Goal: Book appointment/travel/reservation

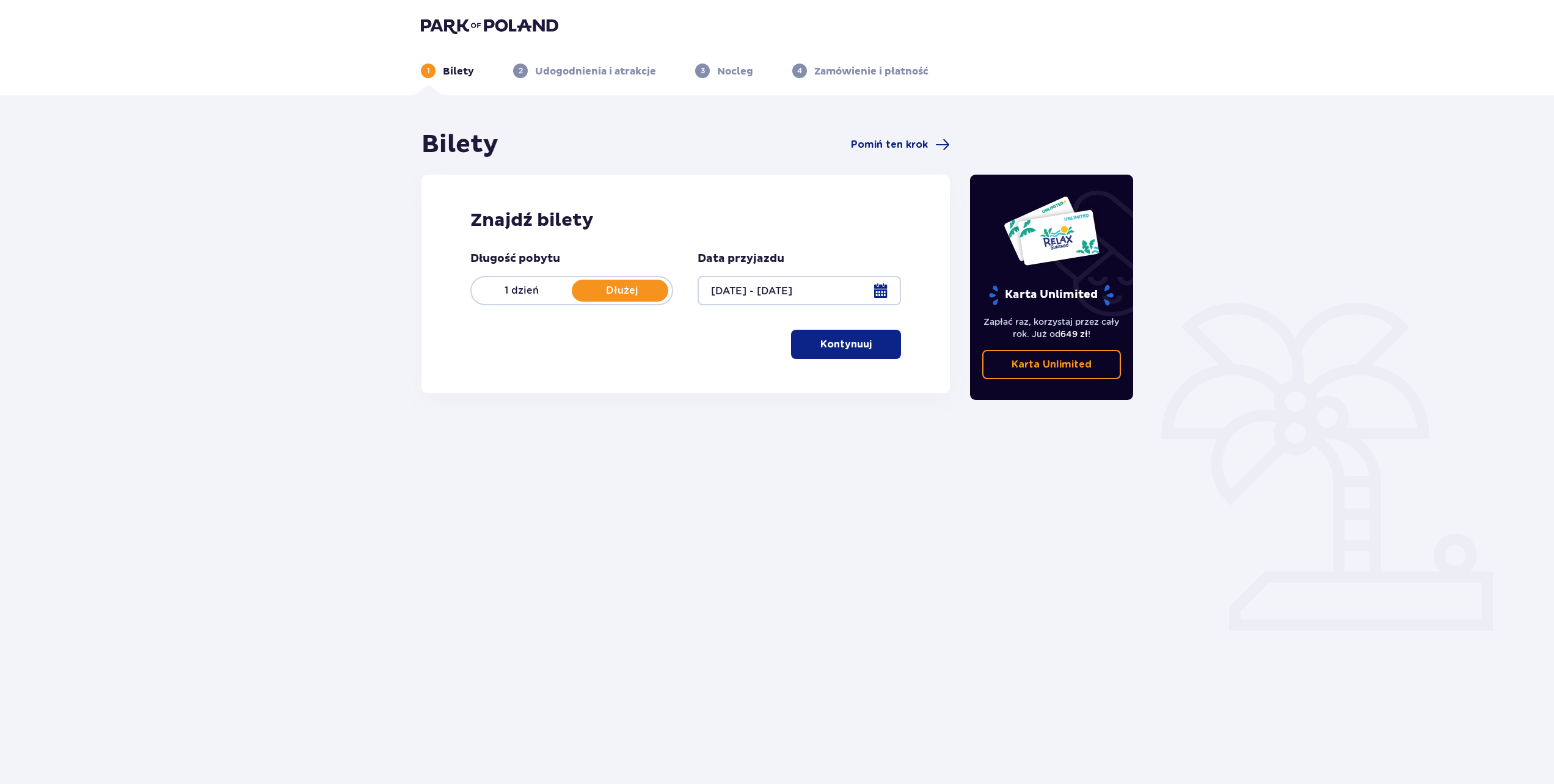
click at [849, 349] on p "Kontynuuj" at bounding box center [846, 344] width 51 height 14
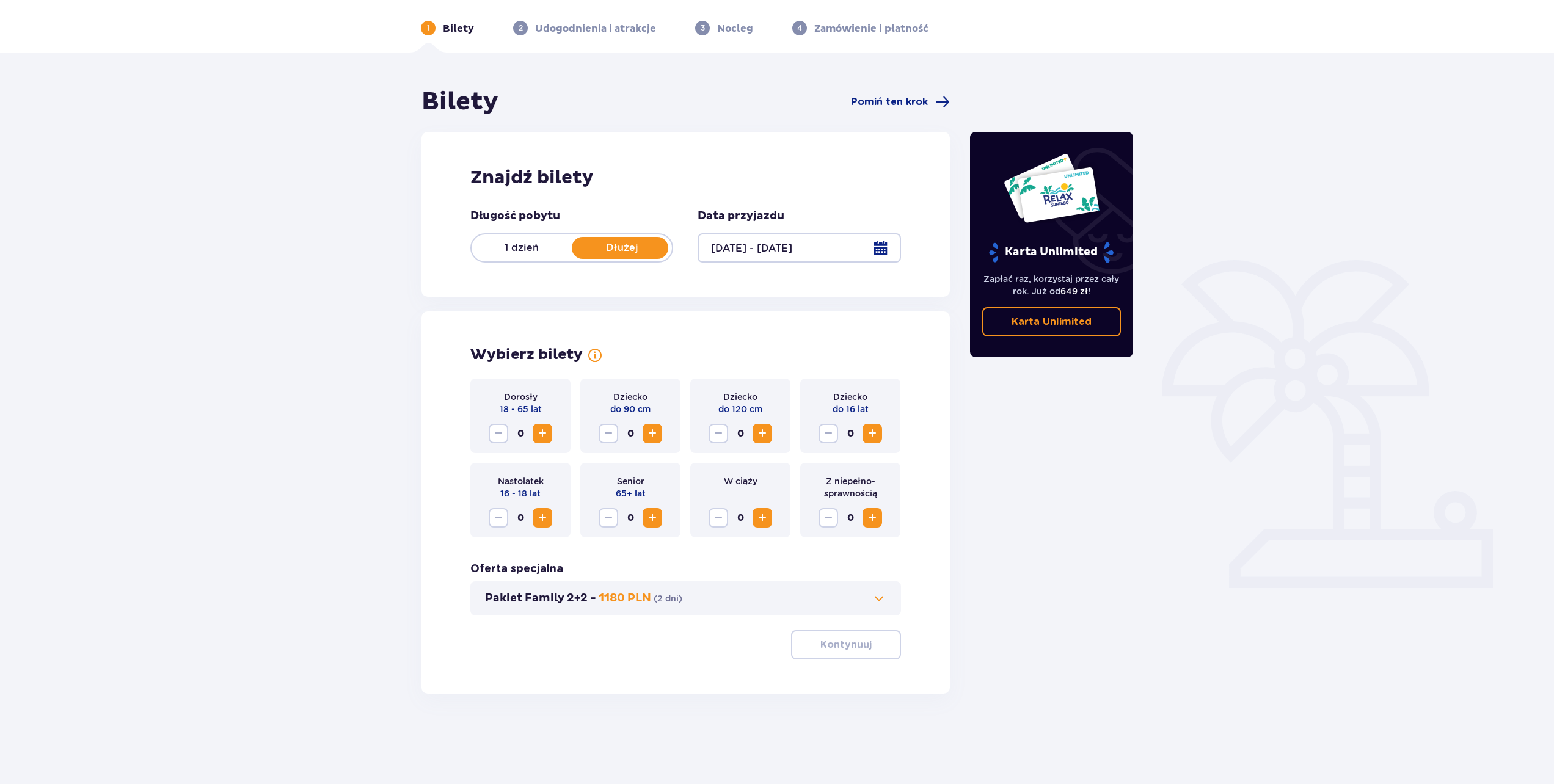
scroll to position [44, 0]
click at [871, 524] on button "Increase" at bounding box center [872, 517] width 20 height 20
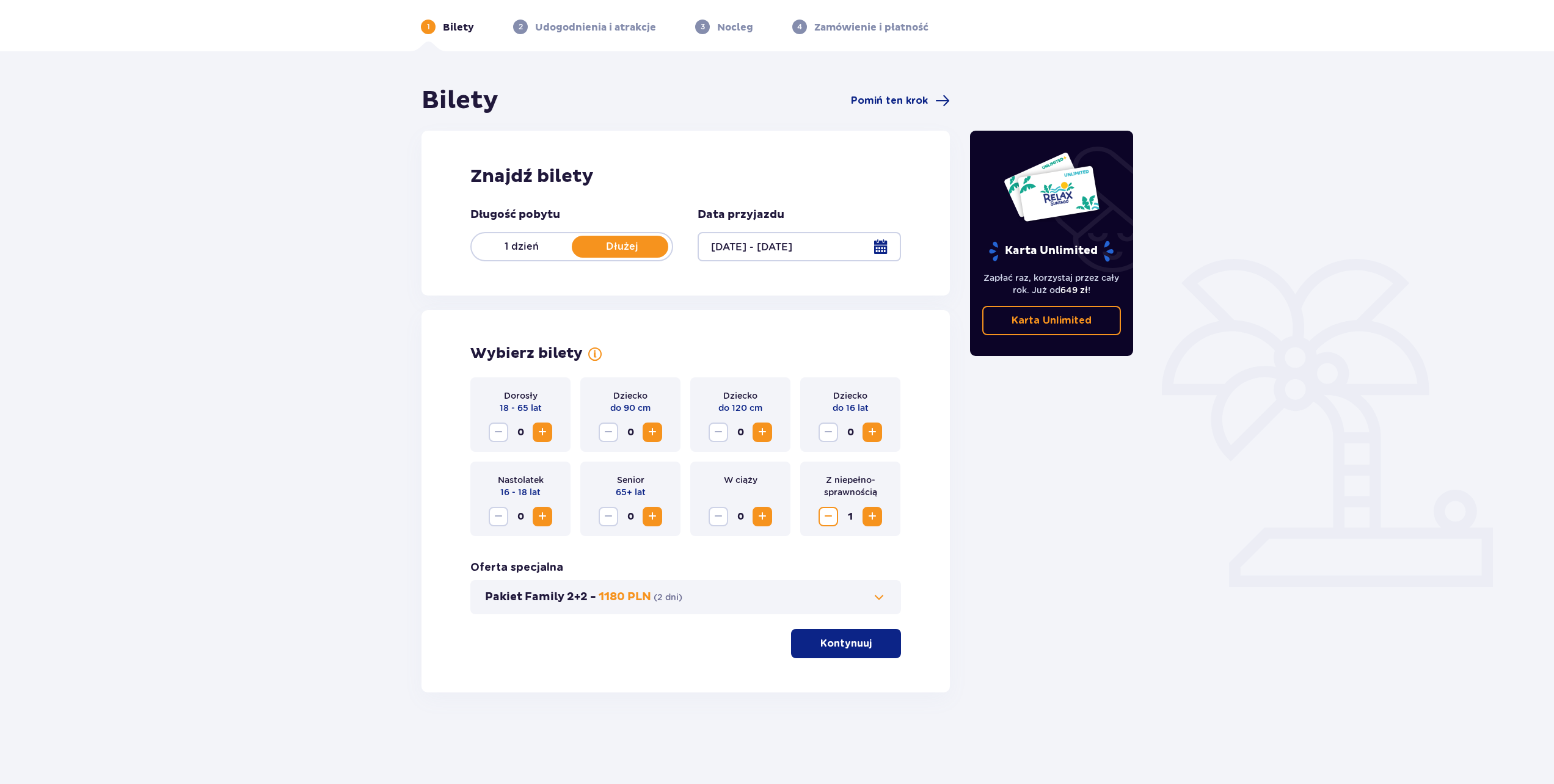
click at [829, 519] on span "Decrease" at bounding box center [828, 517] width 15 height 15
click at [616, 602] on p "1180 PLN" at bounding box center [625, 597] width 53 height 15
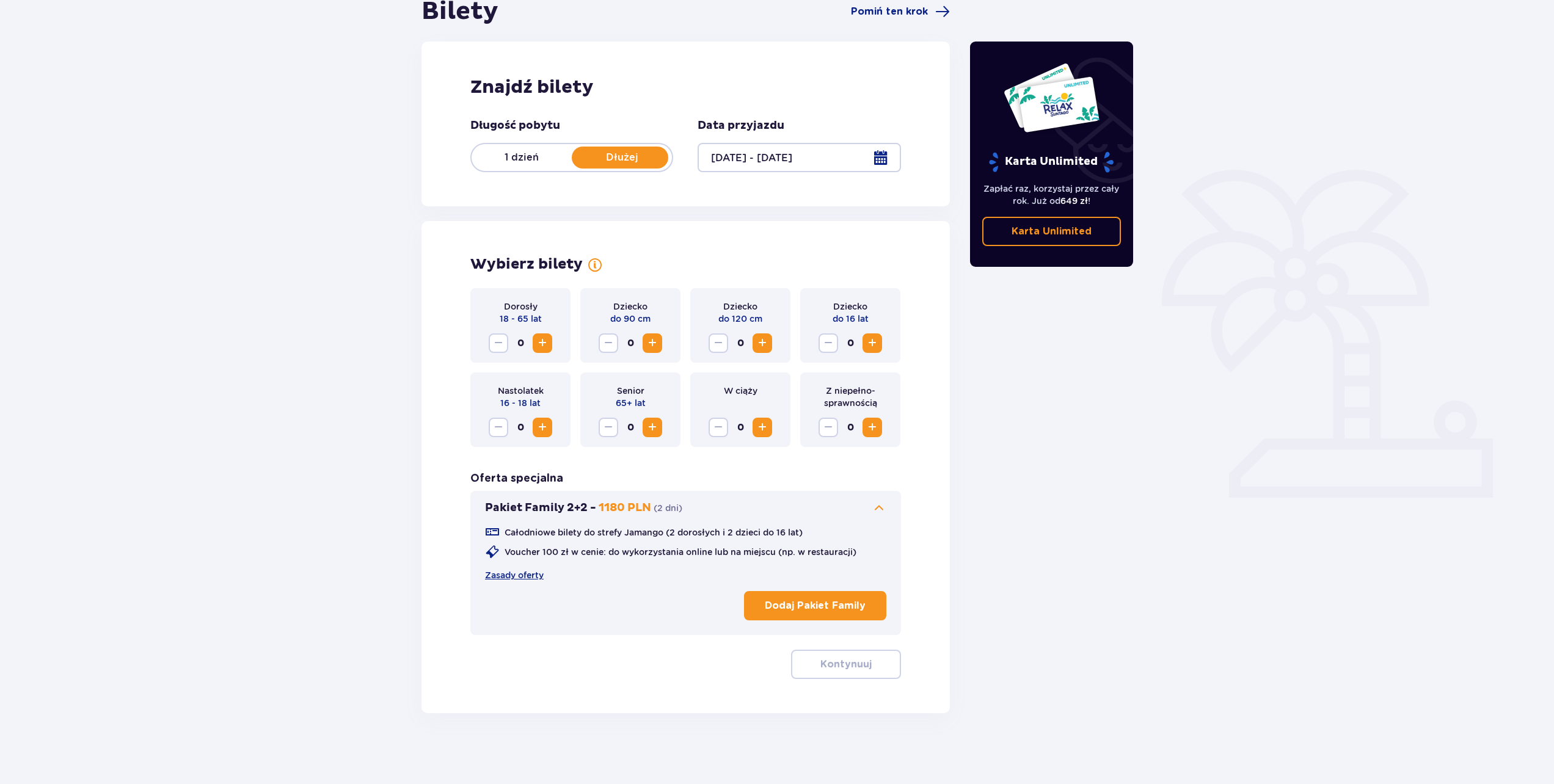
scroll to position [135, 0]
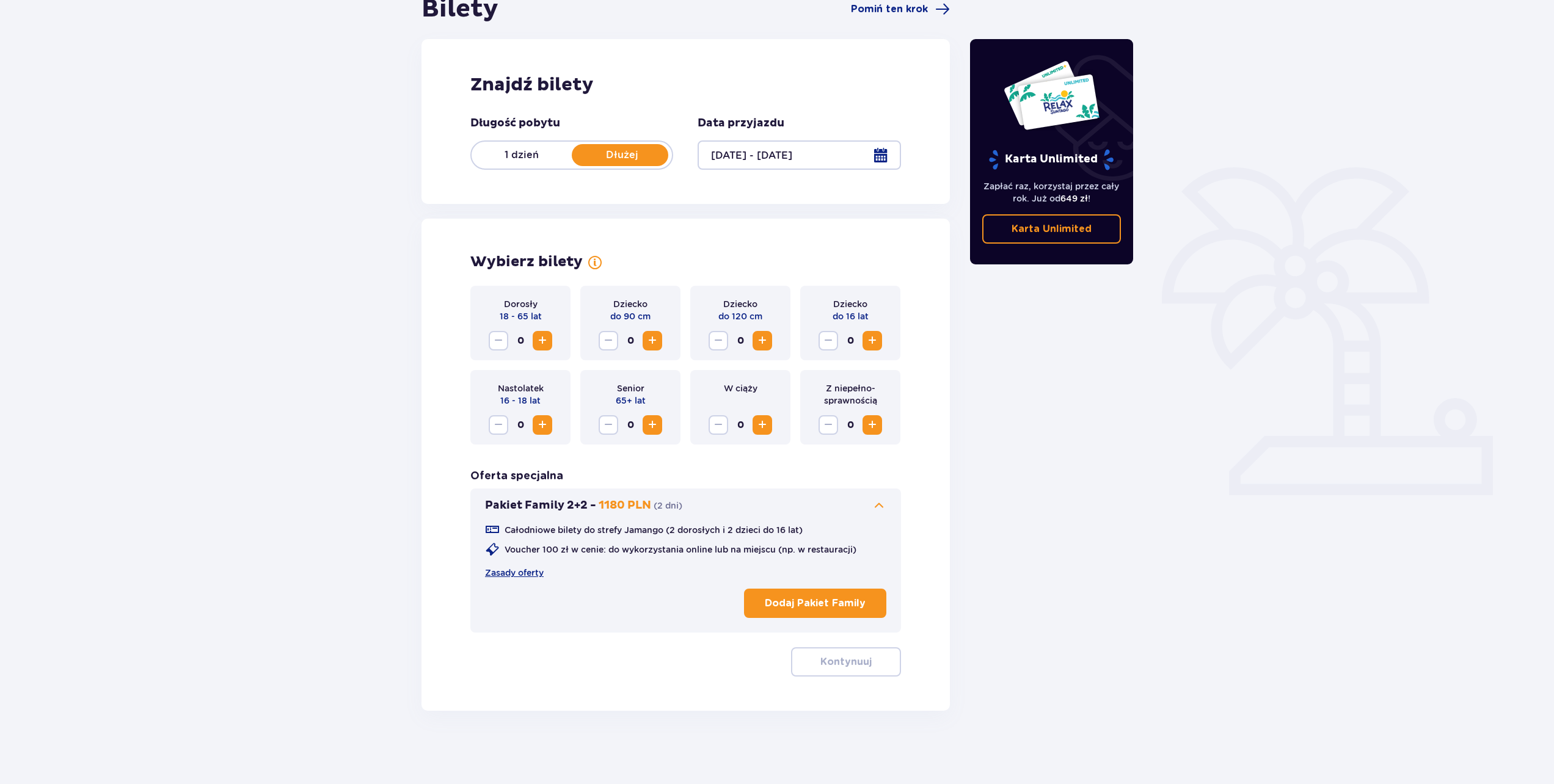
click at [541, 343] on span "Increase" at bounding box center [542, 341] width 15 height 15
click at [543, 344] on span "Increase" at bounding box center [542, 341] width 15 height 15
click at [491, 344] on button "Decrease" at bounding box center [498, 341] width 20 height 20
click at [881, 503] on span at bounding box center [879, 506] width 15 height 15
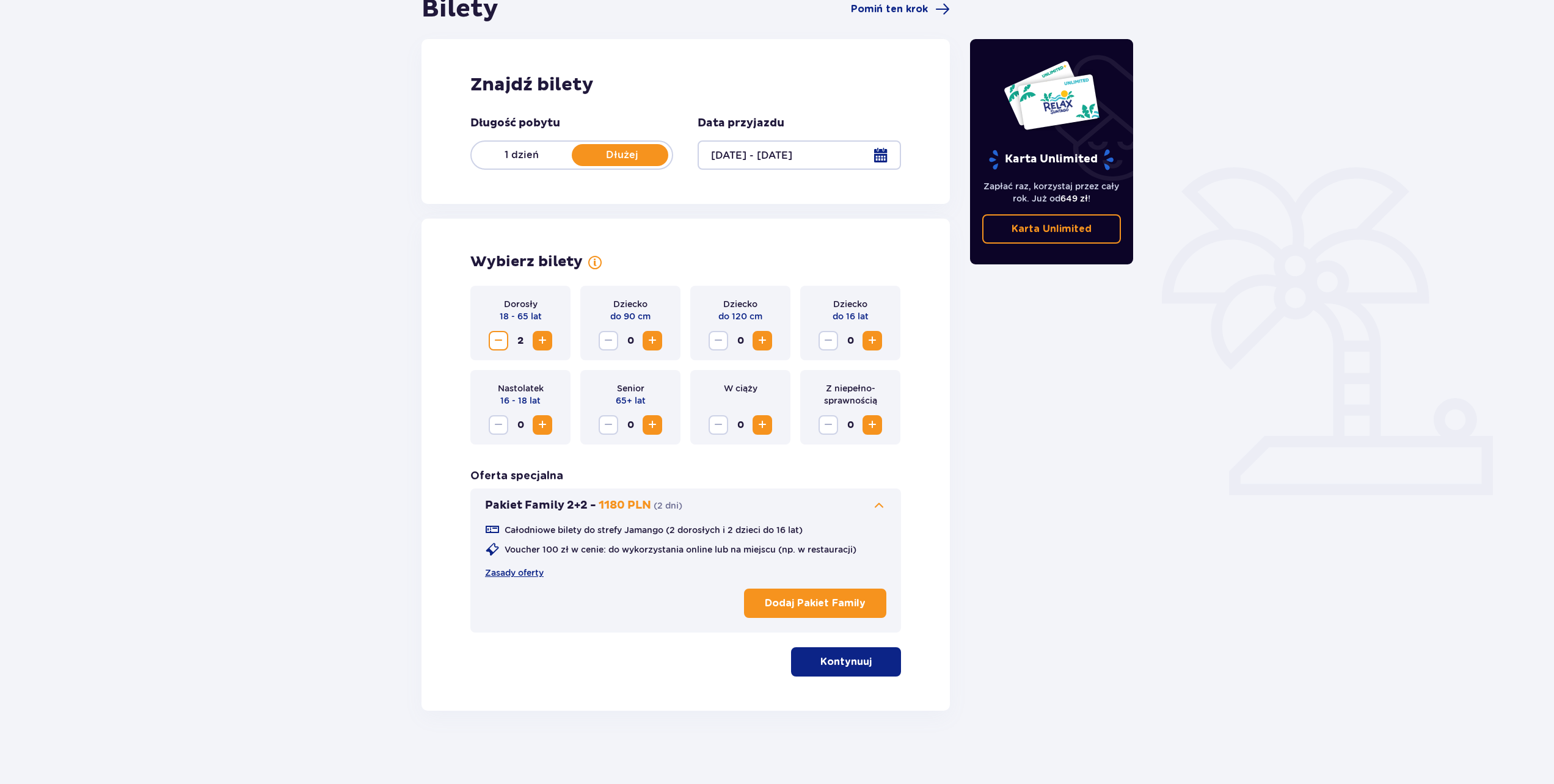
scroll to position [44, 0]
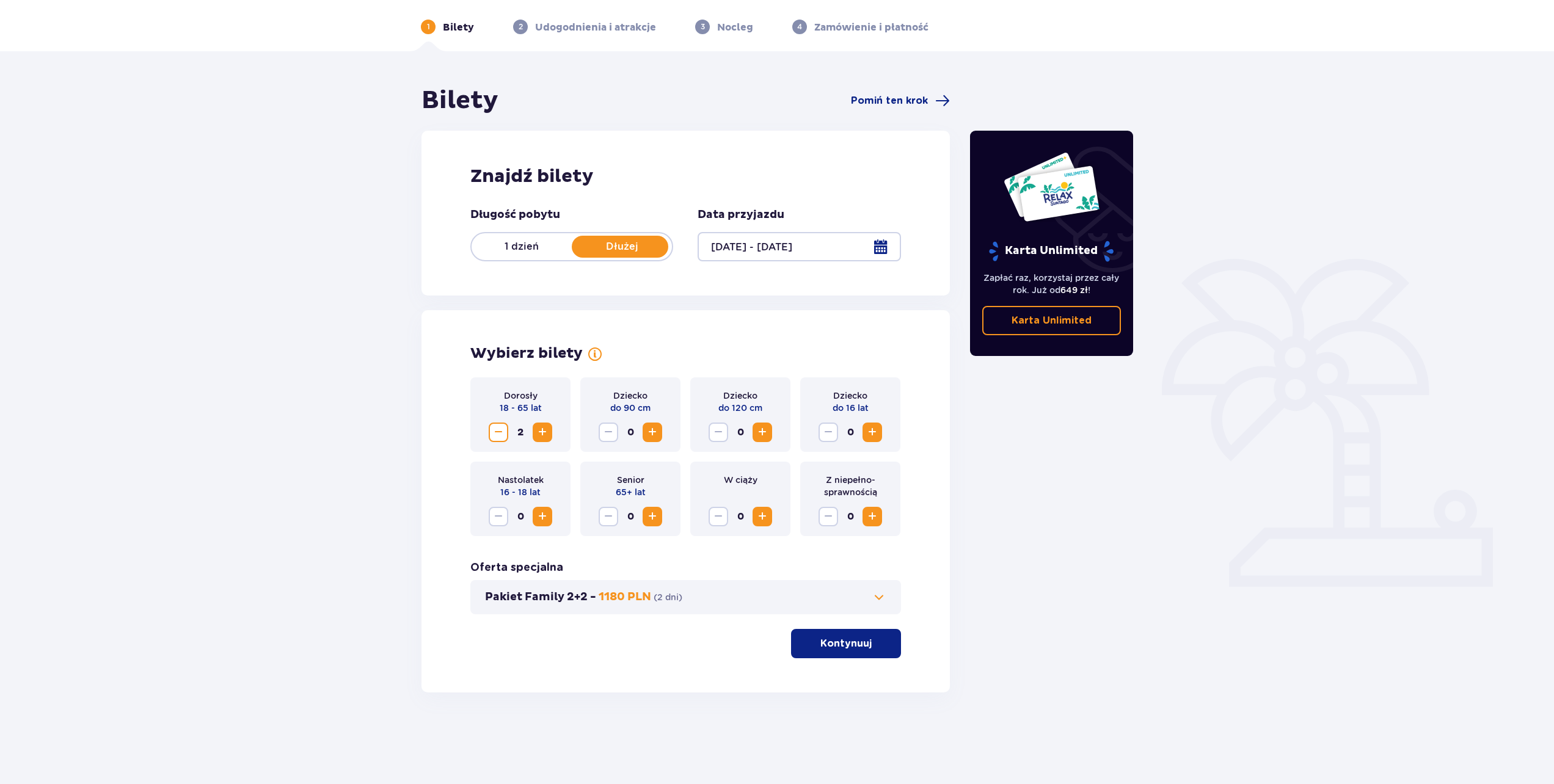
click at [867, 642] on span "button" at bounding box center [874, 643] width 15 height 15
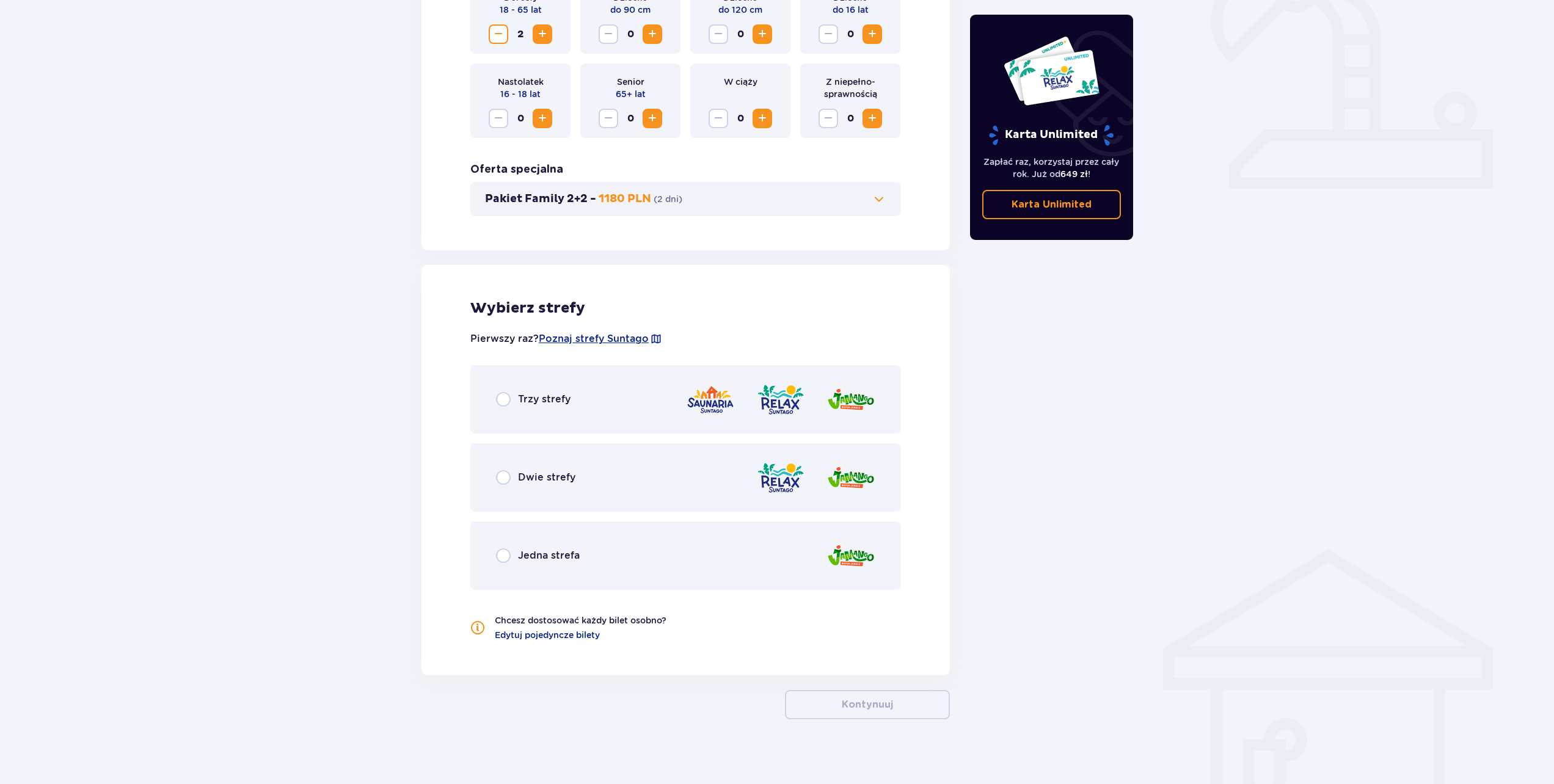
scroll to position [451, 0]
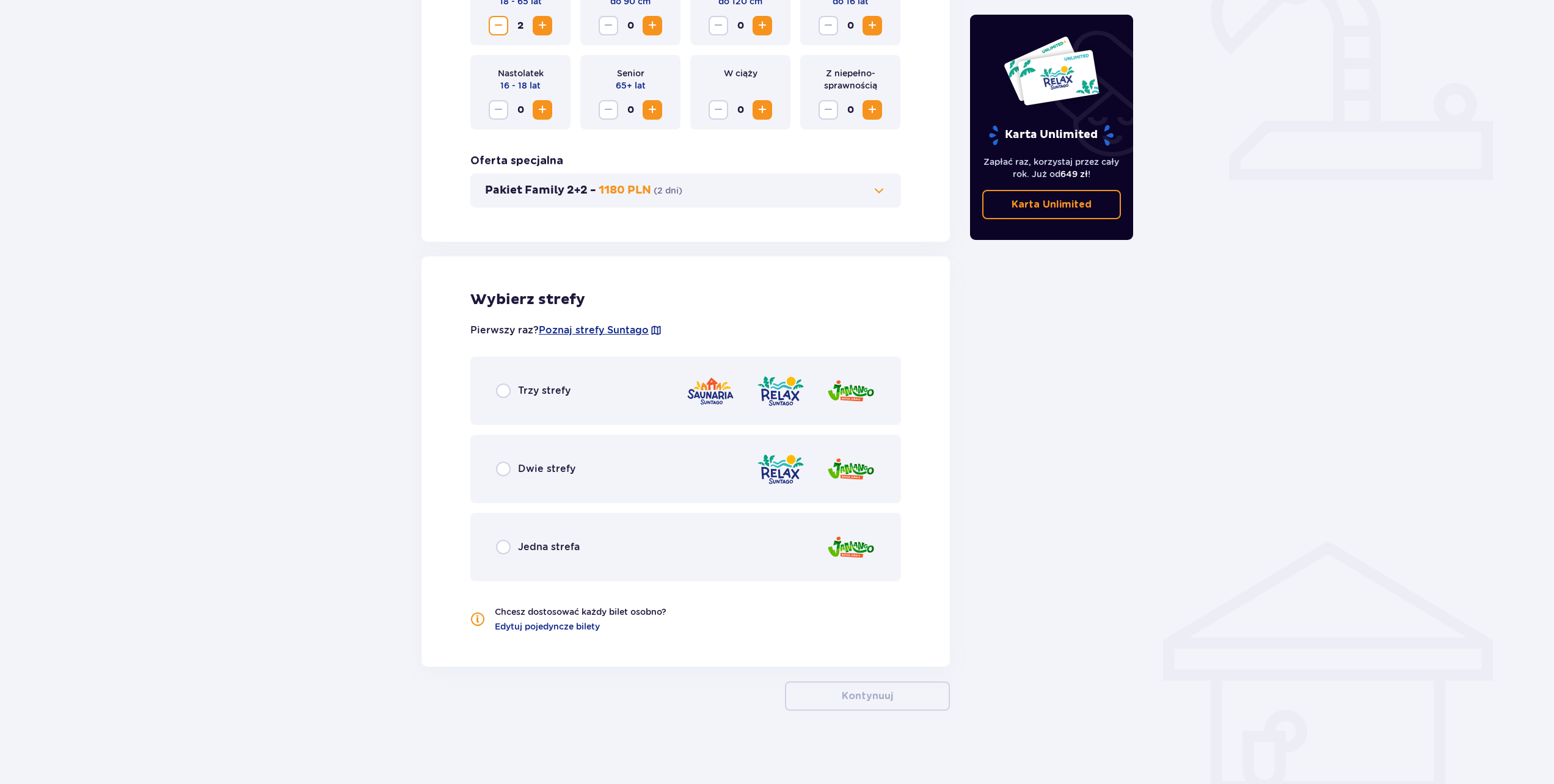
click at [549, 386] on p "Trzy strefy" at bounding box center [544, 390] width 53 height 14
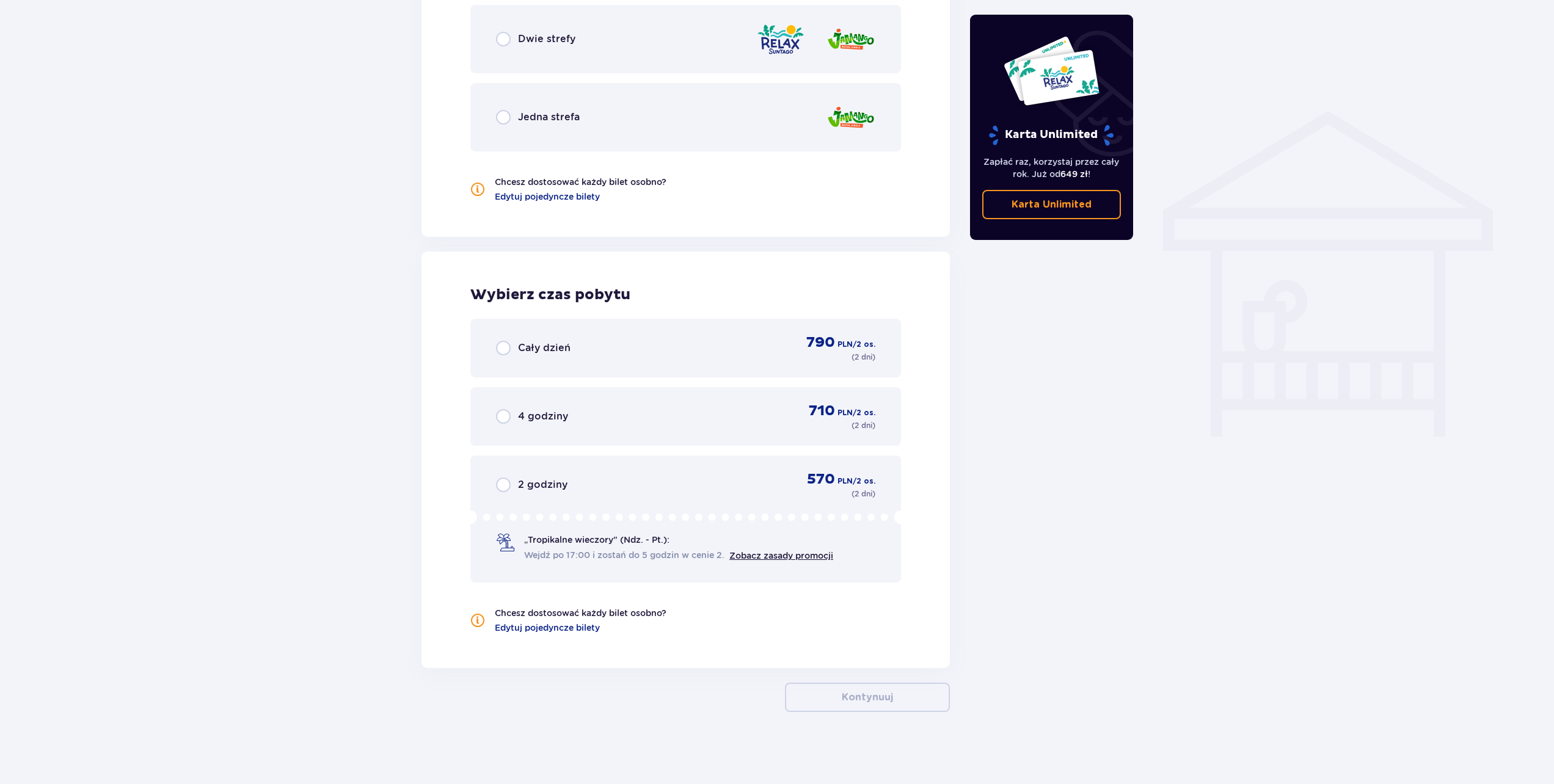
scroll to position [882, 0]
drag, startPoint x: 434, startPoint y: 471, endPoint x: 793, endPoint y: 582, distance: 375.8
click at [793, 584] on div "Wybierz czas pobytu Cały dzień 790 PLN / 2 os. ( 2 dni ) 4 godziny 710 PLN / 2 …" at bounding box center [686, 459] width 528 height 416
click at [790, 550] on link "Zobacz zasady promocji" at bounding box center [782, 554] width 104 height 10
click at [549, 333] on div "Cały dzień 790 PLN / 2 os. ( 2 dni )" at bounding box center [685, 347] width 379 height 29
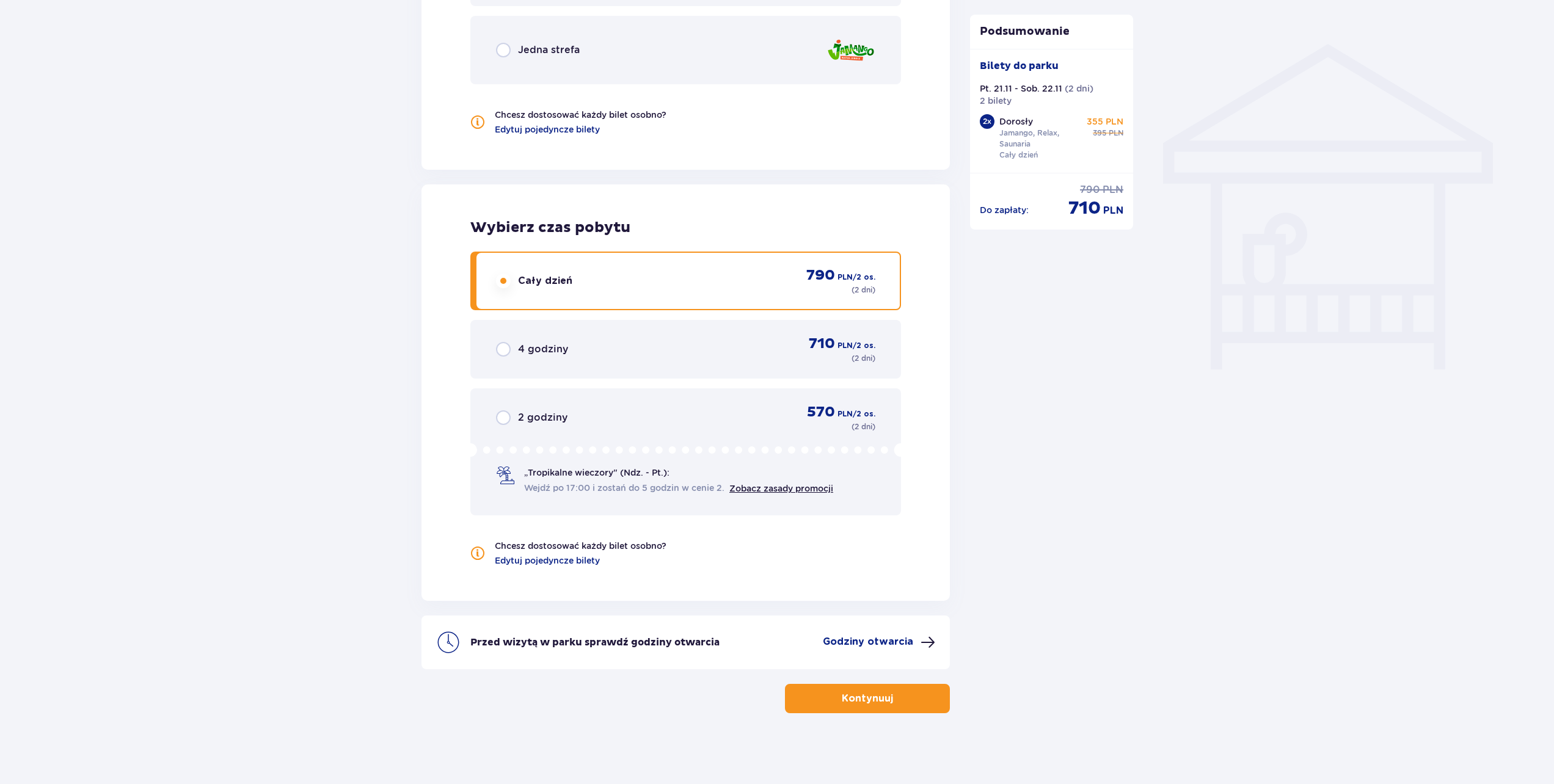
scroll to position [951, 0]
click at [563, 348] on p "4 godziny" at bounding box center [543, 347] width 50 height 14
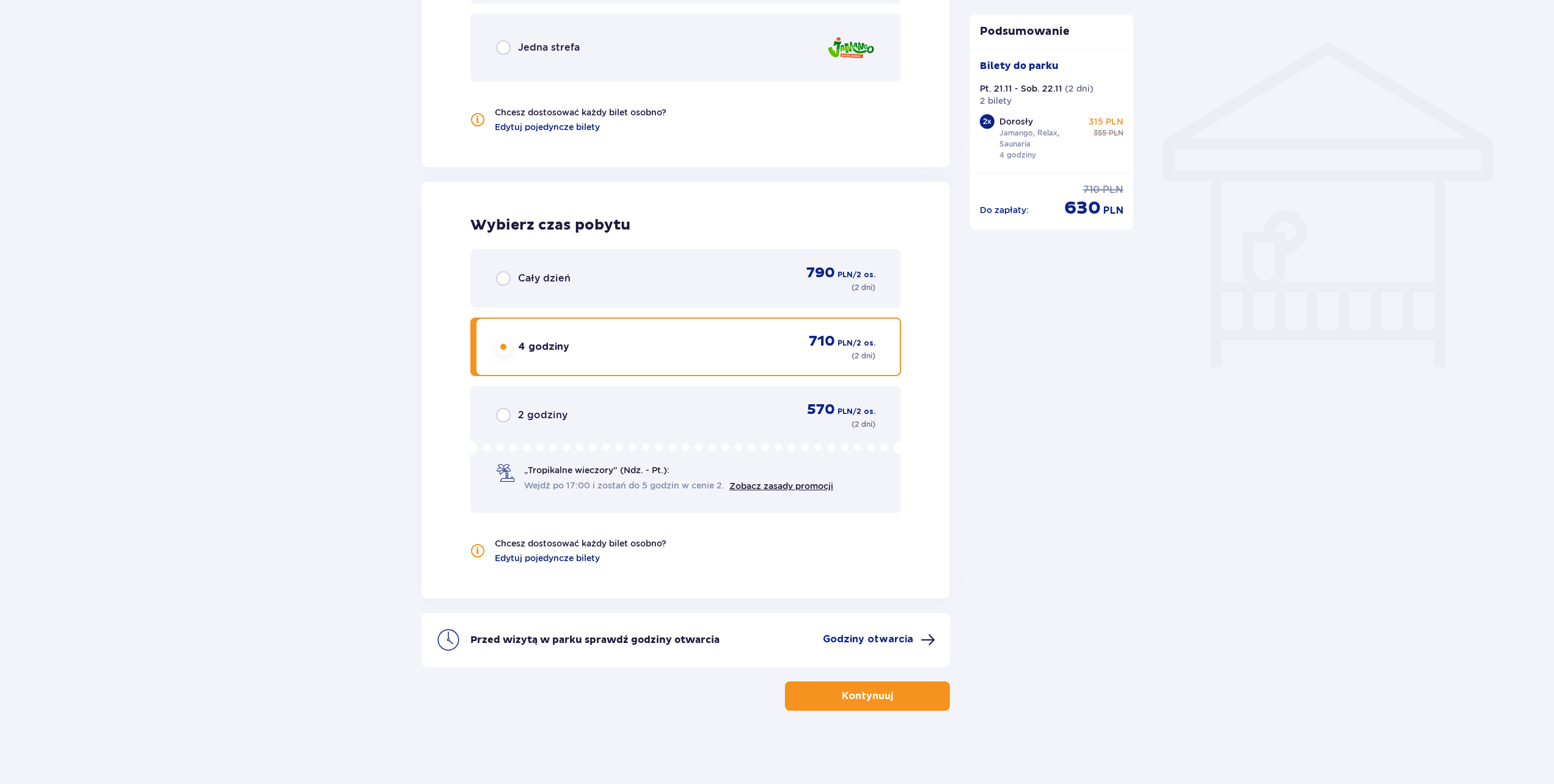
click at [580, 306] on div "Cały dzień 790 PLN / 2 os. ( 2 dni )" at bounding box center [686, 278] width 431 height 59
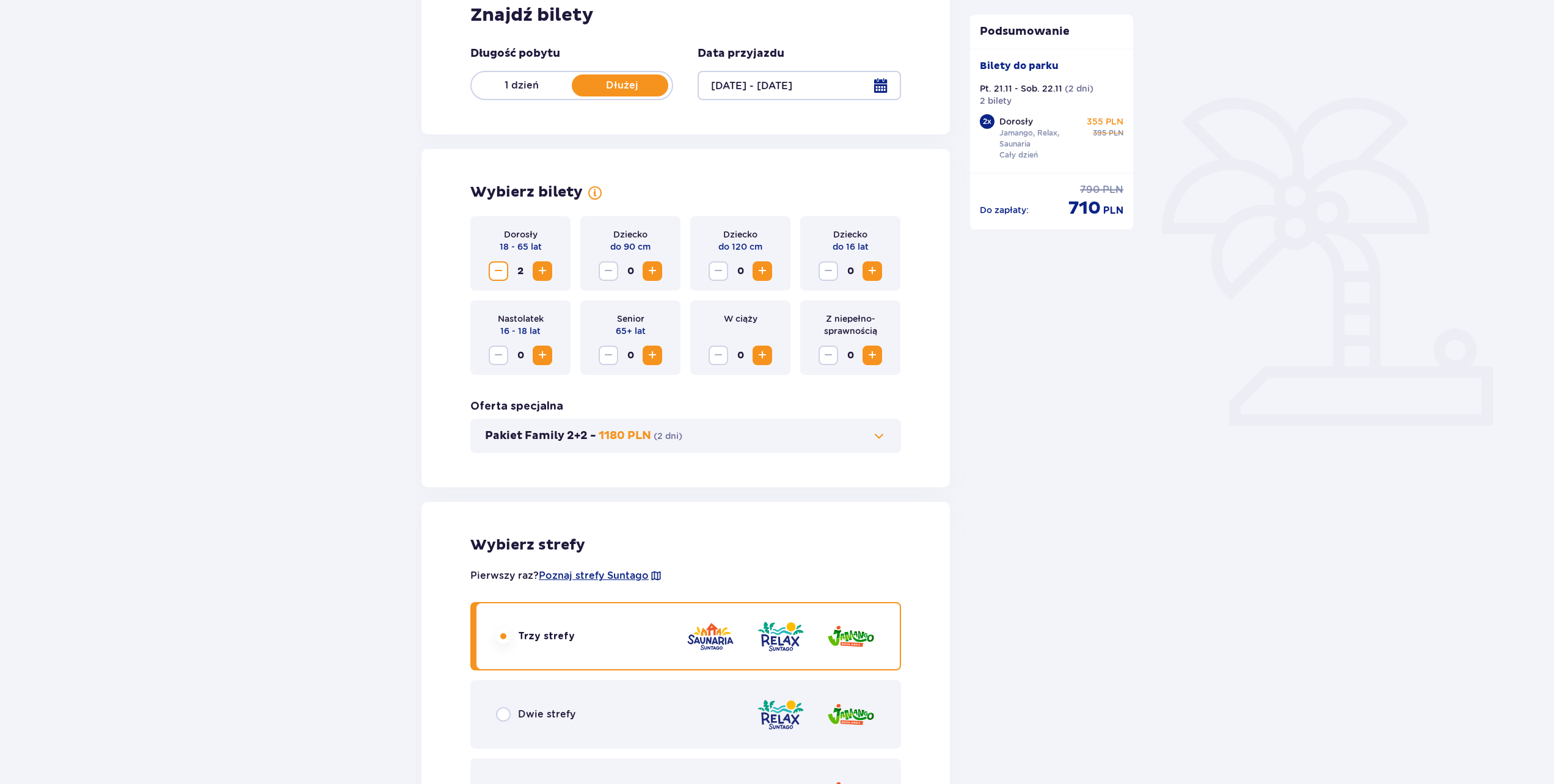
scroll to position [244, 0]
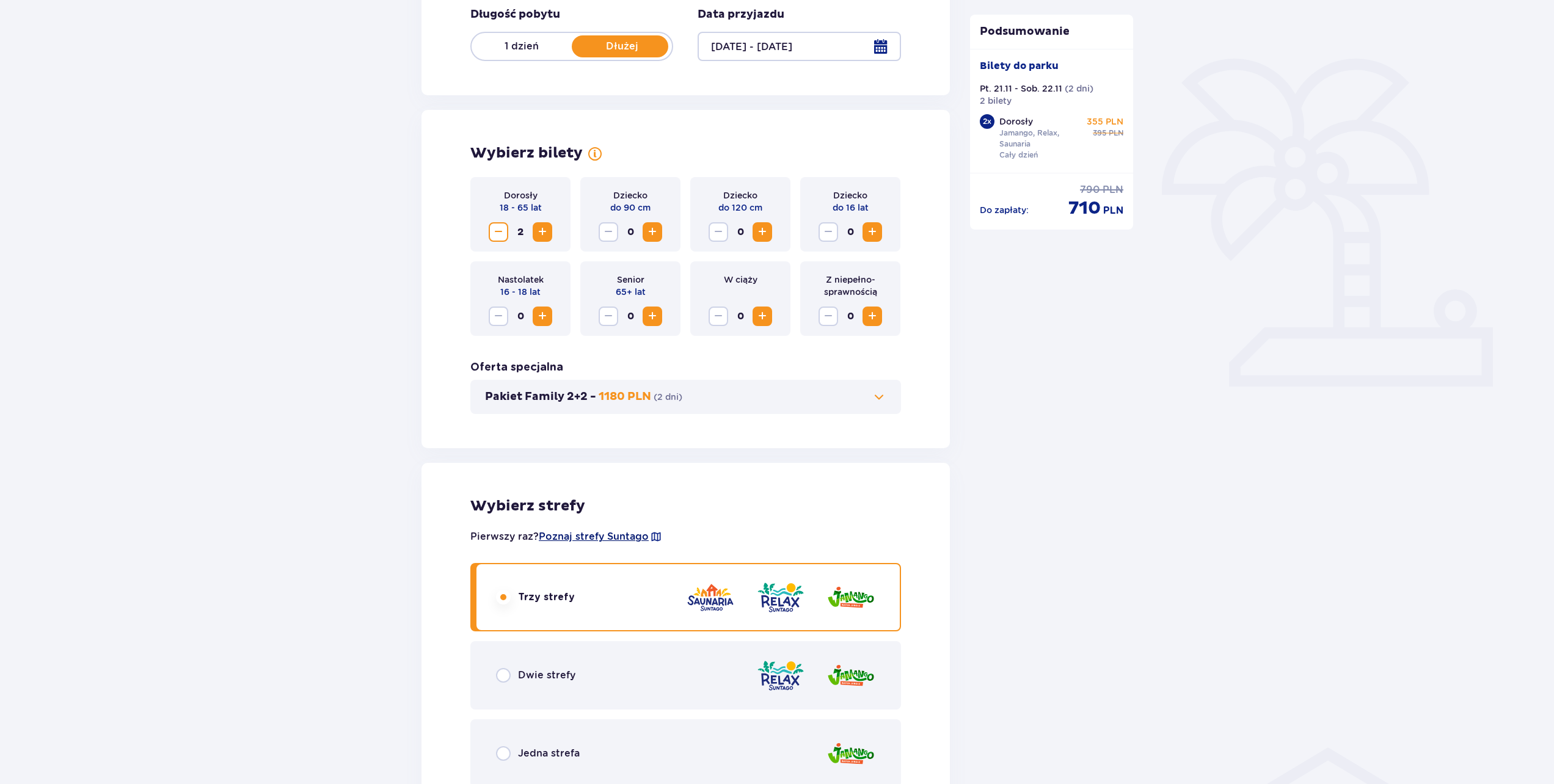
click at [629, 532] on span "Poznaj strefy Suntago" at bounding box center [593, 537] width 110 height 14
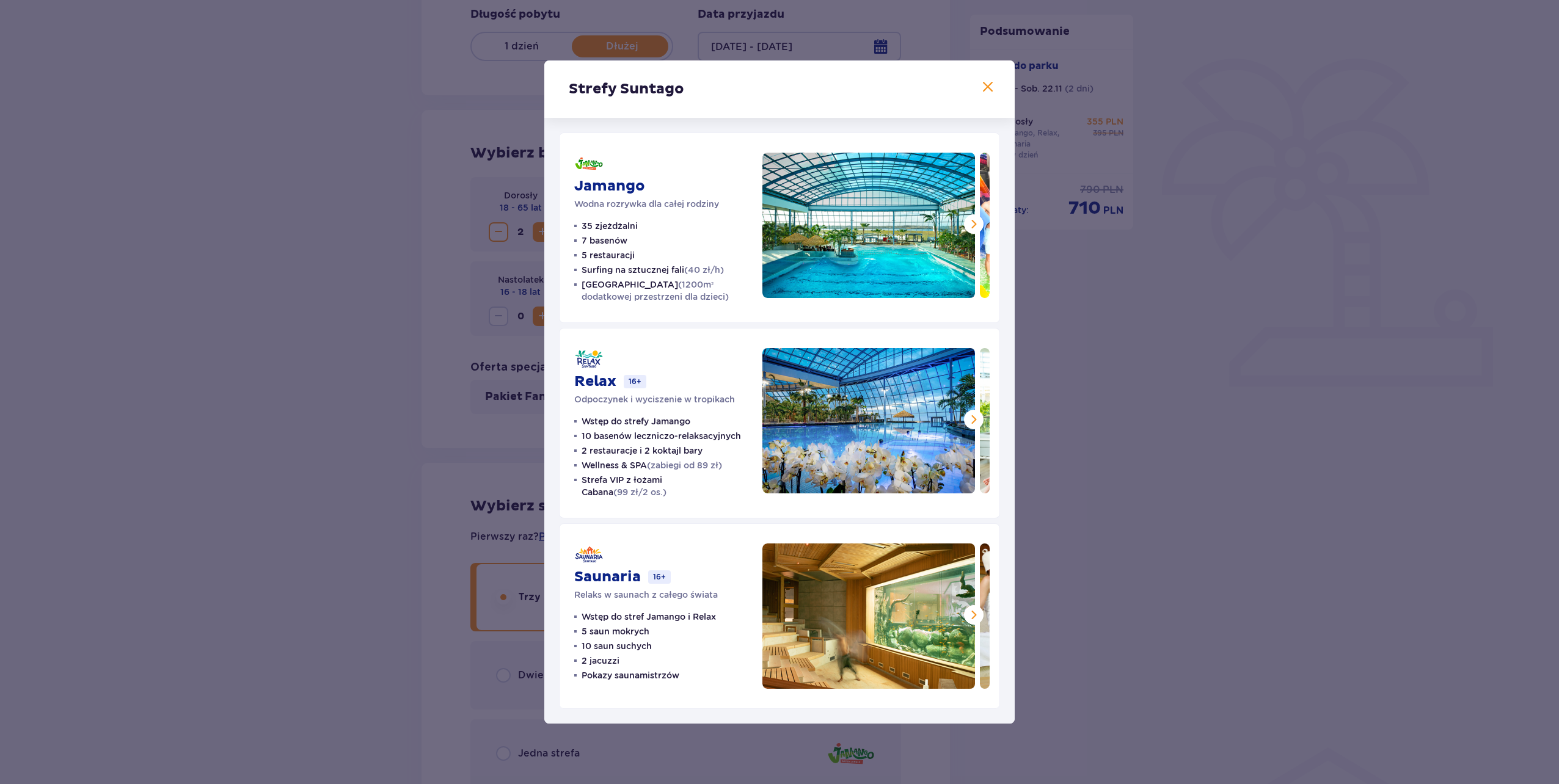
click at [967, 224] on span at bounding box center [973, 224] width 15 height 15
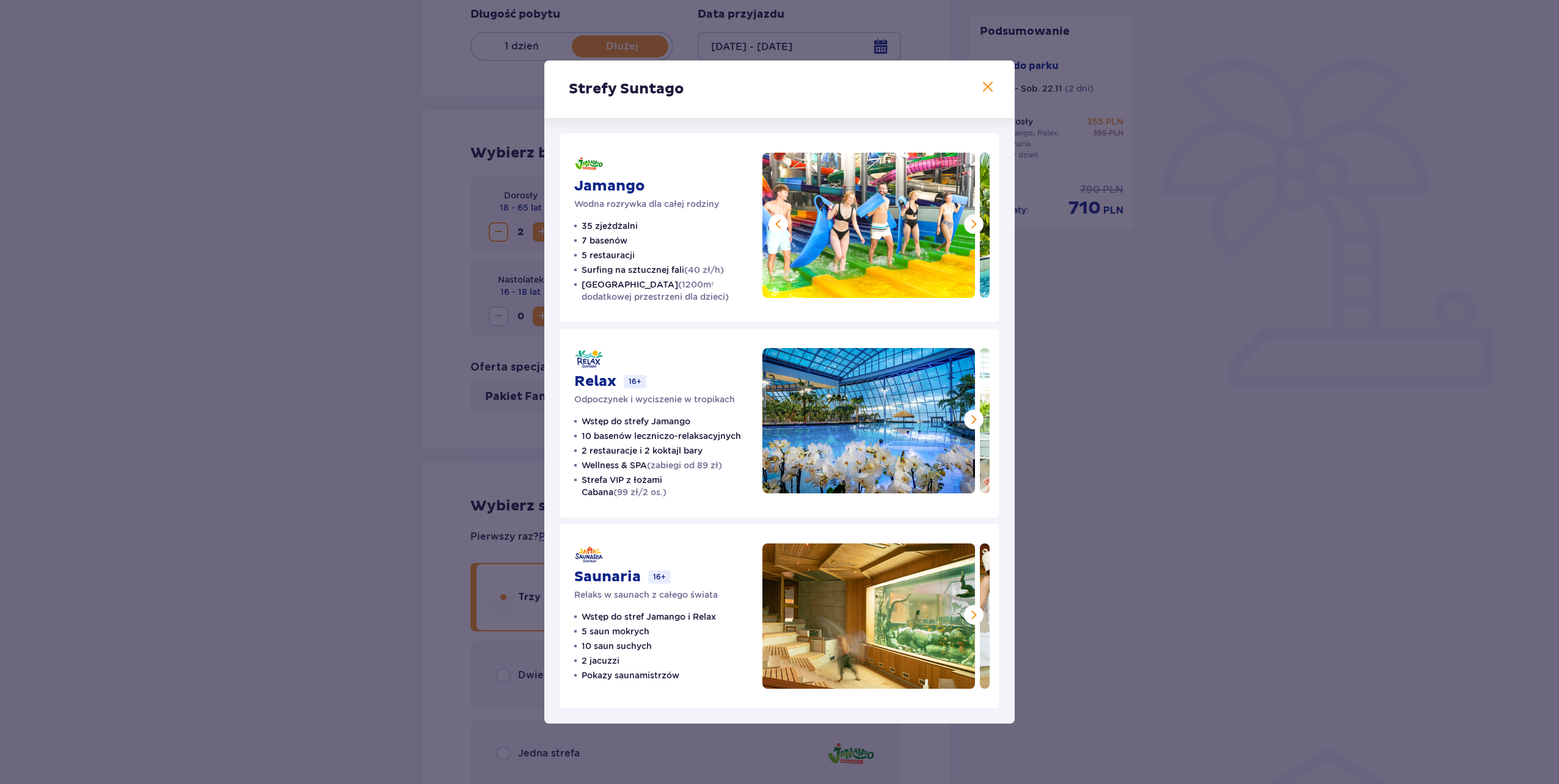
click at [967, 224] on span at bounding box center [973, 224] width 15 height 15
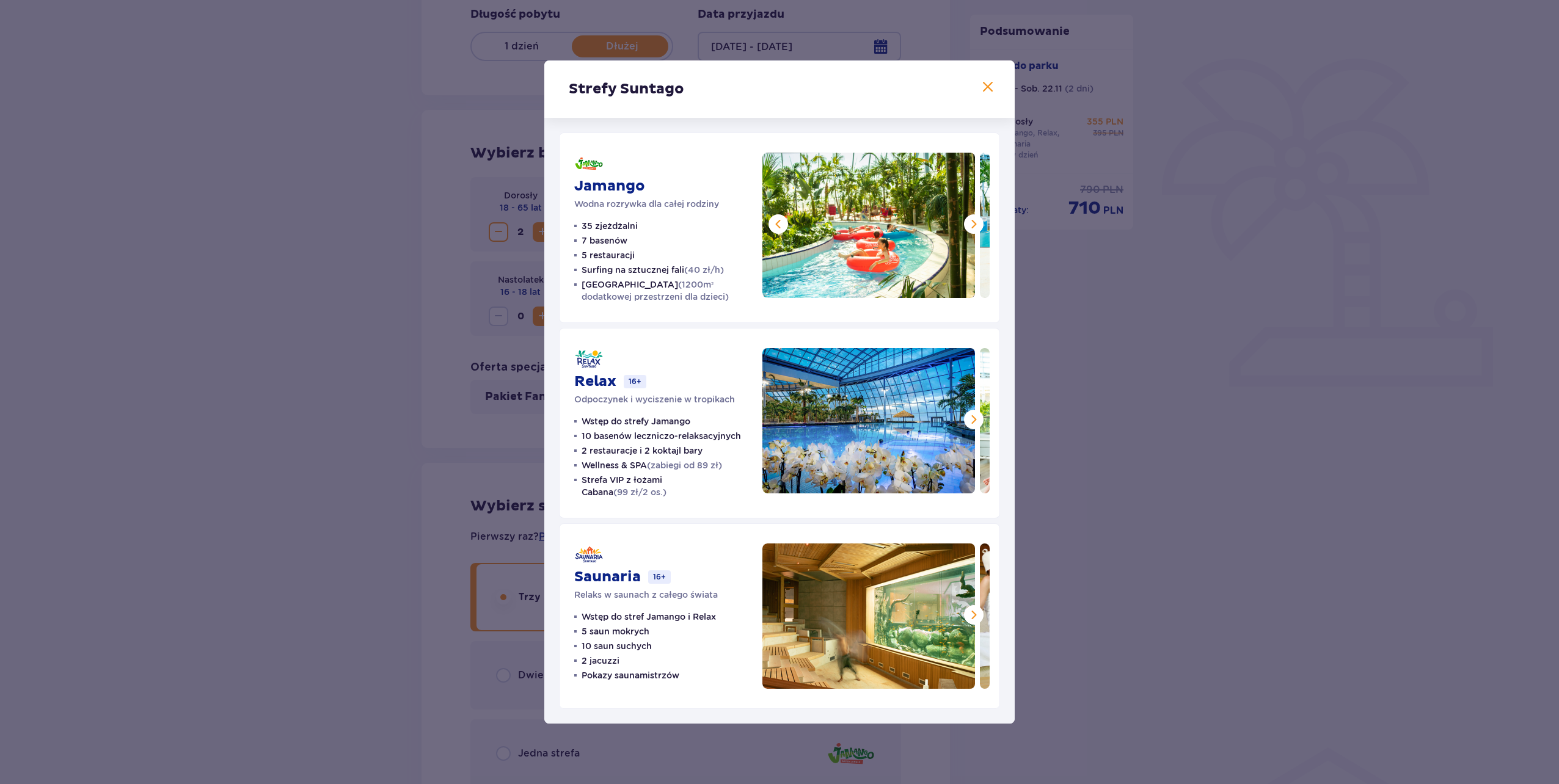
click at [967, 224] on span at bounding box center [973, 224] width 15 height 15
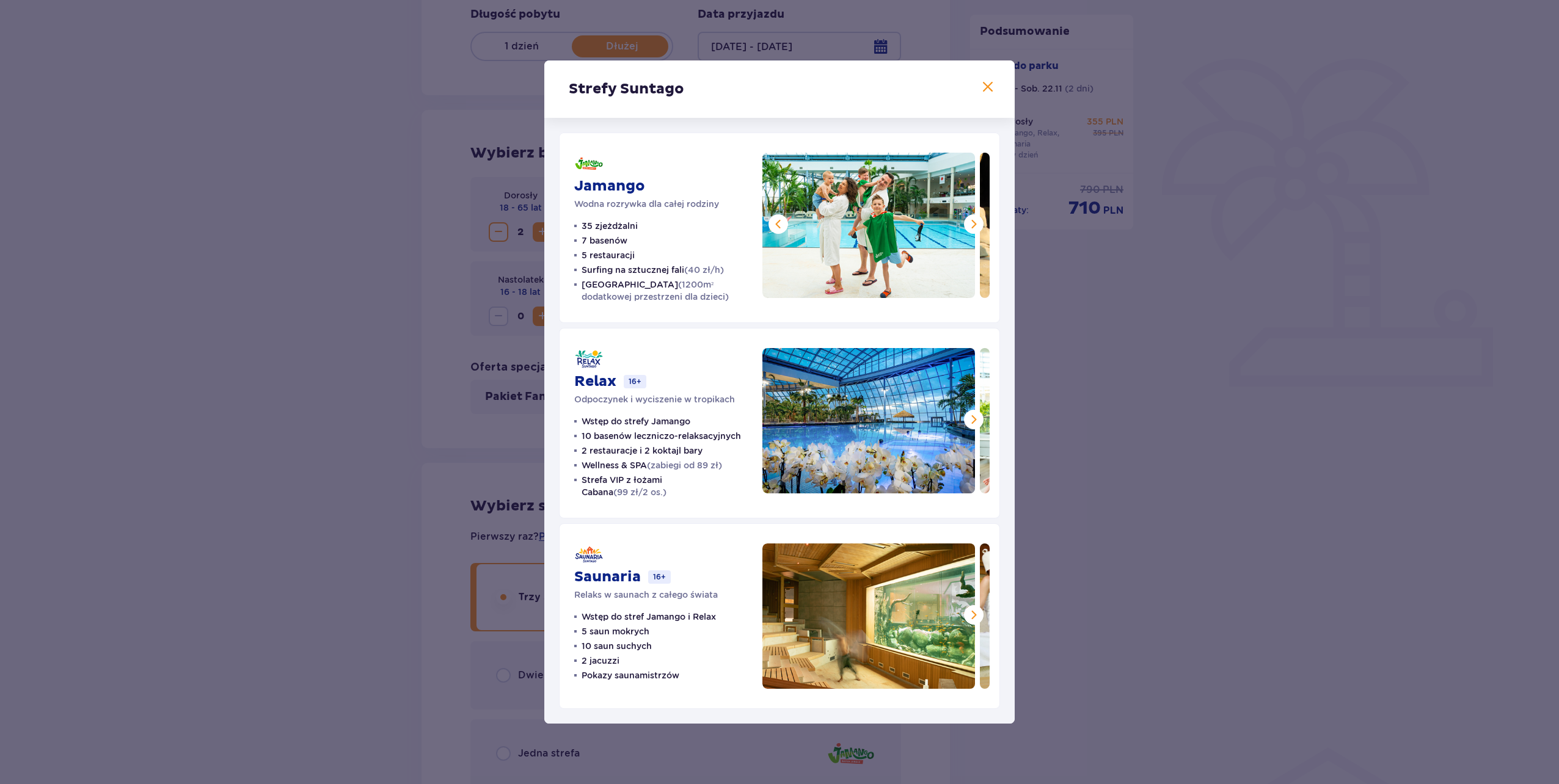
click at [967, 224] on span at bounding box center [973, 224] width 15 height 15
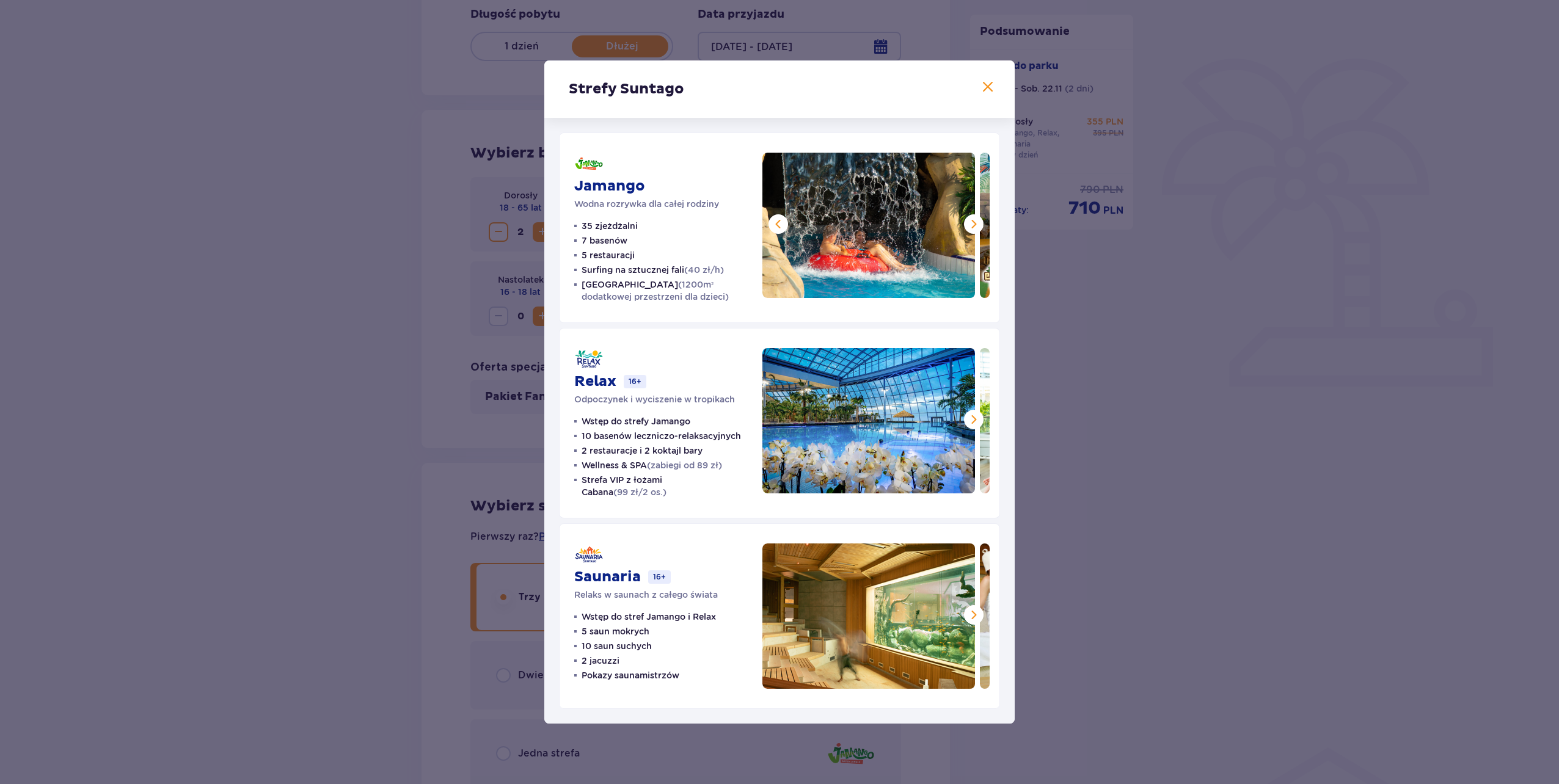
click at [972, 225] on span at bounding box center [973, 224] width 15 height 15
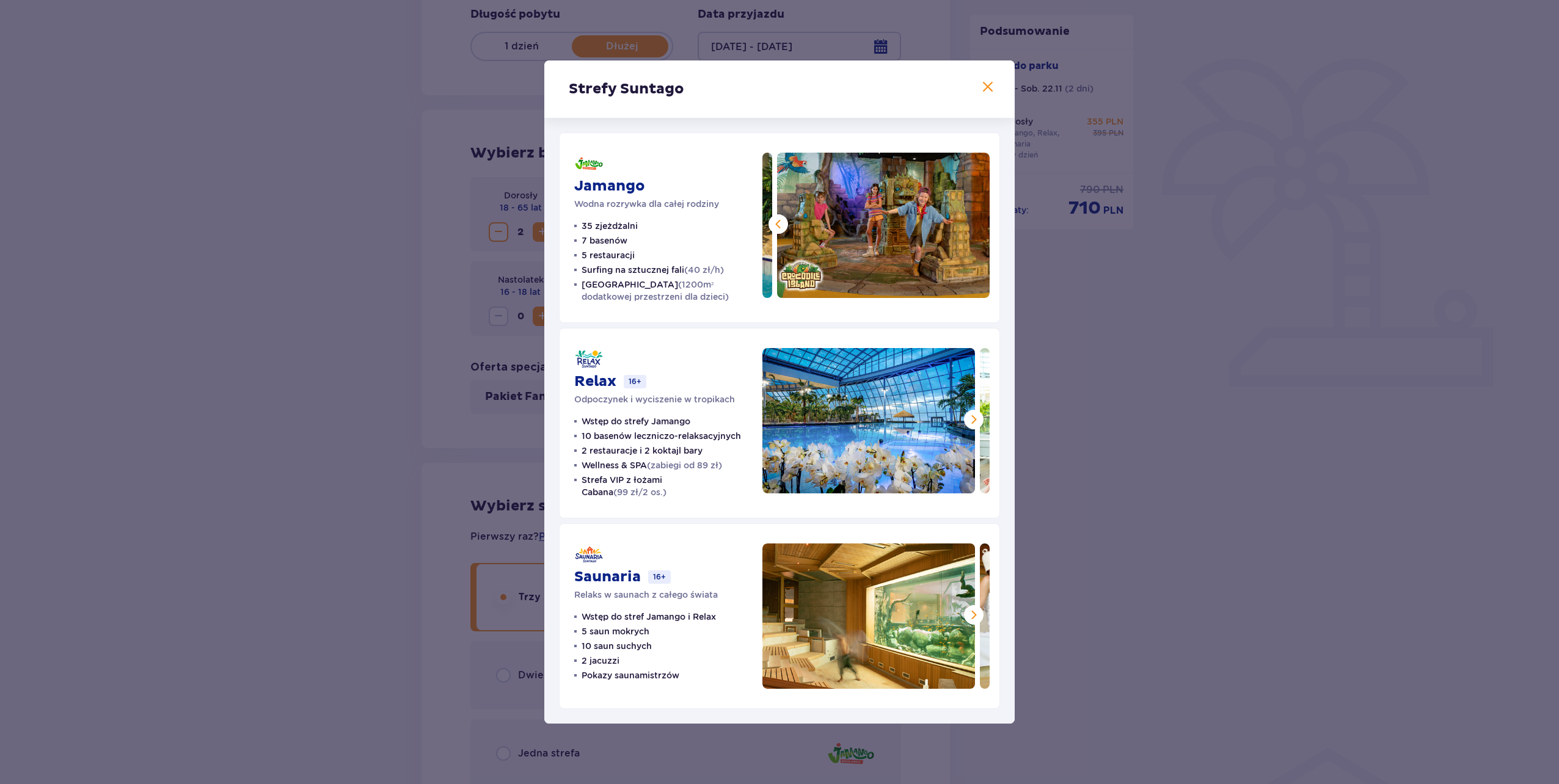
click at [972, 225] on img at bounding box center [883, 225] width 213 height 145
click at [986, 95] on div "Strefy Suntago" at bounding box center [779, 89] width 470 height 57
drag, startPoint x: 986, startPoint y: 90, endPoint x: 944, endPoint y: 151, distance: 74.1
click at [986, 91] on span at bounding box center [988, 87] width 15 height 15
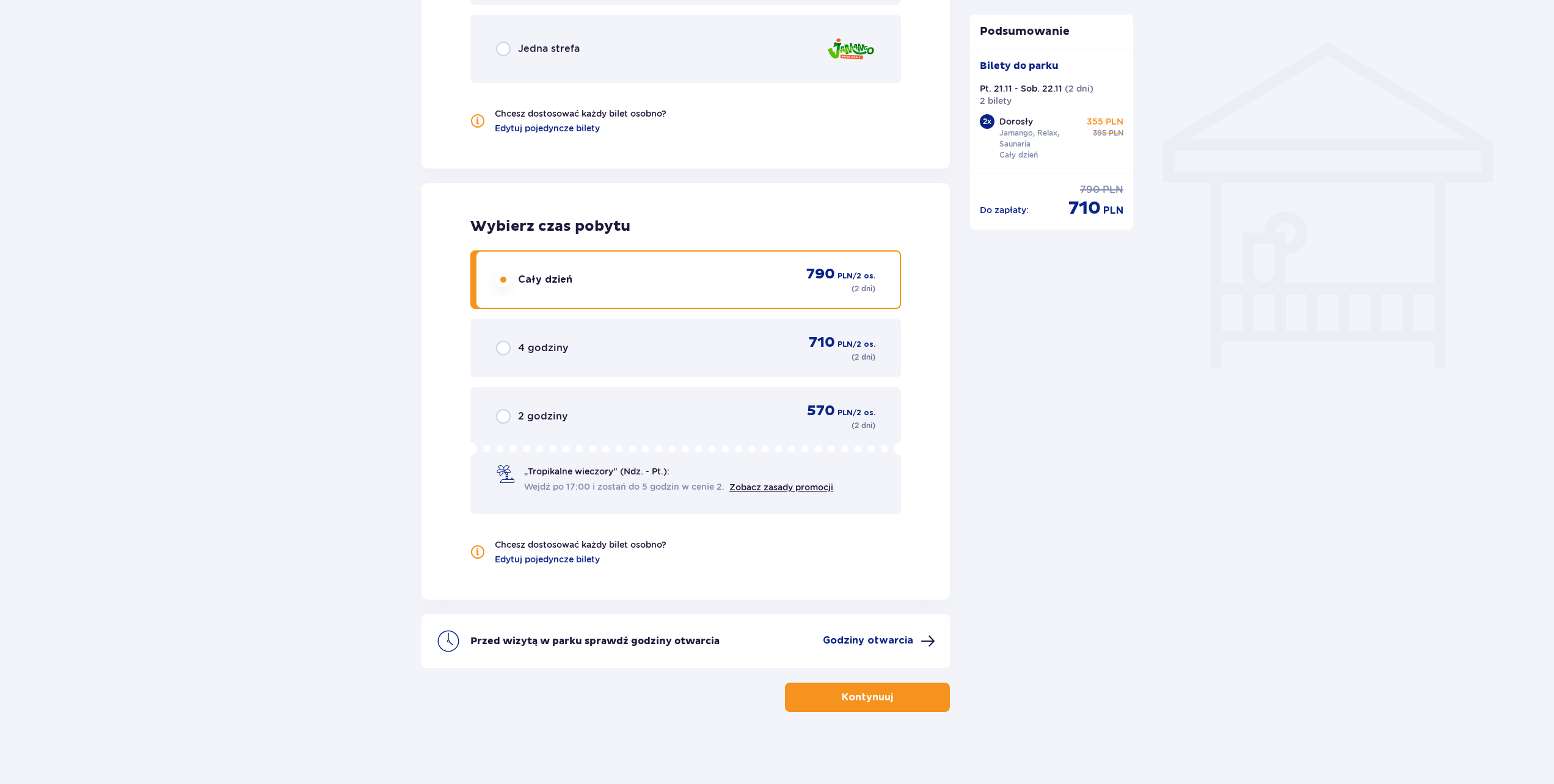
scroll to position [951, 0]
click at [856, 692] on p "Kontynuuj" at bounding box center [867, 696] width 51 height 14
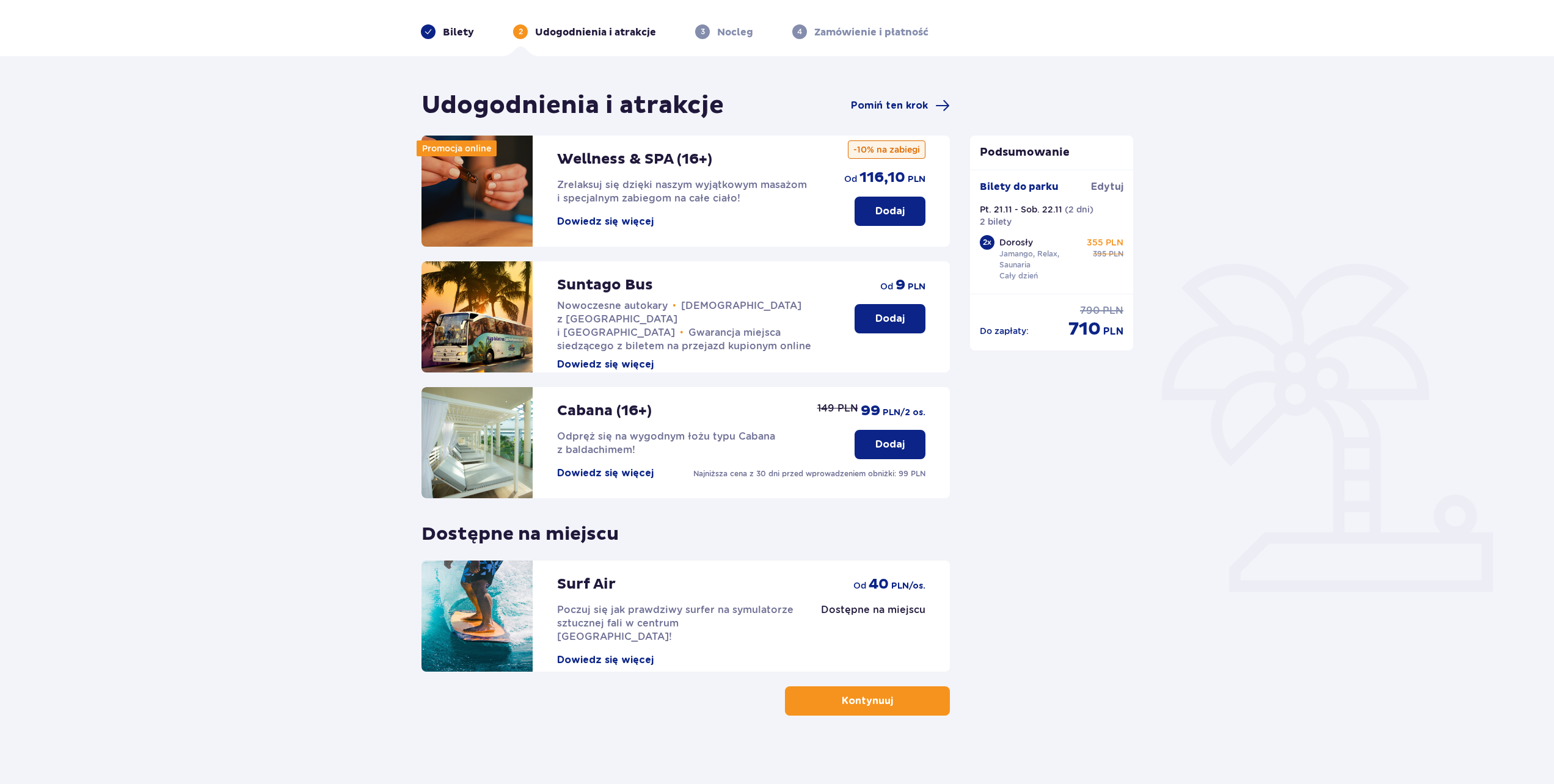
scroll to position [44, 0]
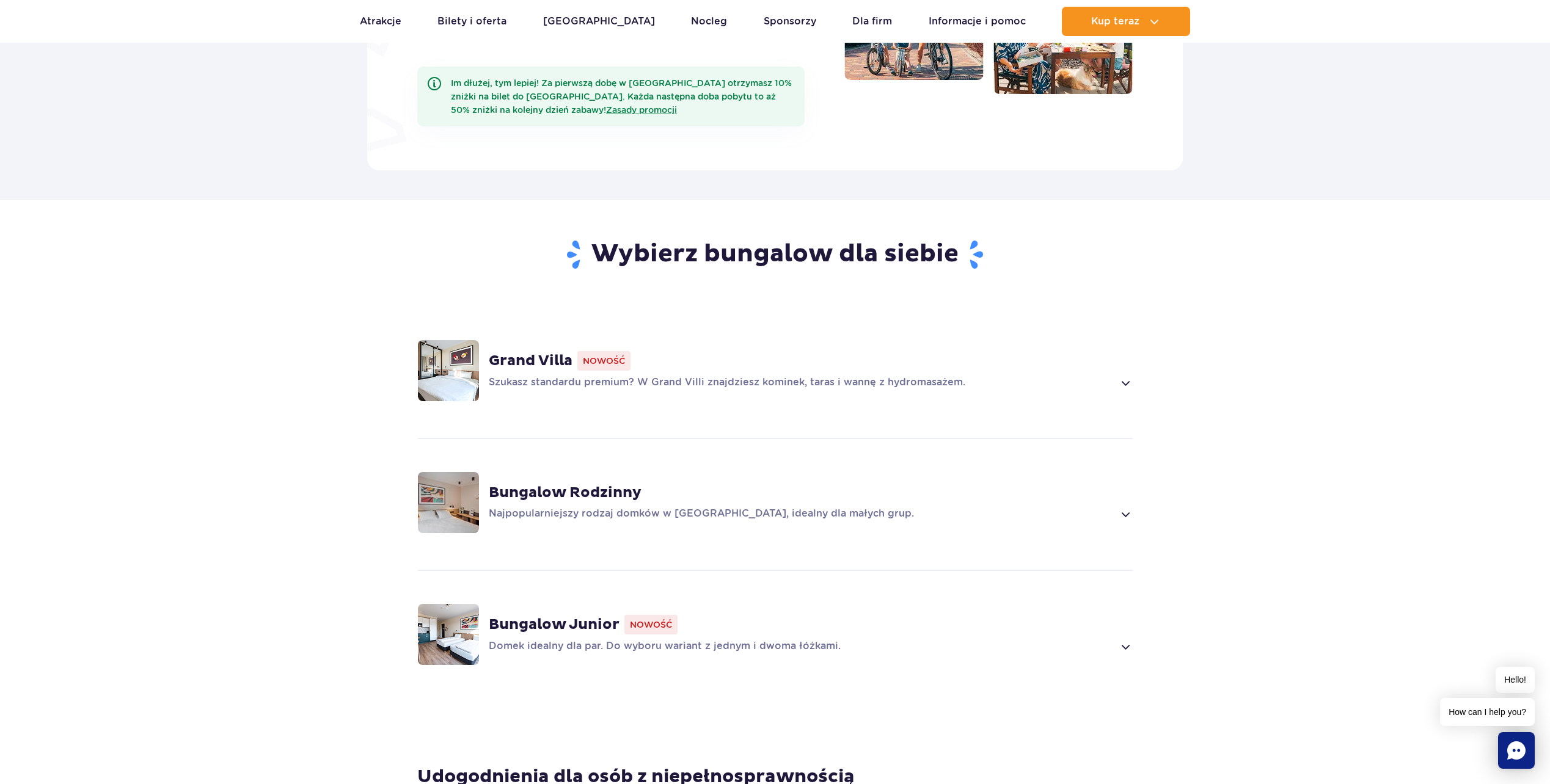
scroll to position [855, 0]
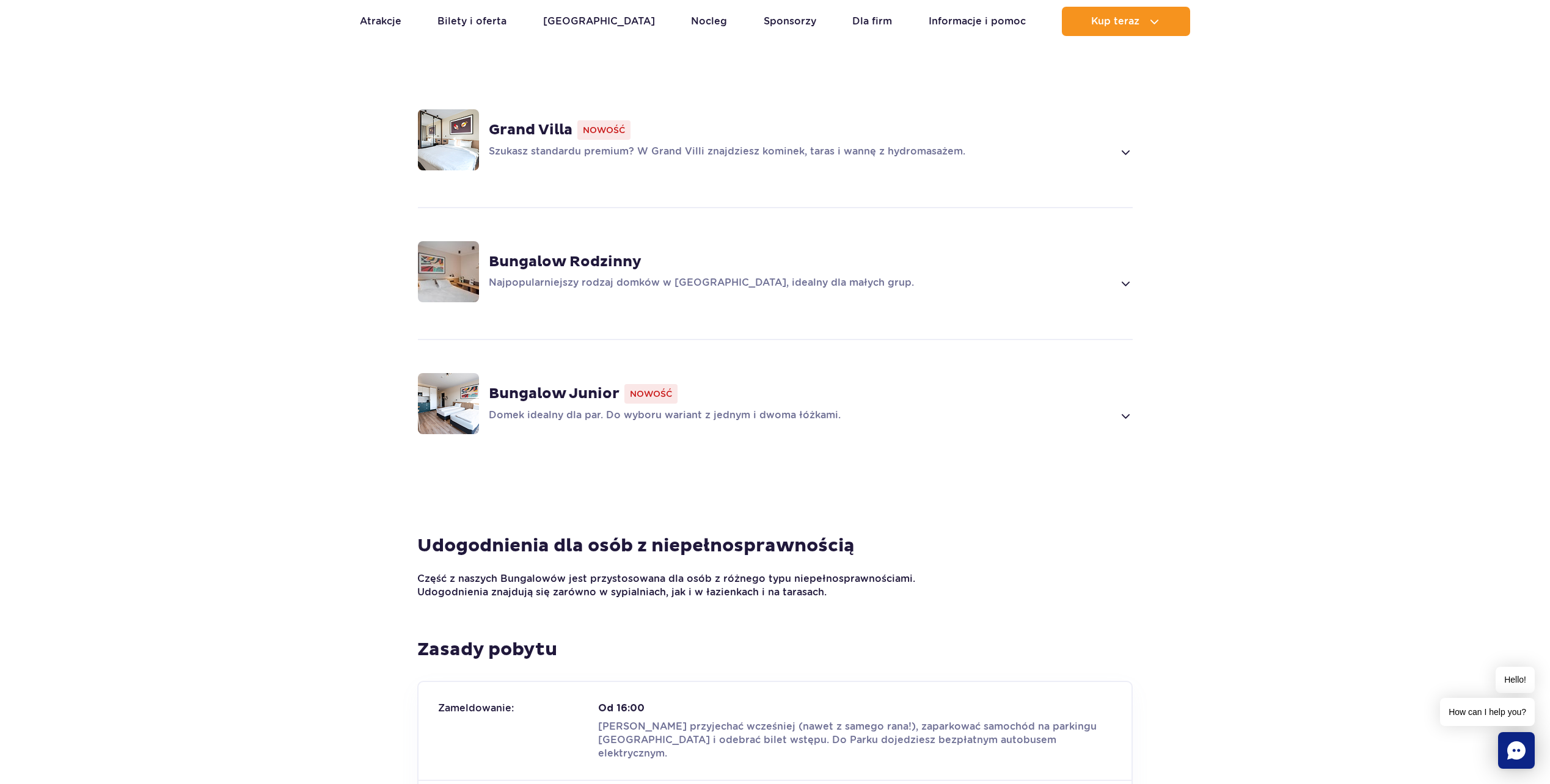
click at [609, 147] on div "Grand Villa Nowość Szukasz standardu premium? W Grand Villi znajdziesz kominek,…" at bounding box center [775, 139] width 783 height 129
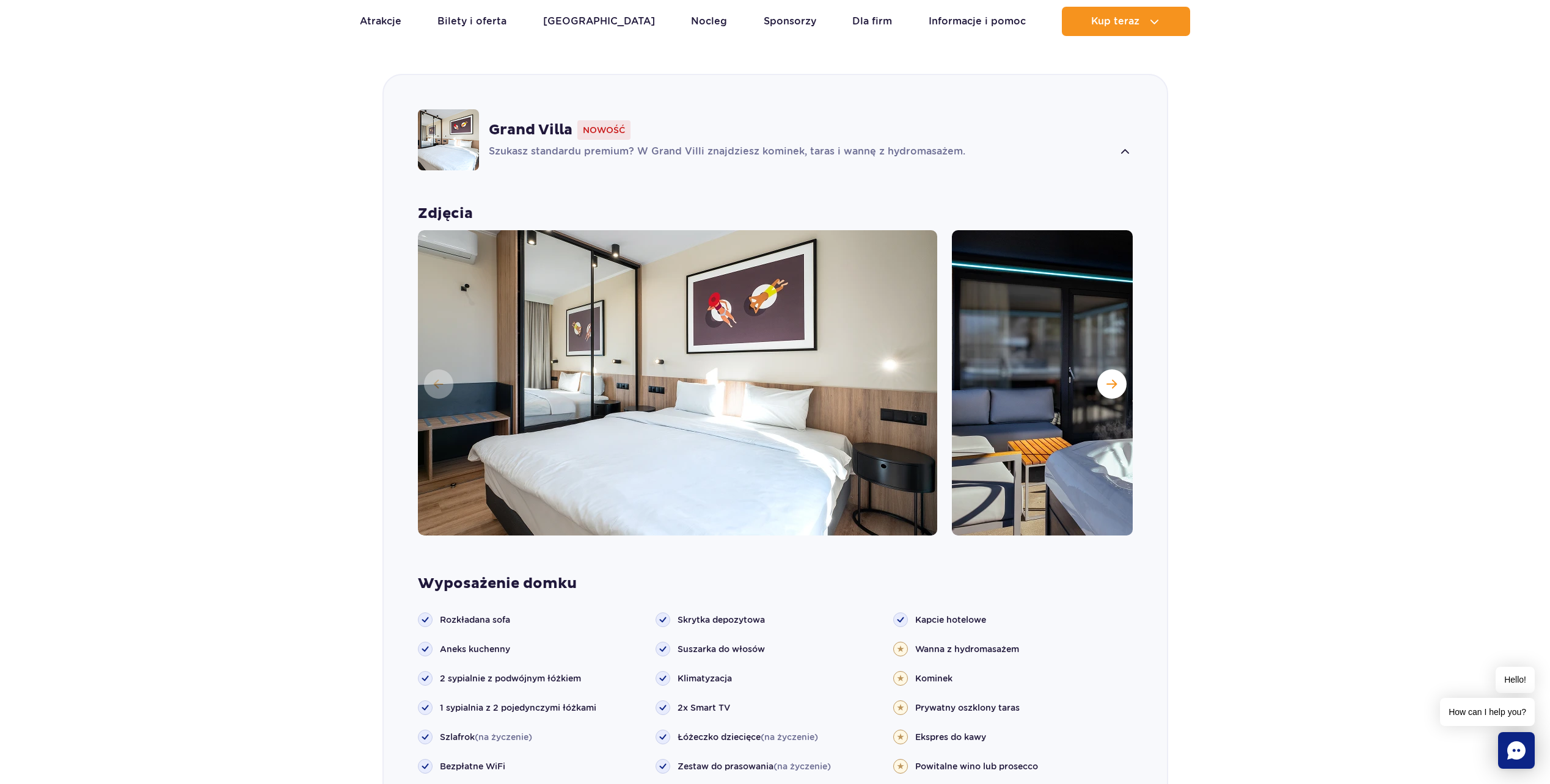
scroll to position [856, 0]
click at [1103, 369] on button "Następny slajd" at bounding box center [1112, 383] width 29 height 29
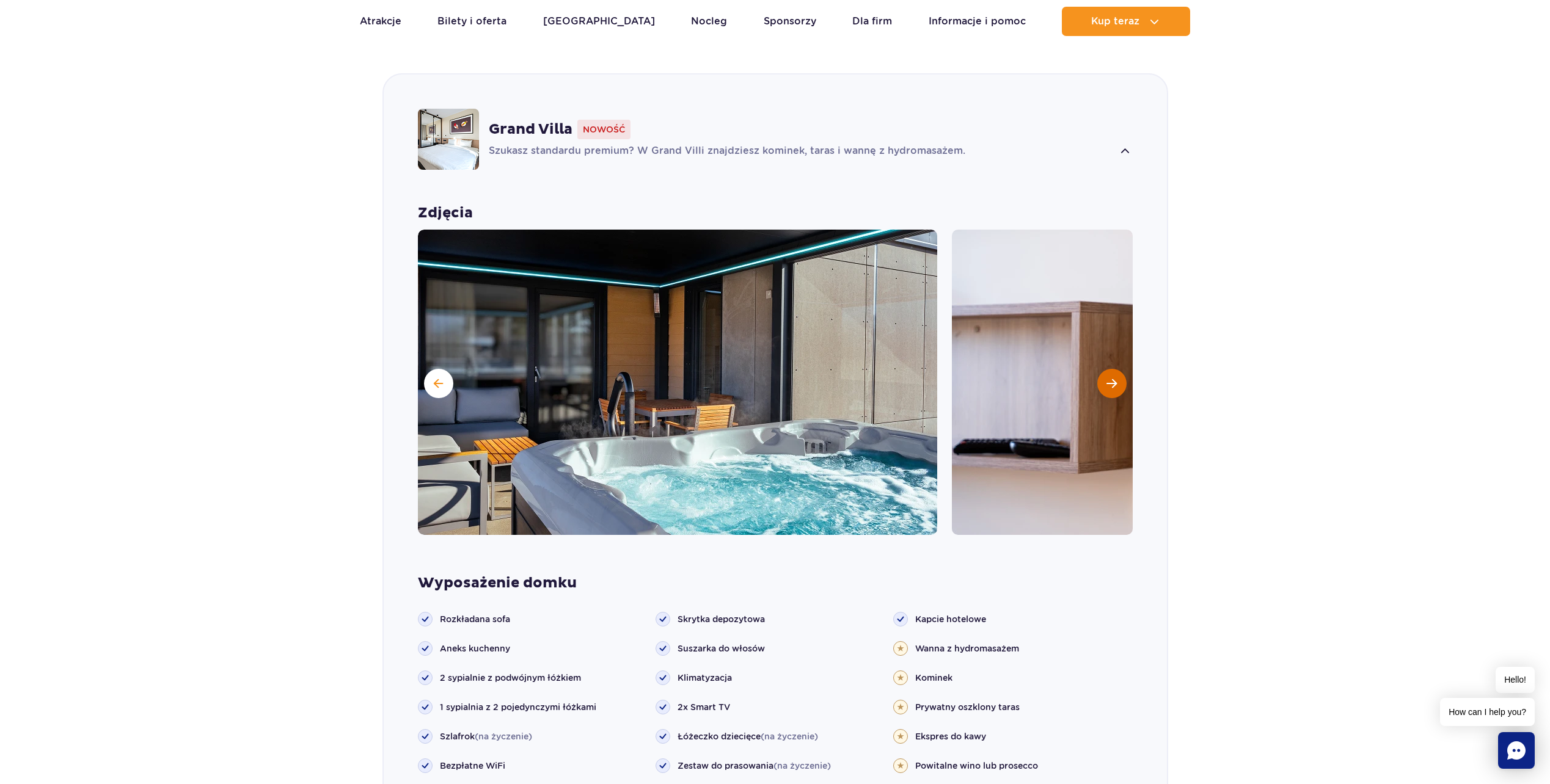
click at [1103, 369] on button "Następny slajd" at bounding box center [1112, 383] width 29 height 29
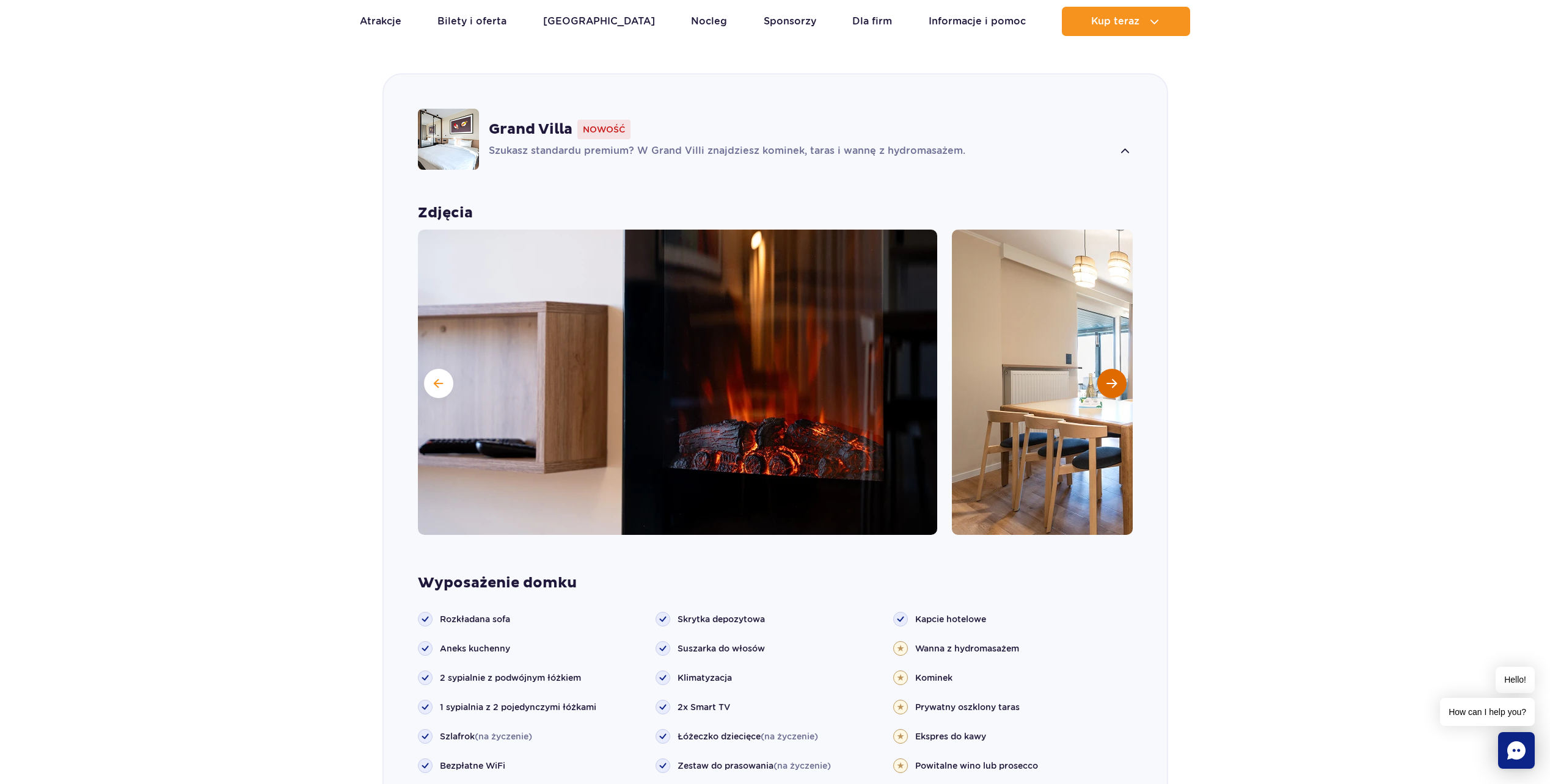
click at [1103, 369] on button "Następny slajd" at bounding box center [1112, 383] width 29 height 29
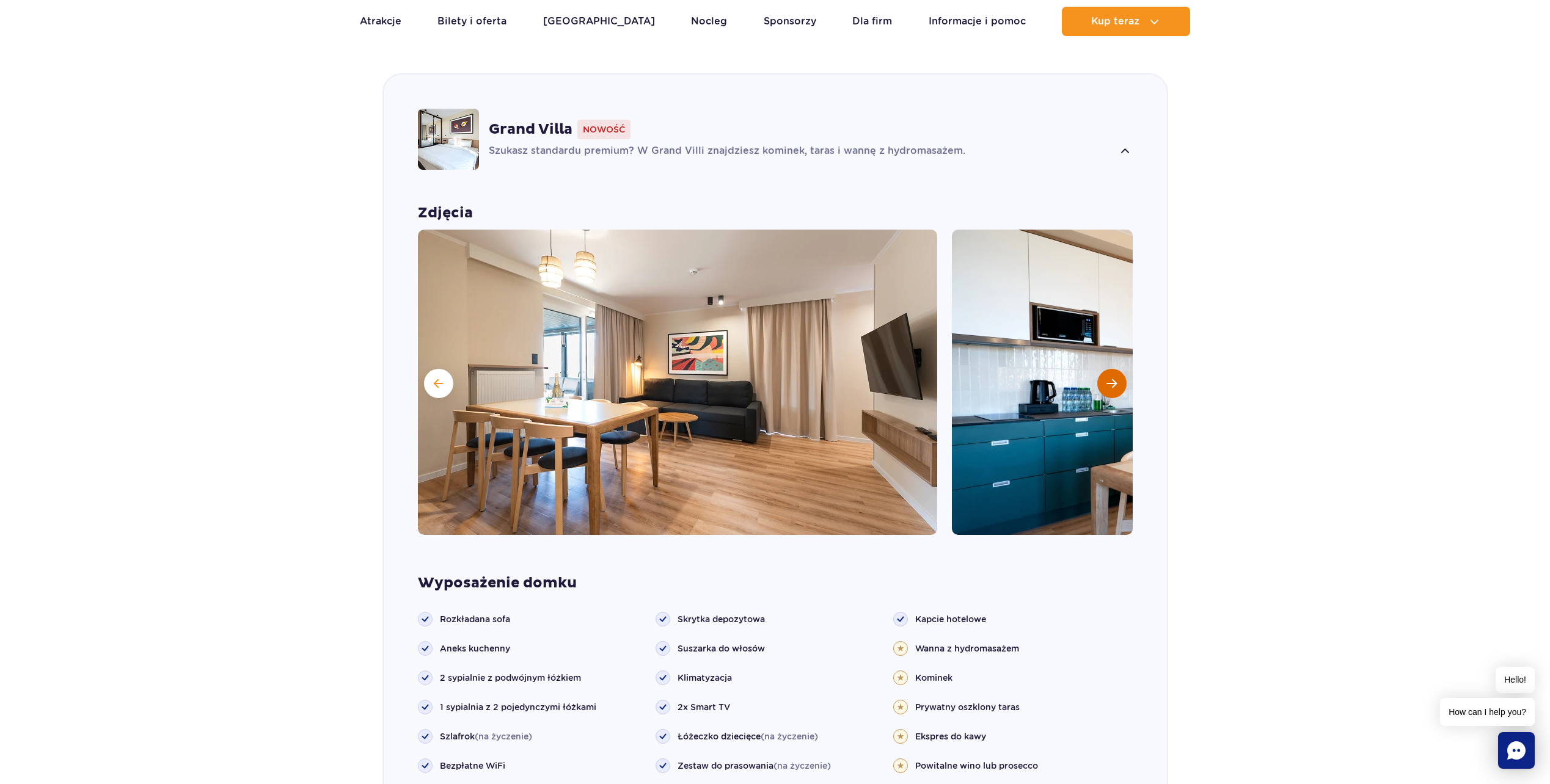
click at [1103, 369] on button "Następny slajd" at bounding box center [1112, 383] width 29 height 29
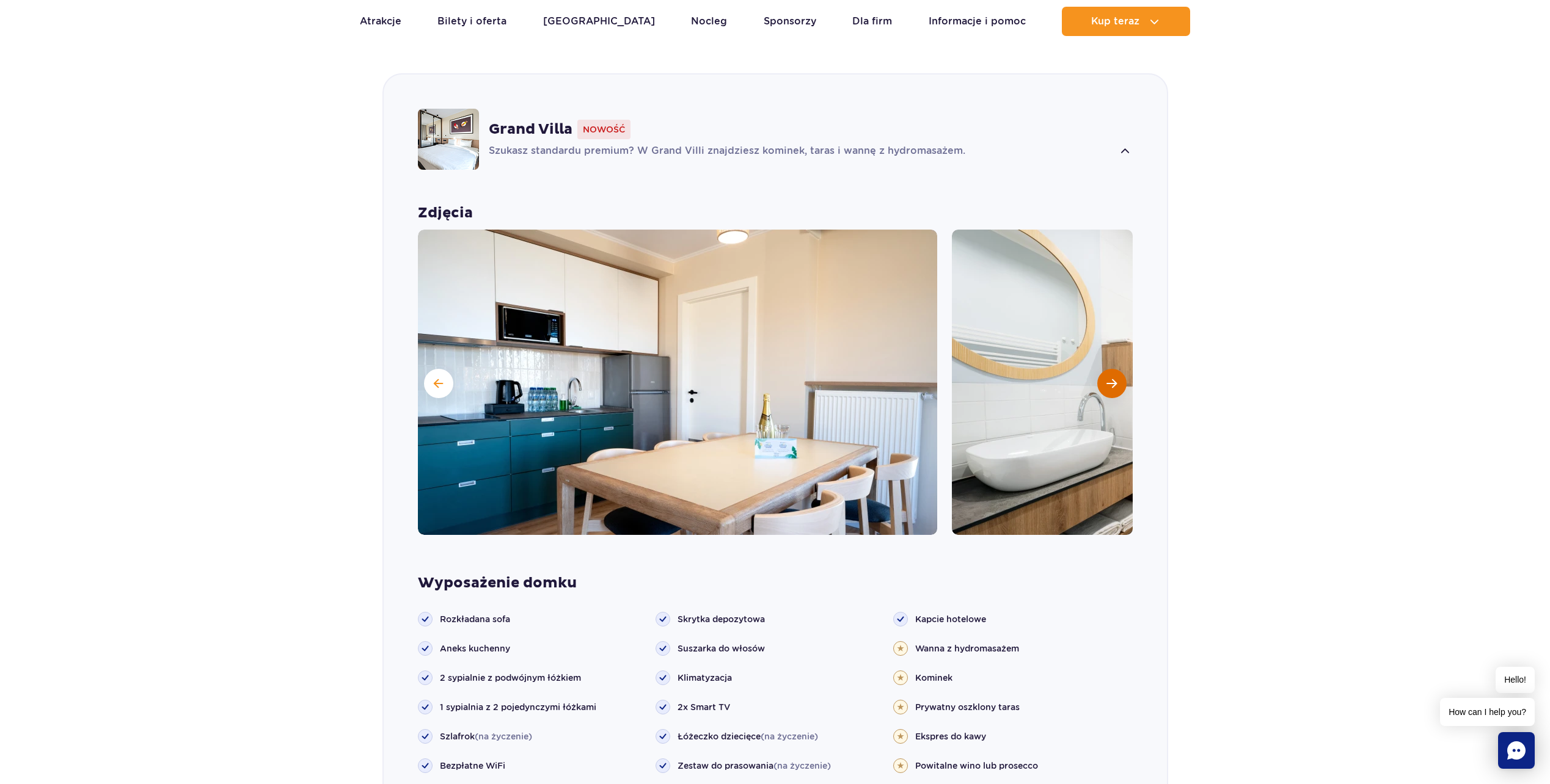
click at [1103, 369] on button "Następny slajd" at bounding box center [1112, 383] width 29 height 29
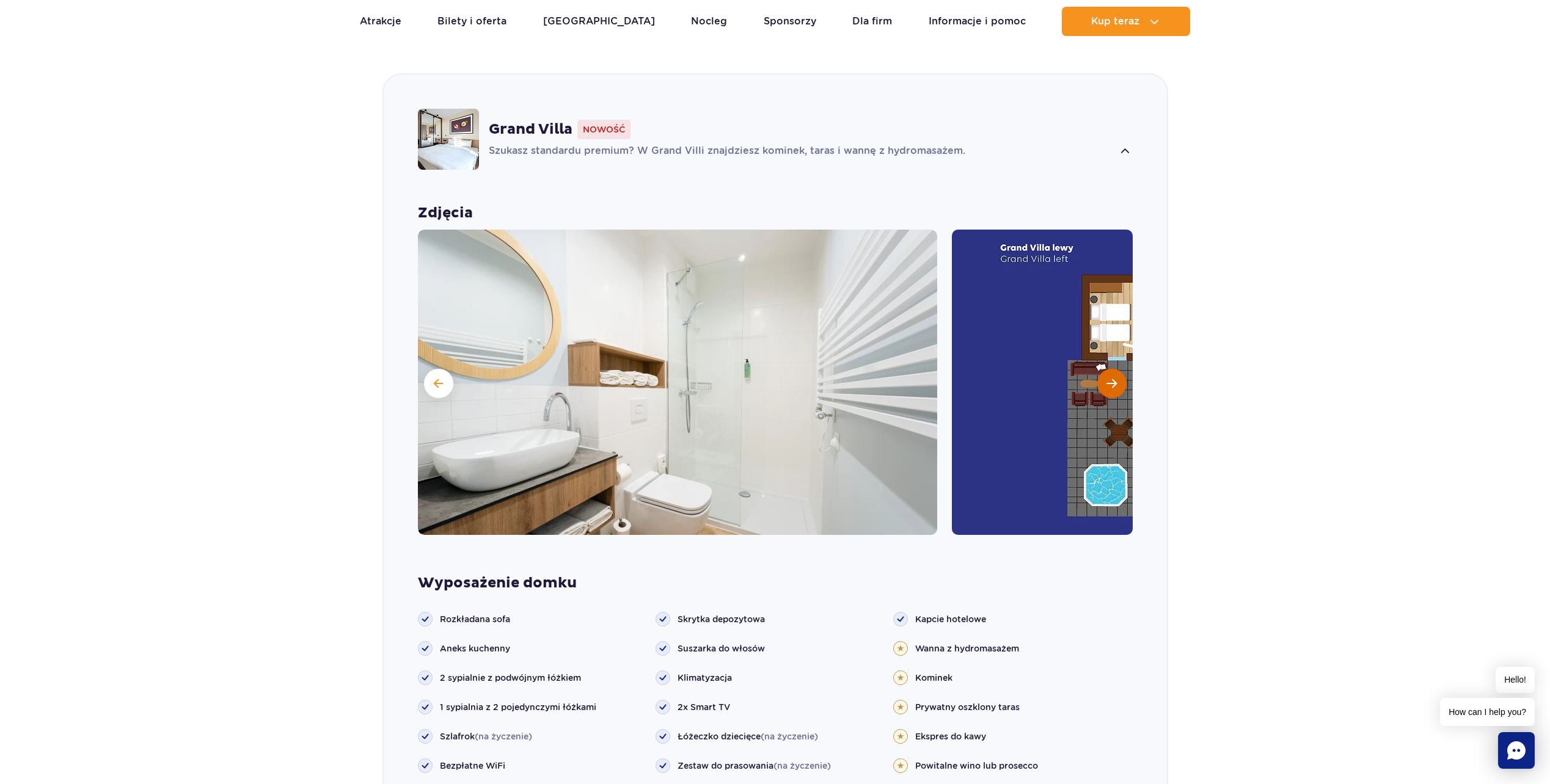
click at [1103, 369] on button "Następny slajd" at bounding box center [1112, 383] width 29 height 29
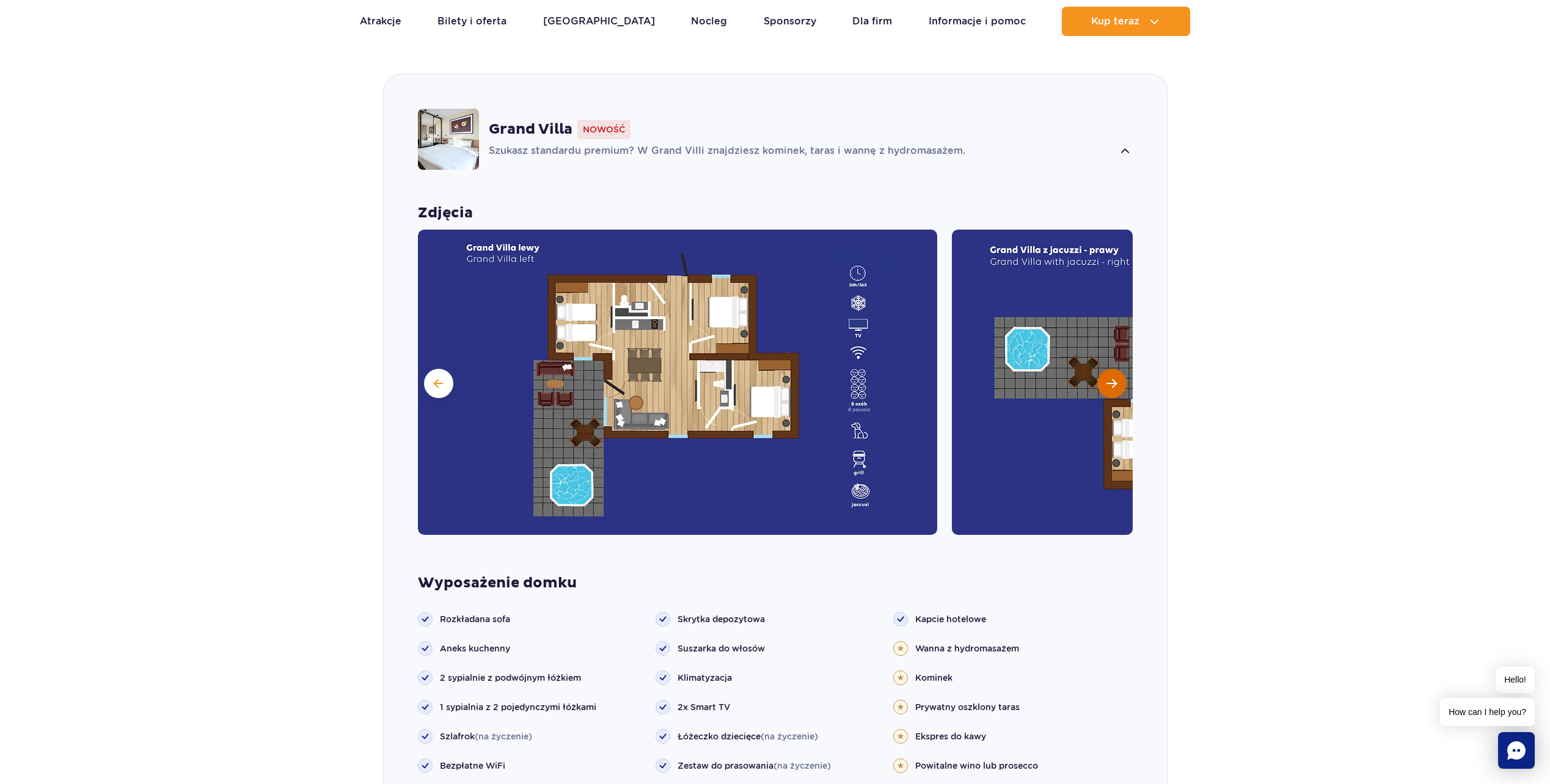
click at [1103, 369] on button "Następny slajd" at bounding box center [1112, 383] width 29 height 29
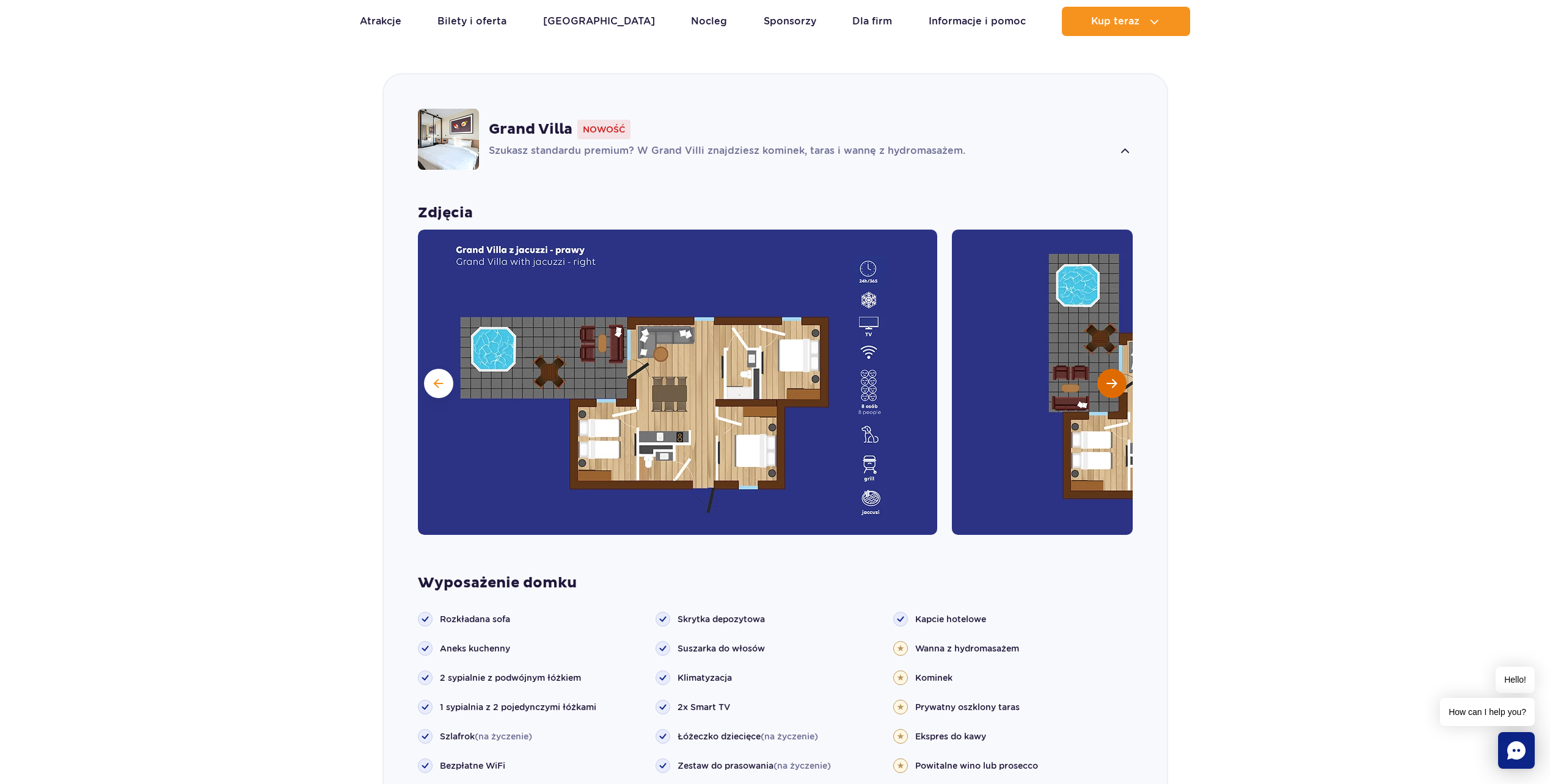
click at [1103, 369] on button "Następny slajd" at bounding box center [1112, 383] width 29 height 29
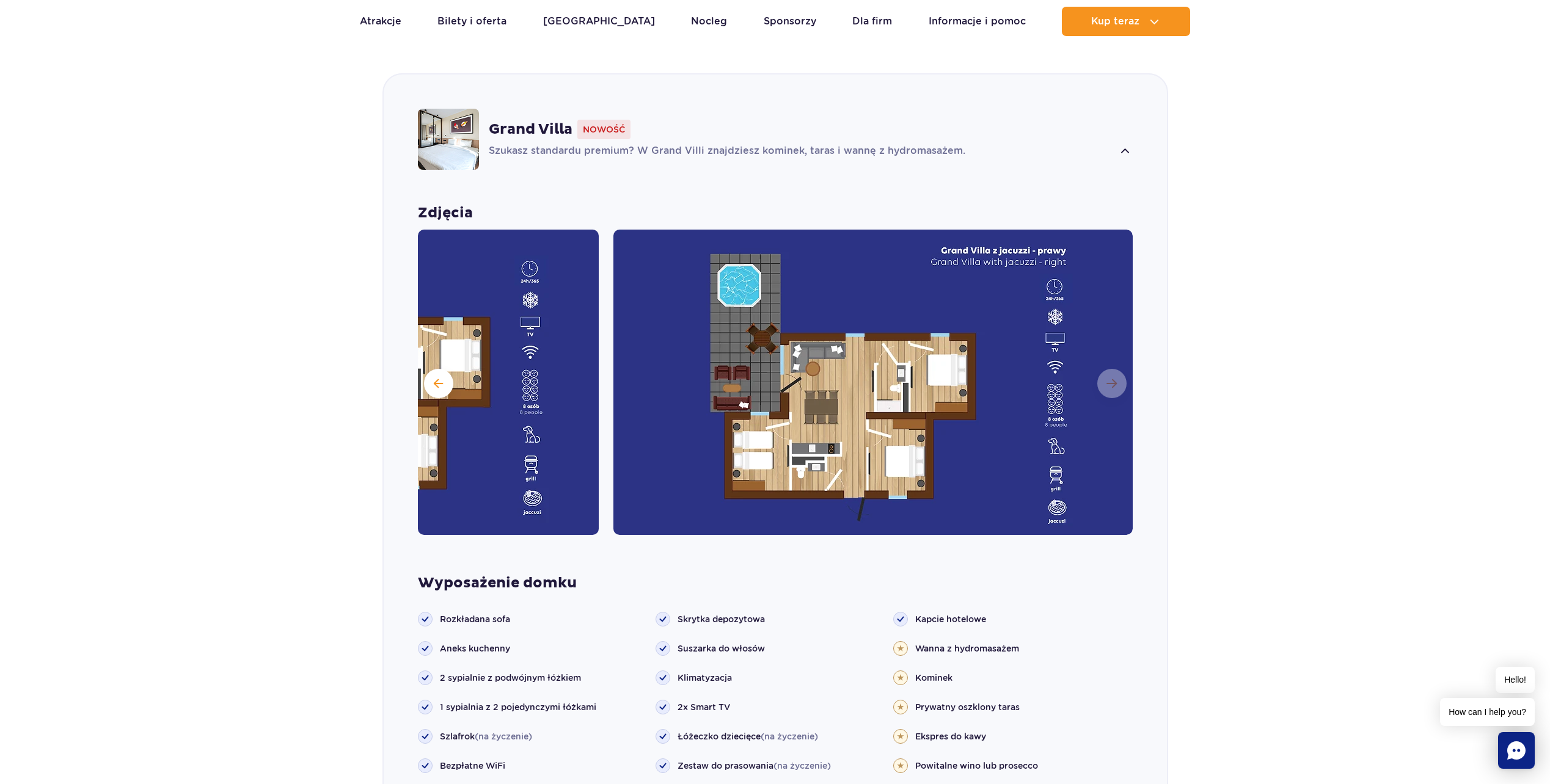
click at [1102, 368] on img at bounding box center [873, 382] width 519 height 305
click at [430, 369] on button at bounding box center [438, 383] width 29 height 29
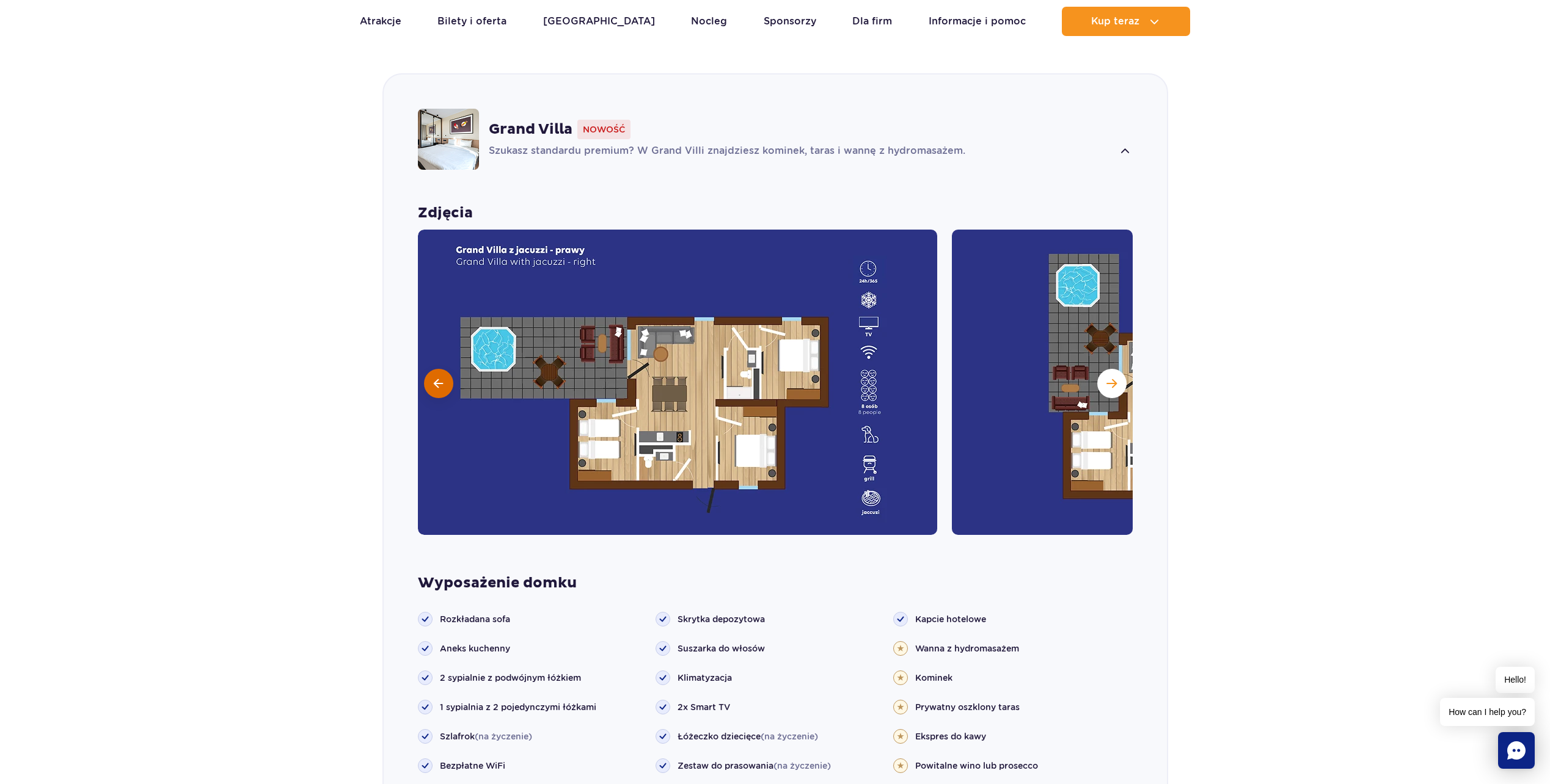
click at [449, 369] on button at bounding box center [438, 383] width 29 height 29
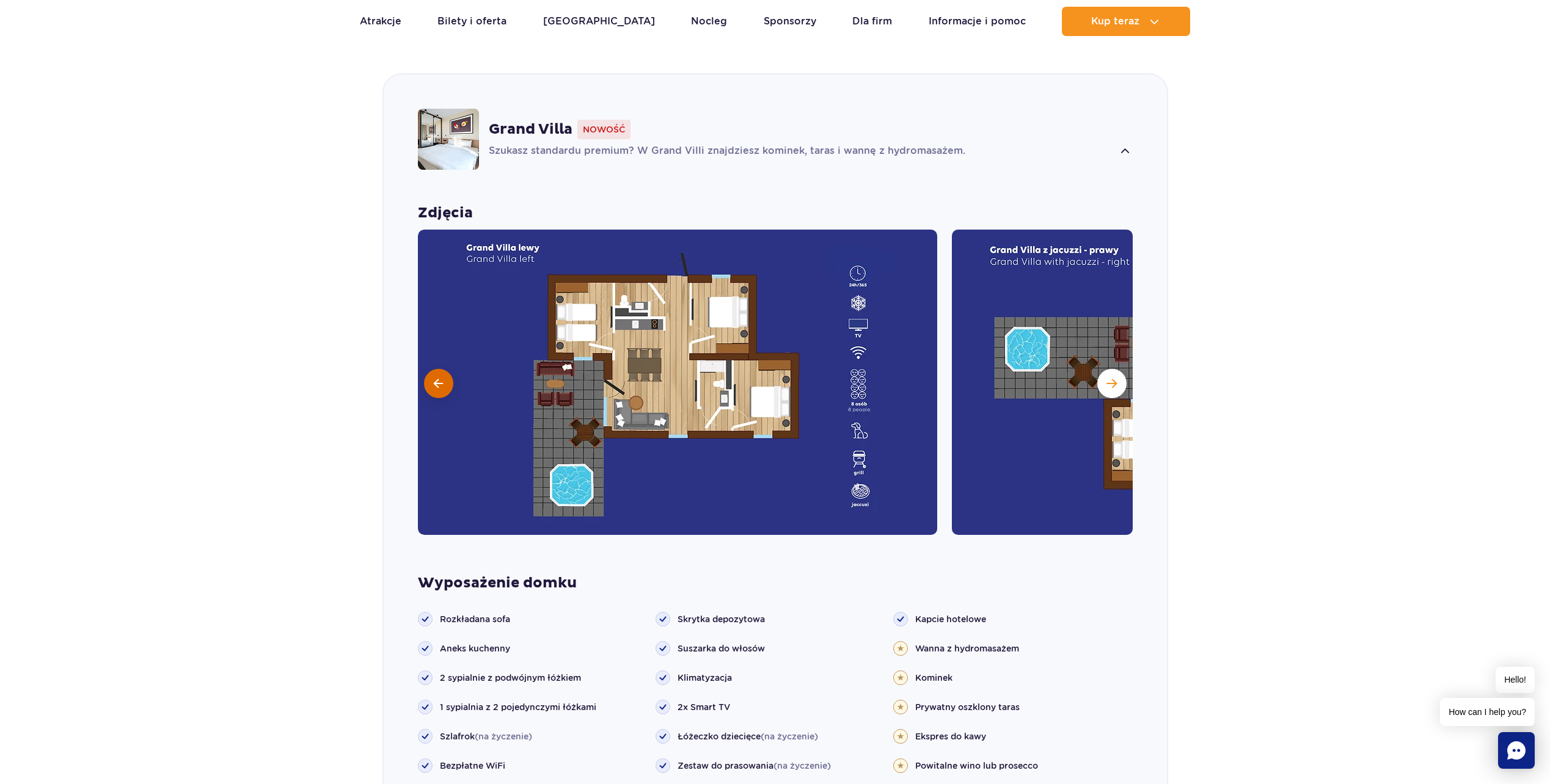
click at [449, 369] on button at bounding box center [438, 383] width 29 height 29
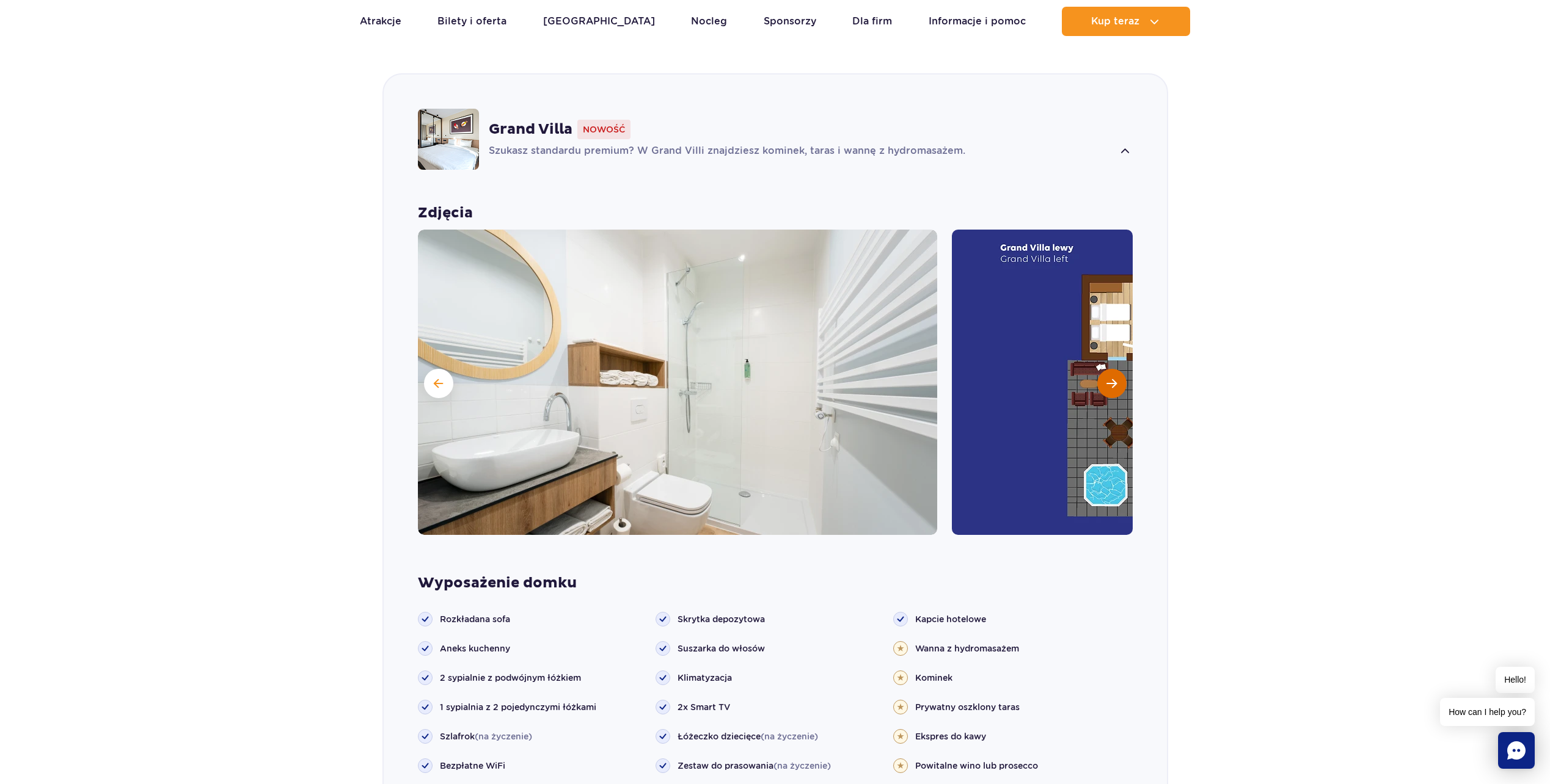
click at [1112, 373] on button "Następny slajd" at bounding box center [1112, 383] width 29 height 29
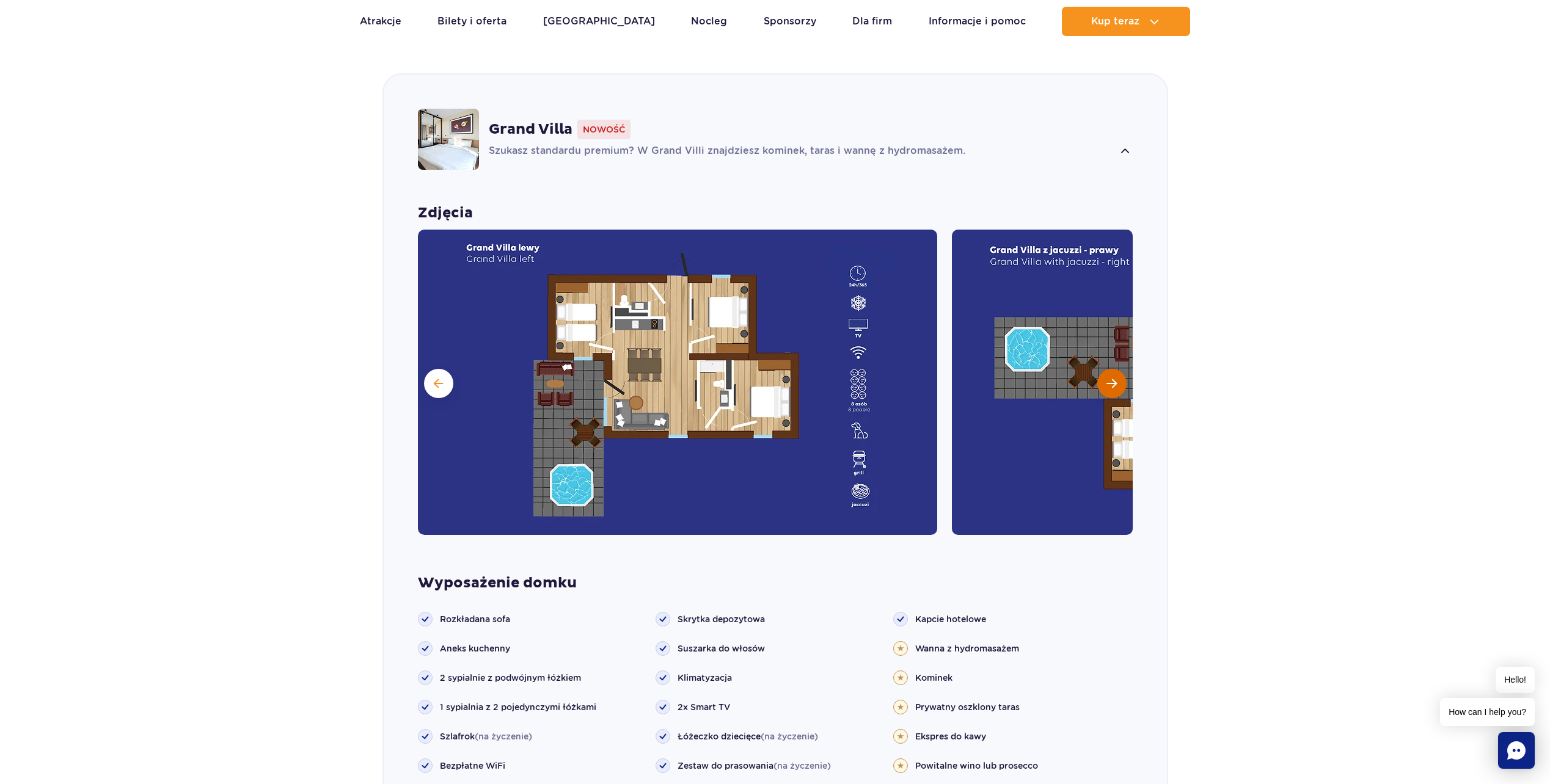
click at [1112, 373] on button "Następny slajd" at bounding box center [1112, 383] width 29 height 29
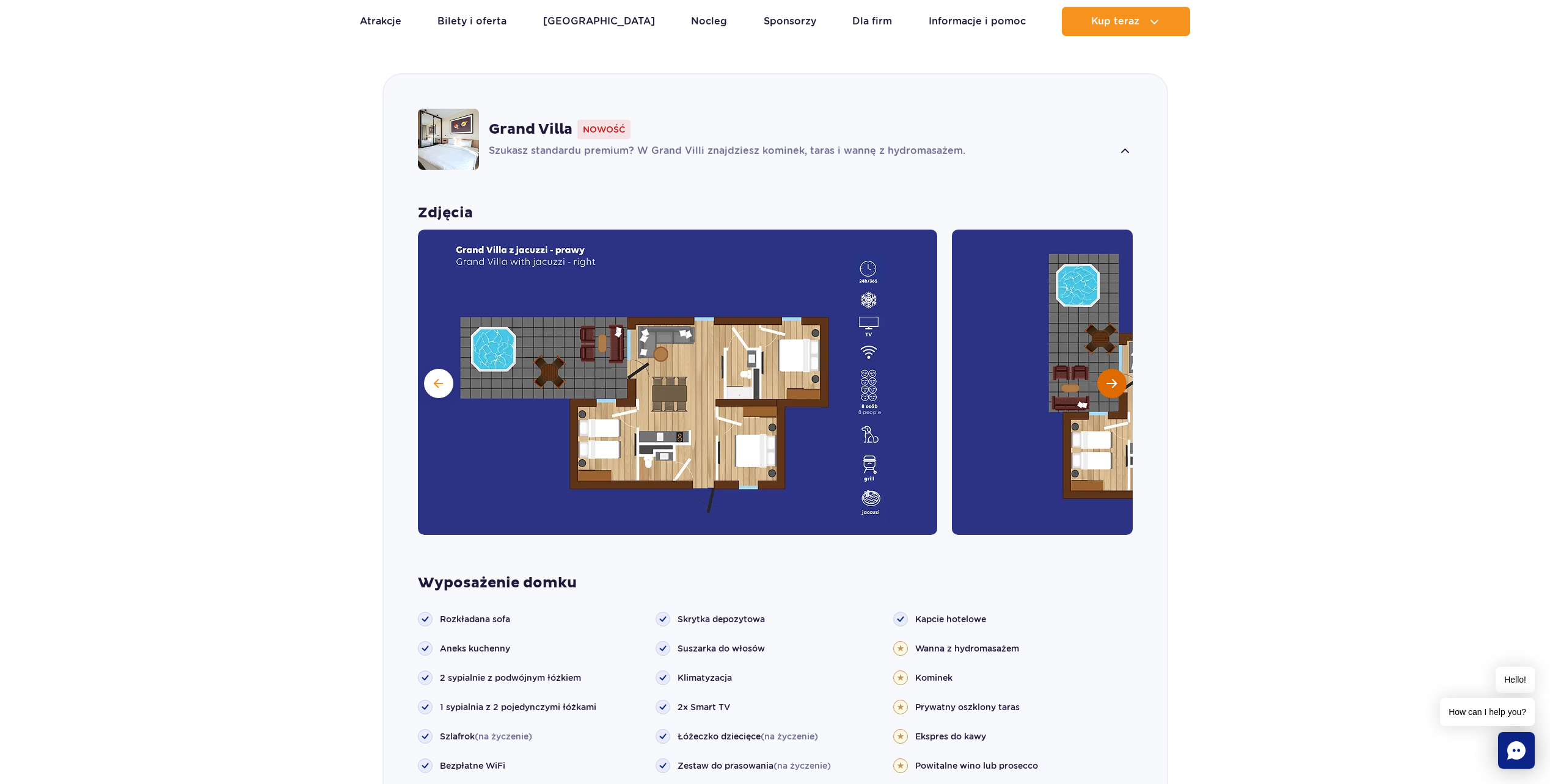
click at [1112, 373] on button "Następny slajd" at bounding box center [1112, 383] width 29 height 29
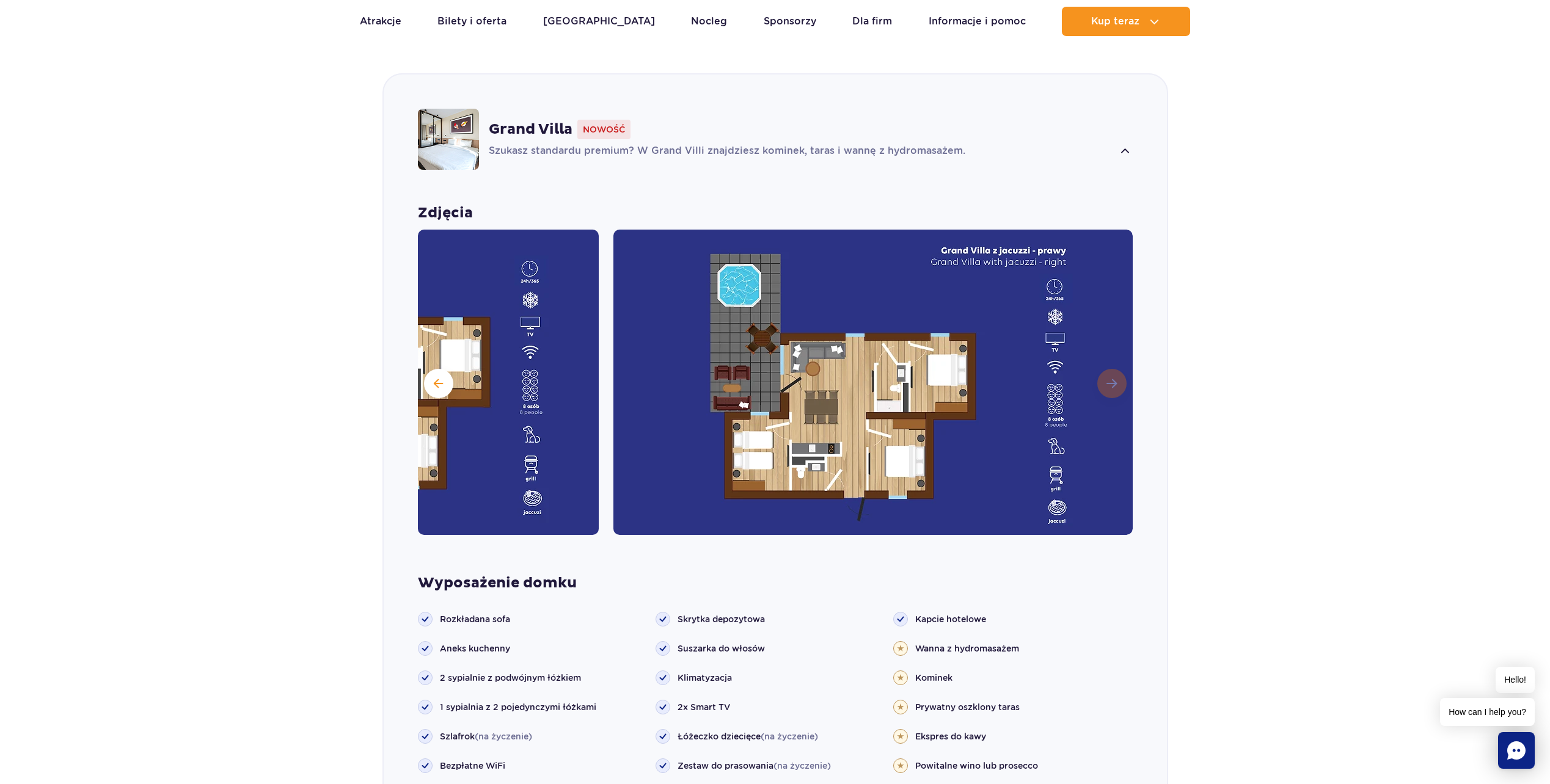
click at [1112, 373] on img at bounding box center [873, 382] width 519 height 305
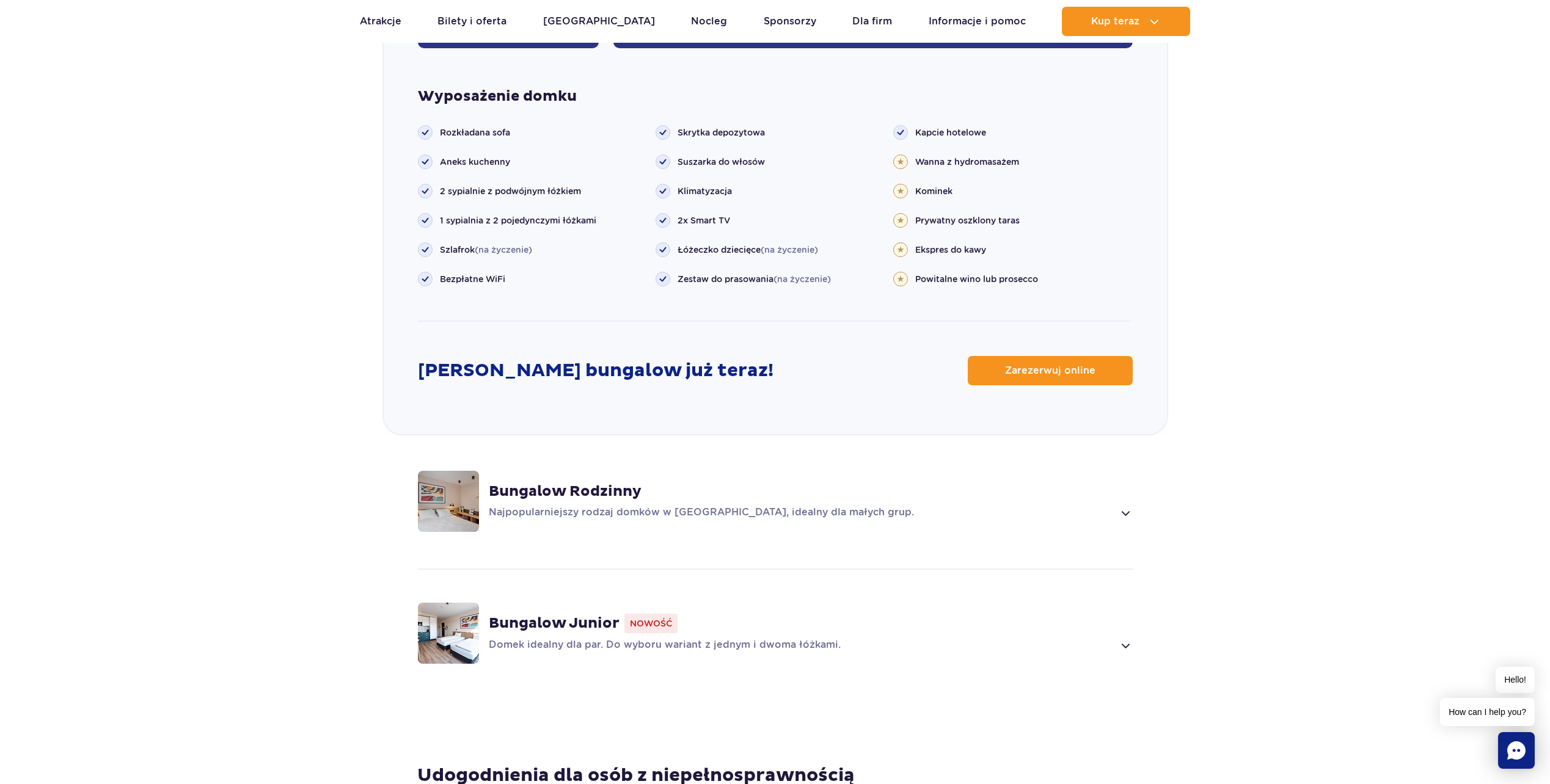
scroll to position [1344, 0]
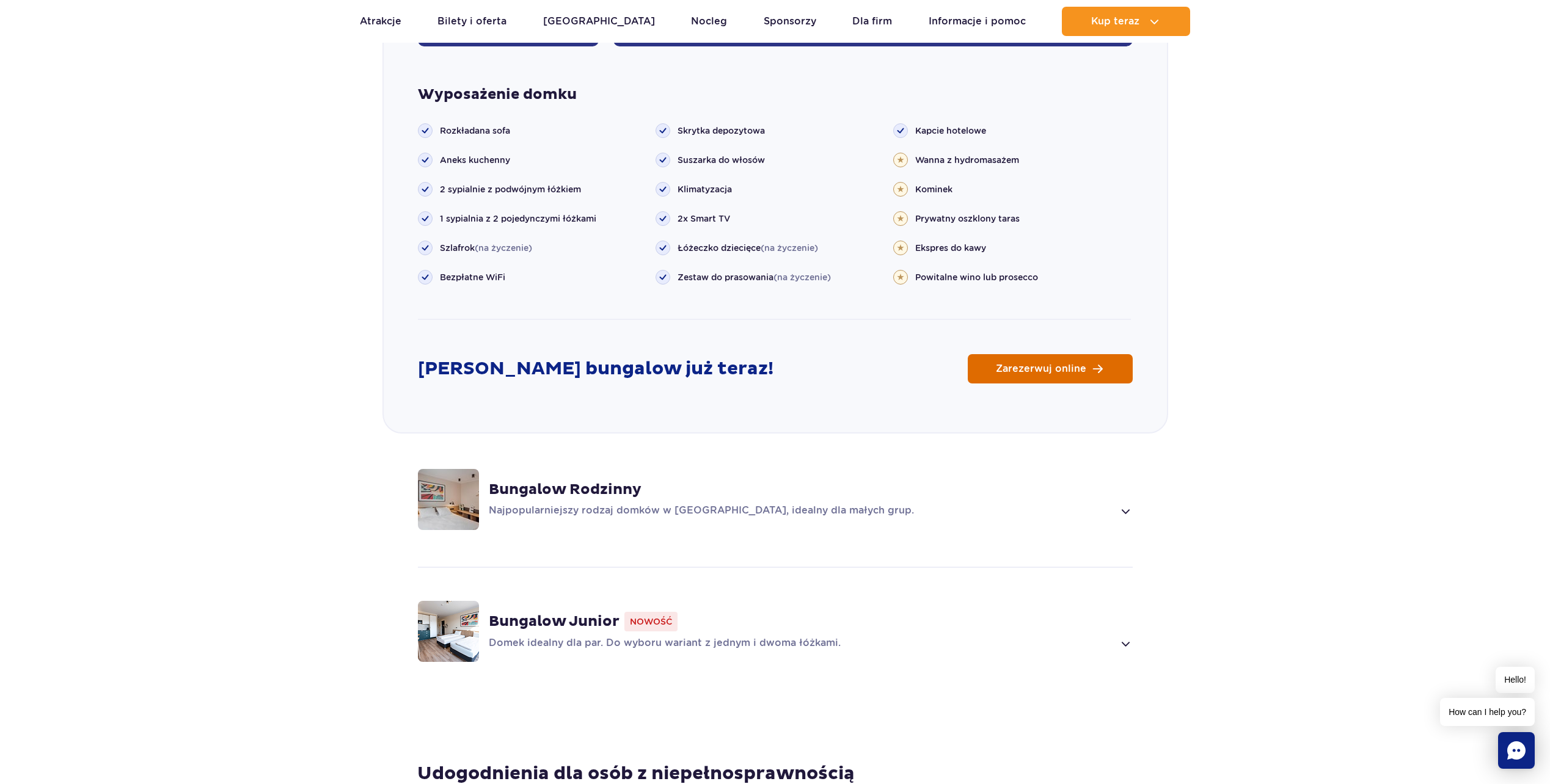
click at [1081, 364] on span "Zarezerwuj online" at bounding box center [1041, 368] width 90 height 10
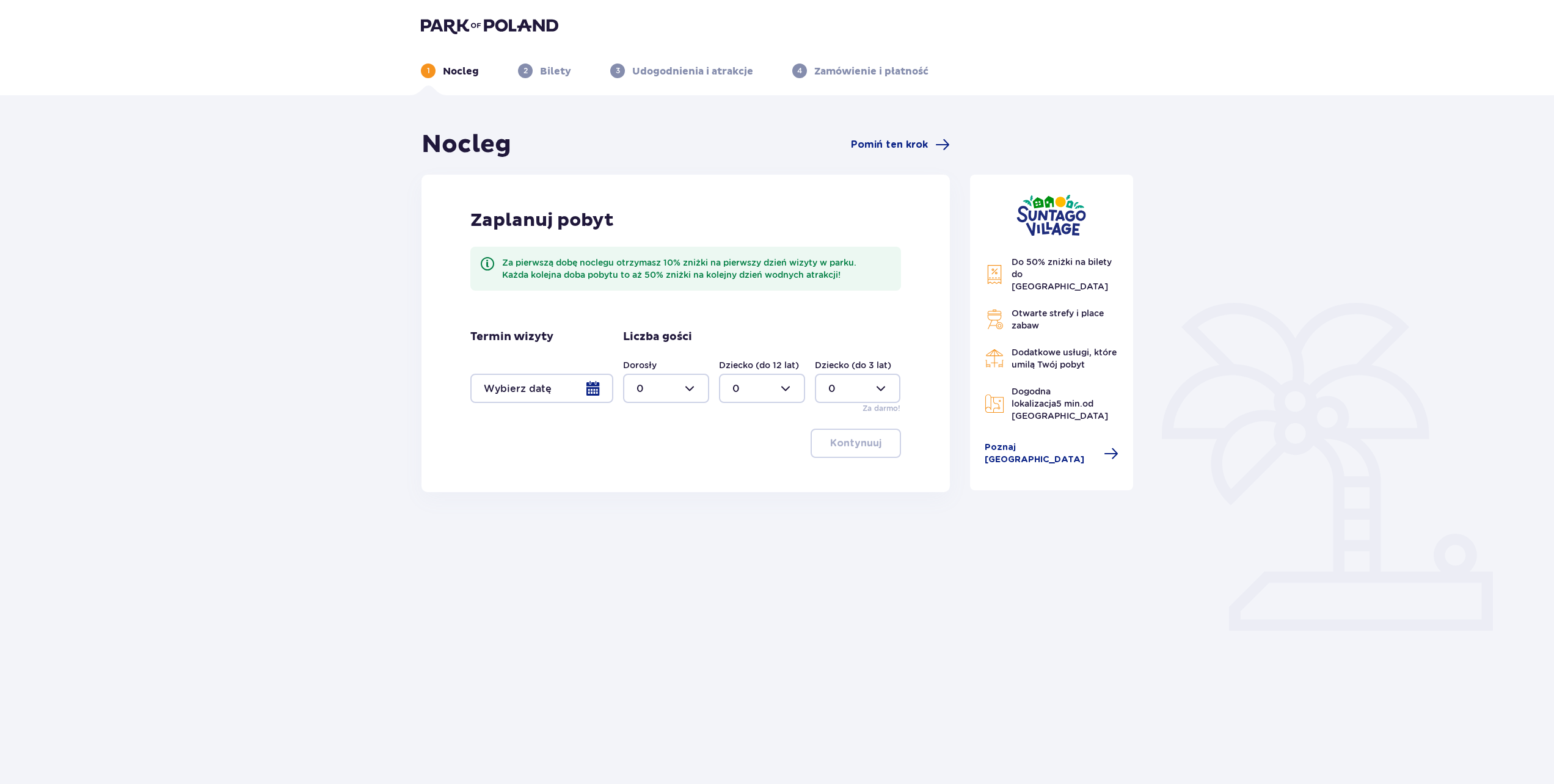
click at [603, 386] on div at bounding box center [542, 388] width 143 height 29
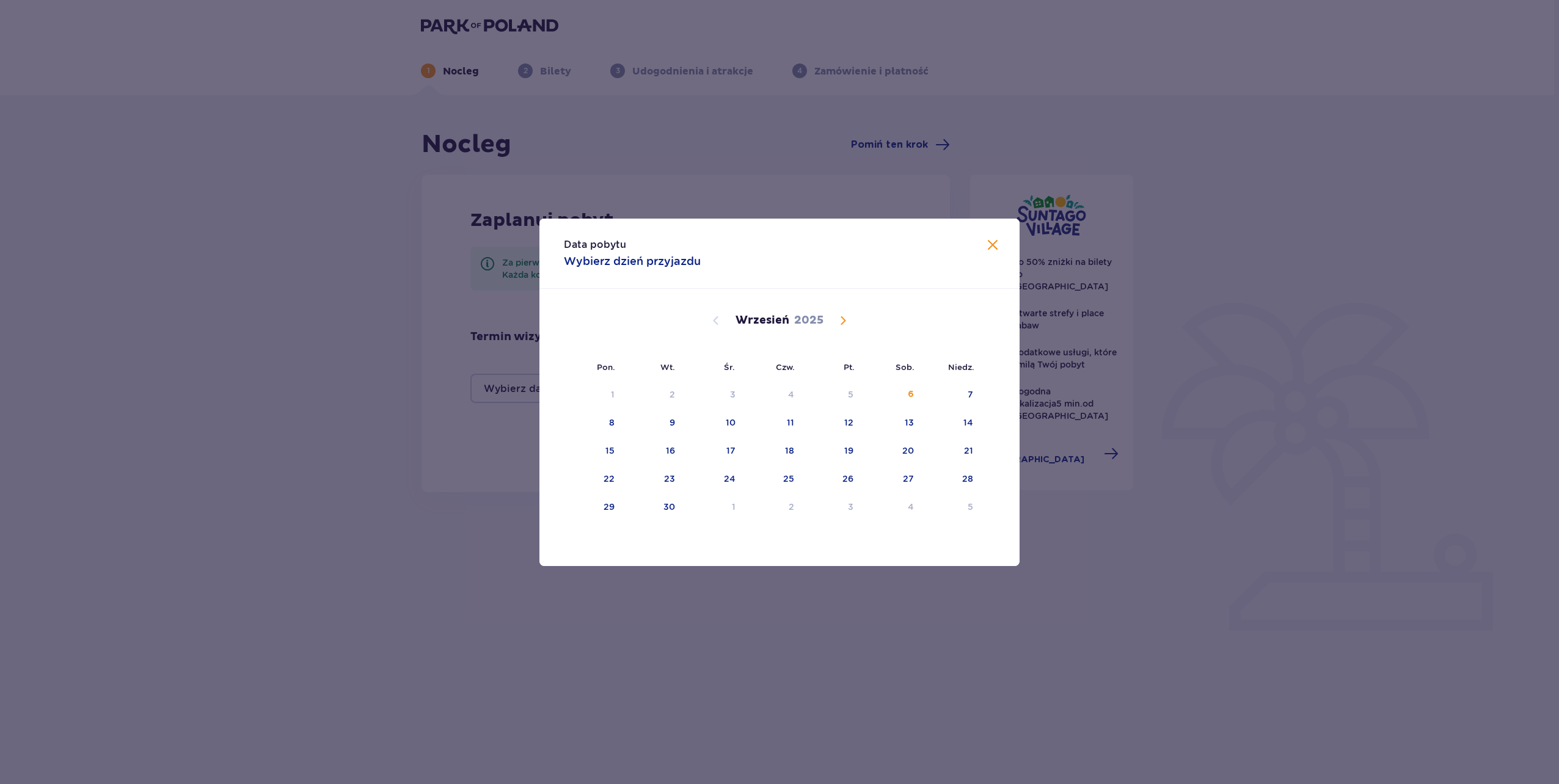
click at [843, 323] on span "Calendar" at bounding box center [843, 321] width 15 height 15
click at [843, 322] on span "Calendar" at bounding box center [843, 321] width 15 height 15
click at [797, 421] on div "6" at bounding box center [772, 423] width 61 height 27
click at [835, 424] on div "7" at bounding box center [832, 423] width 59 height 27
type input "06.11.25 - 07.11.25"
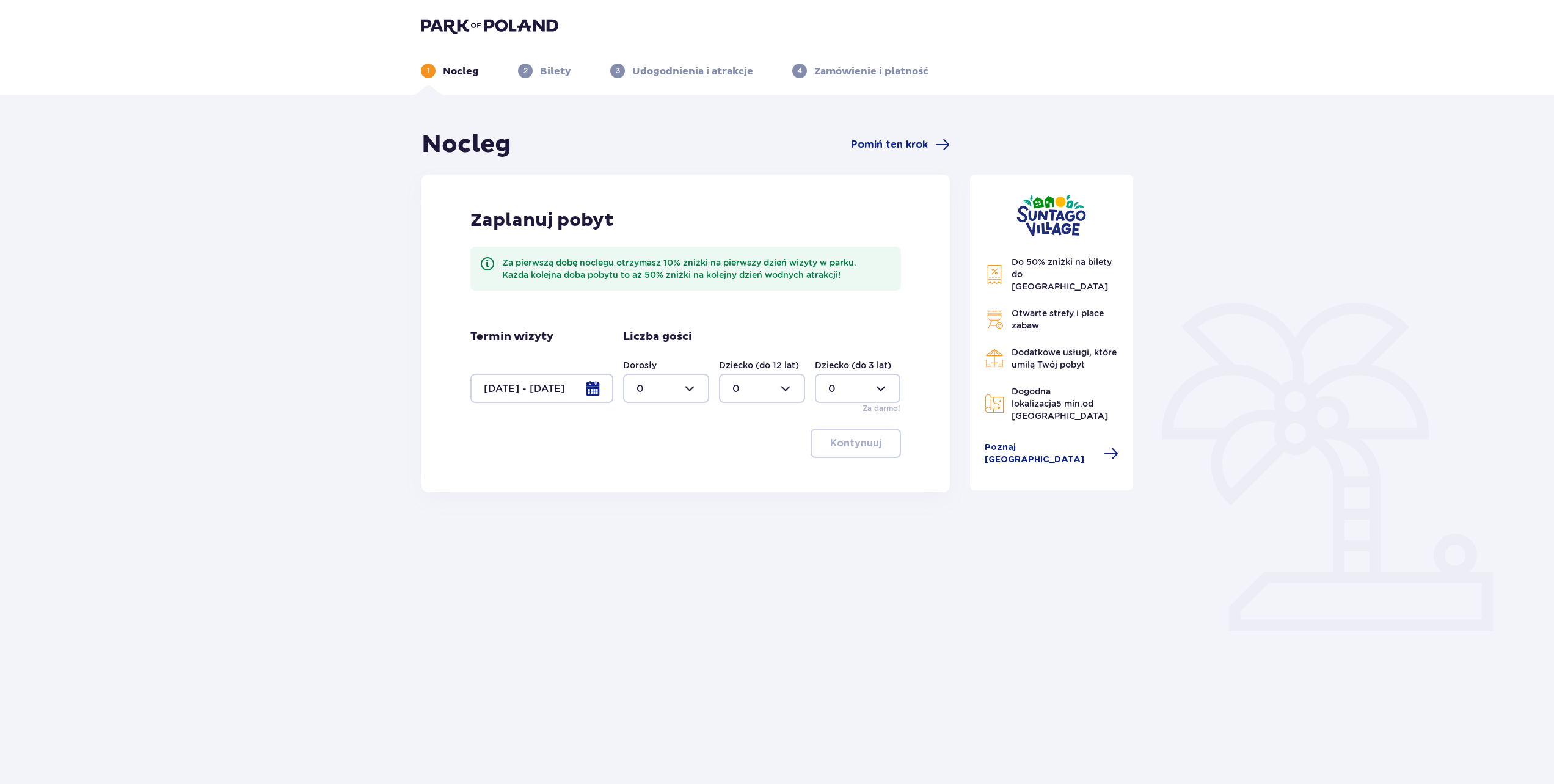
click at [773, 417] on div "Zaplanuj pobyt Za pierwszą dobę noclegu otrzymasz 10% zniżki na pierwszy dzień …" at bounding box center [686, 333] width 528 height 318
click at [674, 390] on div at bounding box center [666, 388] width 86 height 29
click at [654, 457] on div "6" at bounding box center [666, 457] width 59 height 14
type input "6"
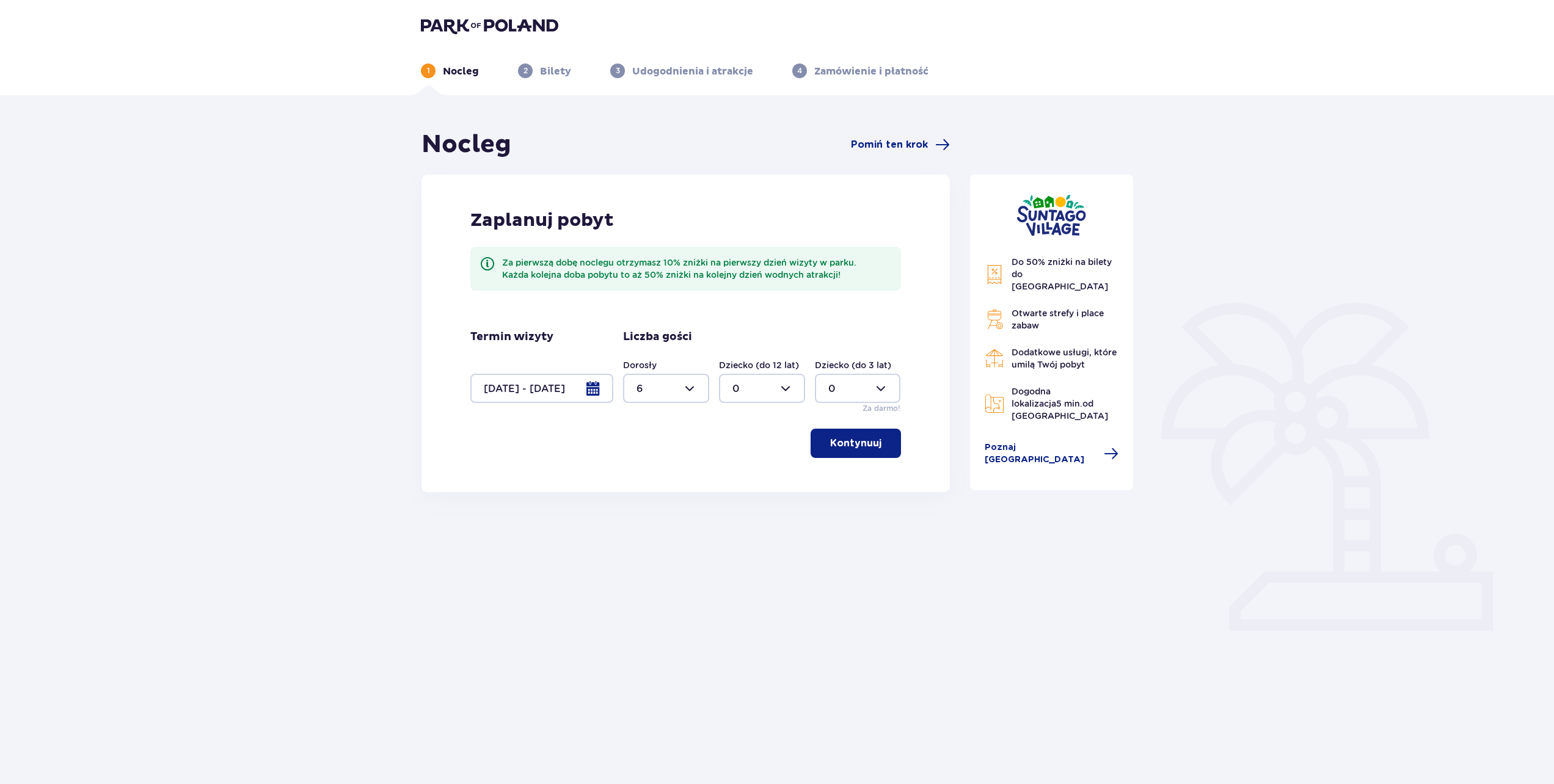
click at [868, 446] on p "Kontynuuj" at bounding box center [856, 443] width 51 height 14
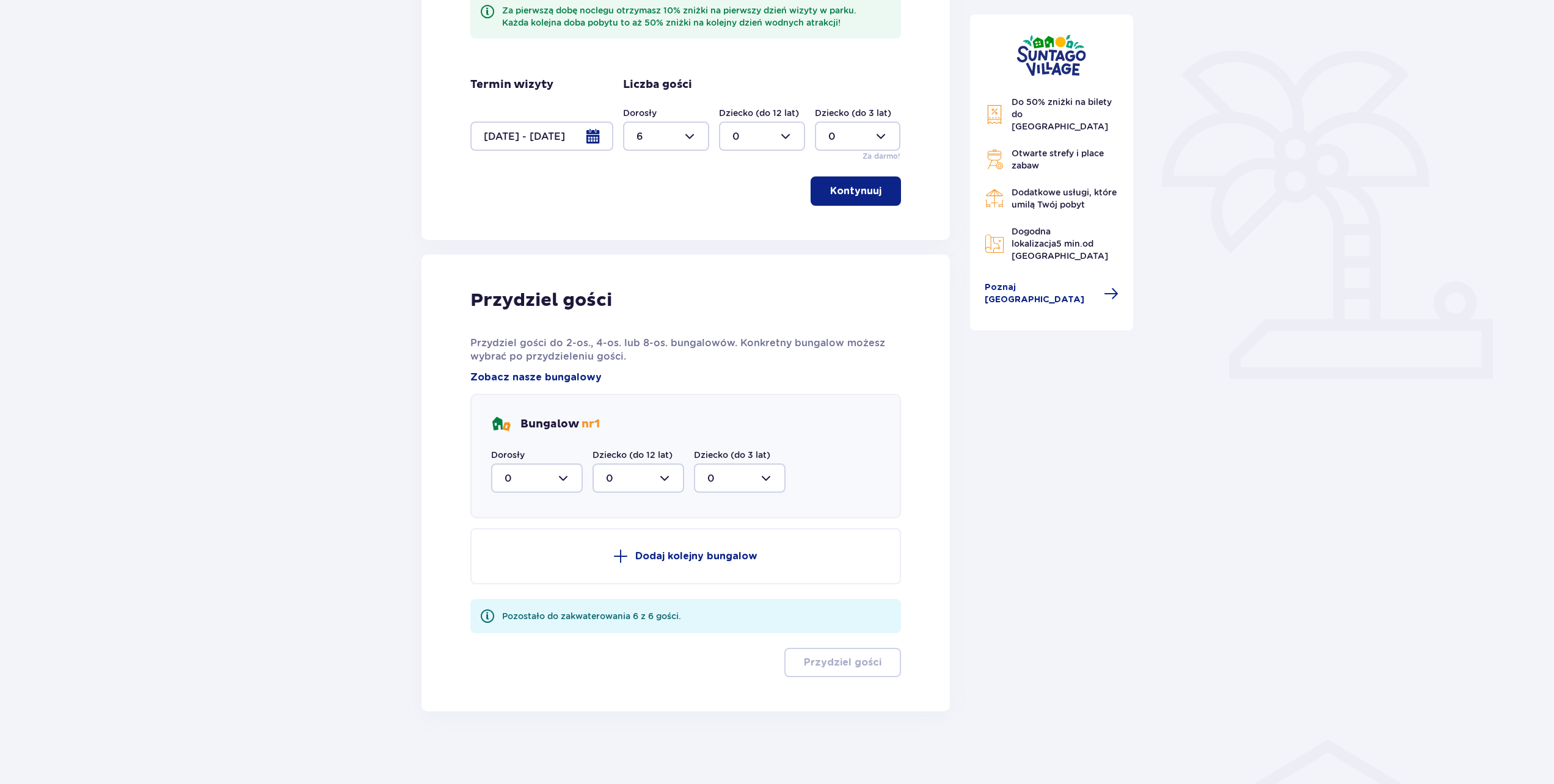
scroll to position [253, 0]
click at [564, 481] on div at bounding box center [537, 478] width 92 height 29
click at [563, 478] on div at bounding box center [537, 478] width 92 height 29
click at [582, 411] on div "Bungalow nr 1 Dorosły 0 Dziecko (do 12 lat) 0 Dziecko (do 3 lat) 0" at bounding box center [686, 455] width 431 height 124
click at [586, 414] on div "Bungalow nr 1 Dorosły 0 Dziecko (do 12 lat) 0 Dziecko (do 3 lat) 0" at bounding box center [686, 455] width 431 height 124
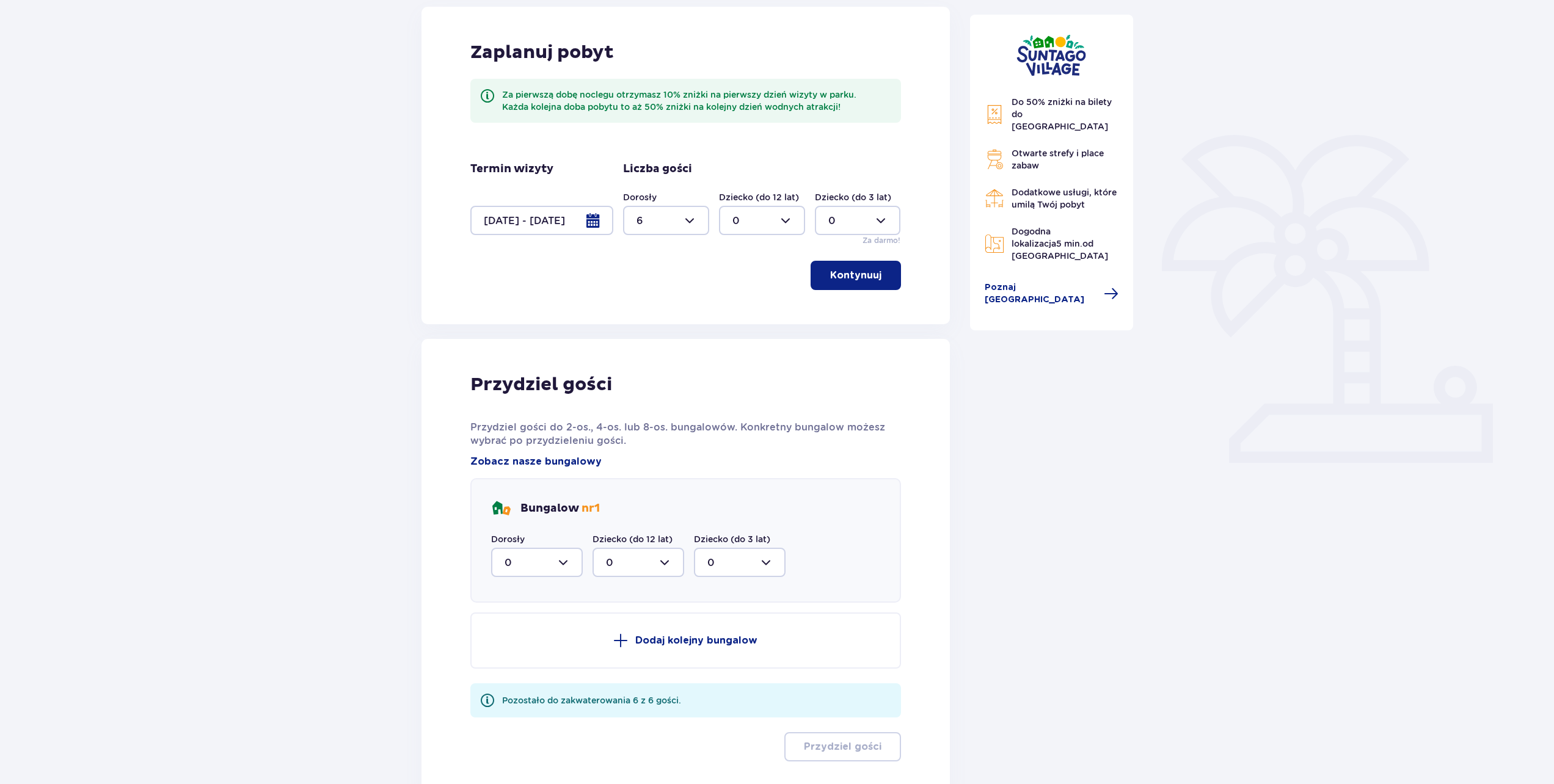
scroll to position [192, 0]
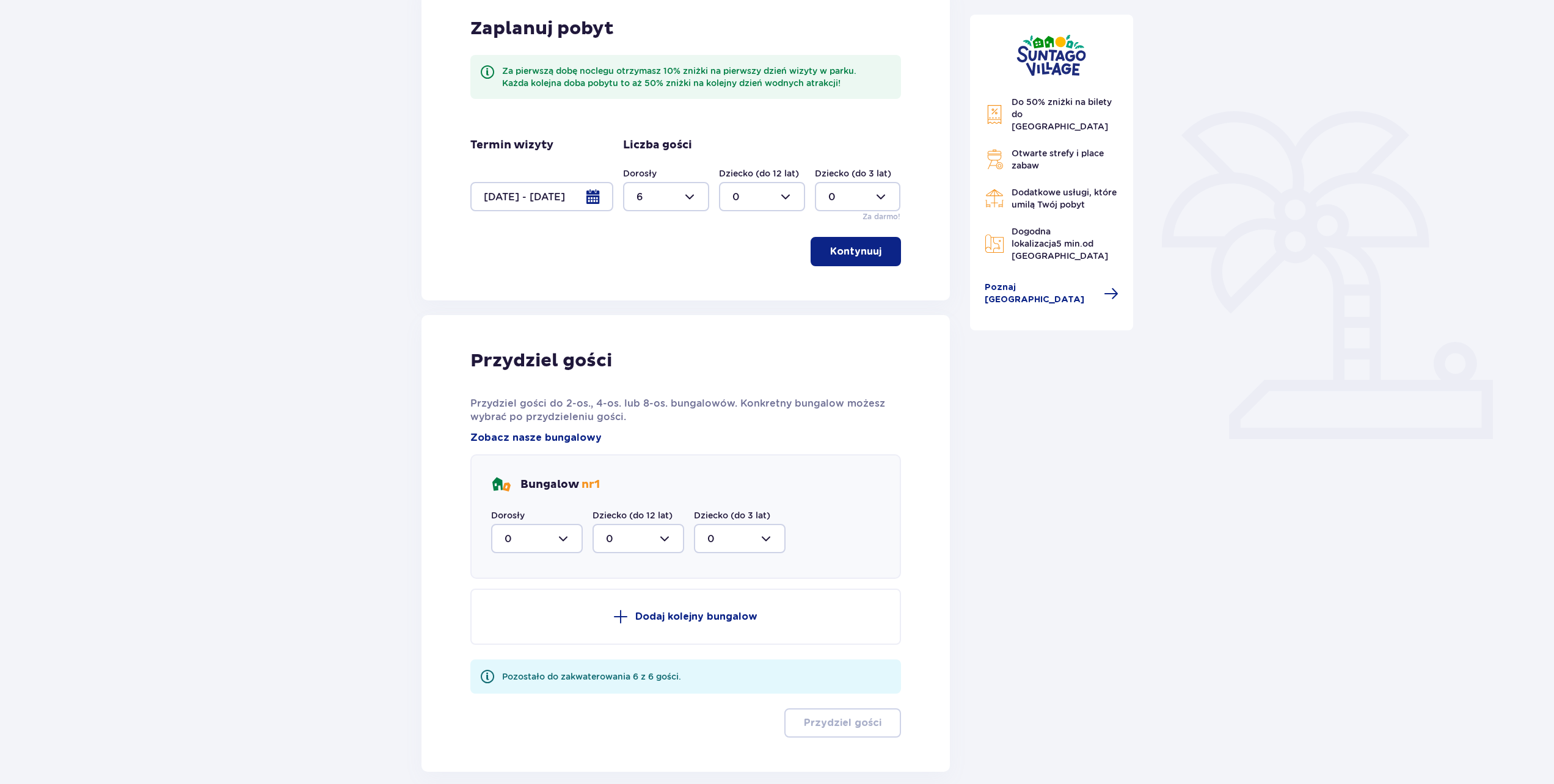
click at [543, 531] on div at bounding box center [537, 538] width 92 height 29
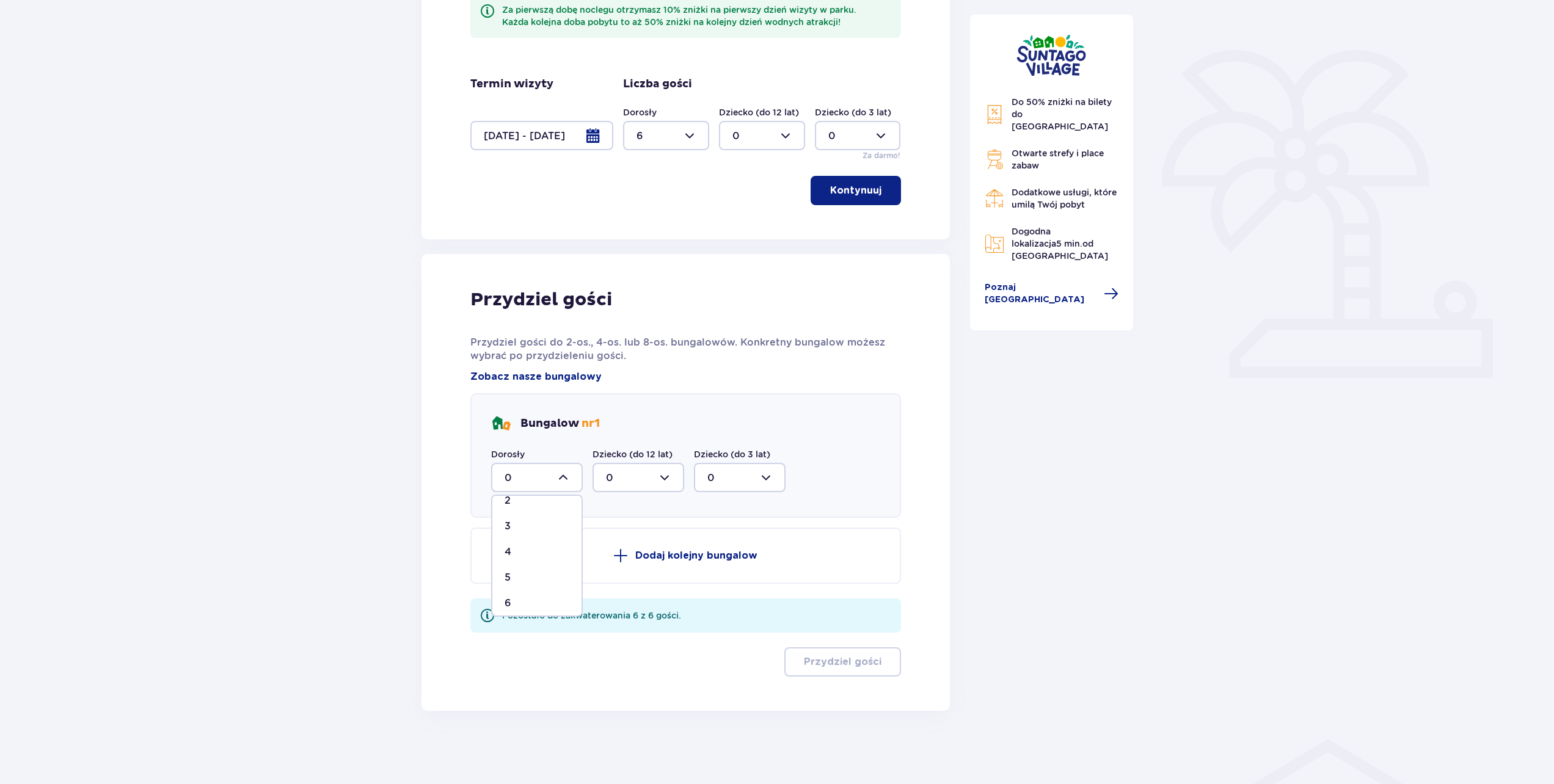
scroll to position [72, 0]
click at [519, 591] on div "6" at bounding box center [537, 597] width 65 height 14
type input "6"
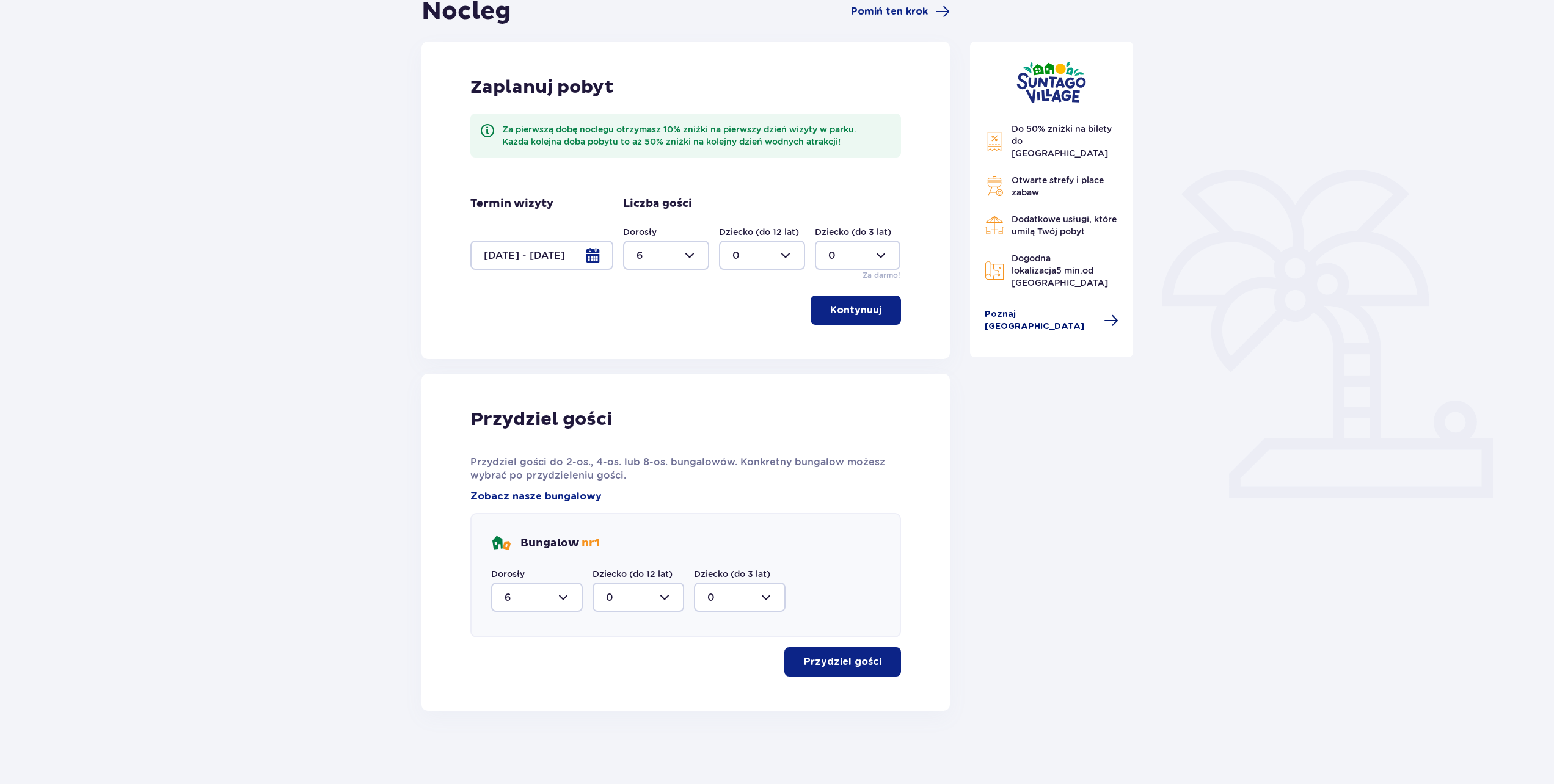
click at [1010, 308] on span "Poznaj Suntago Village" at bounding box center [1041, 321] width 113 height 25
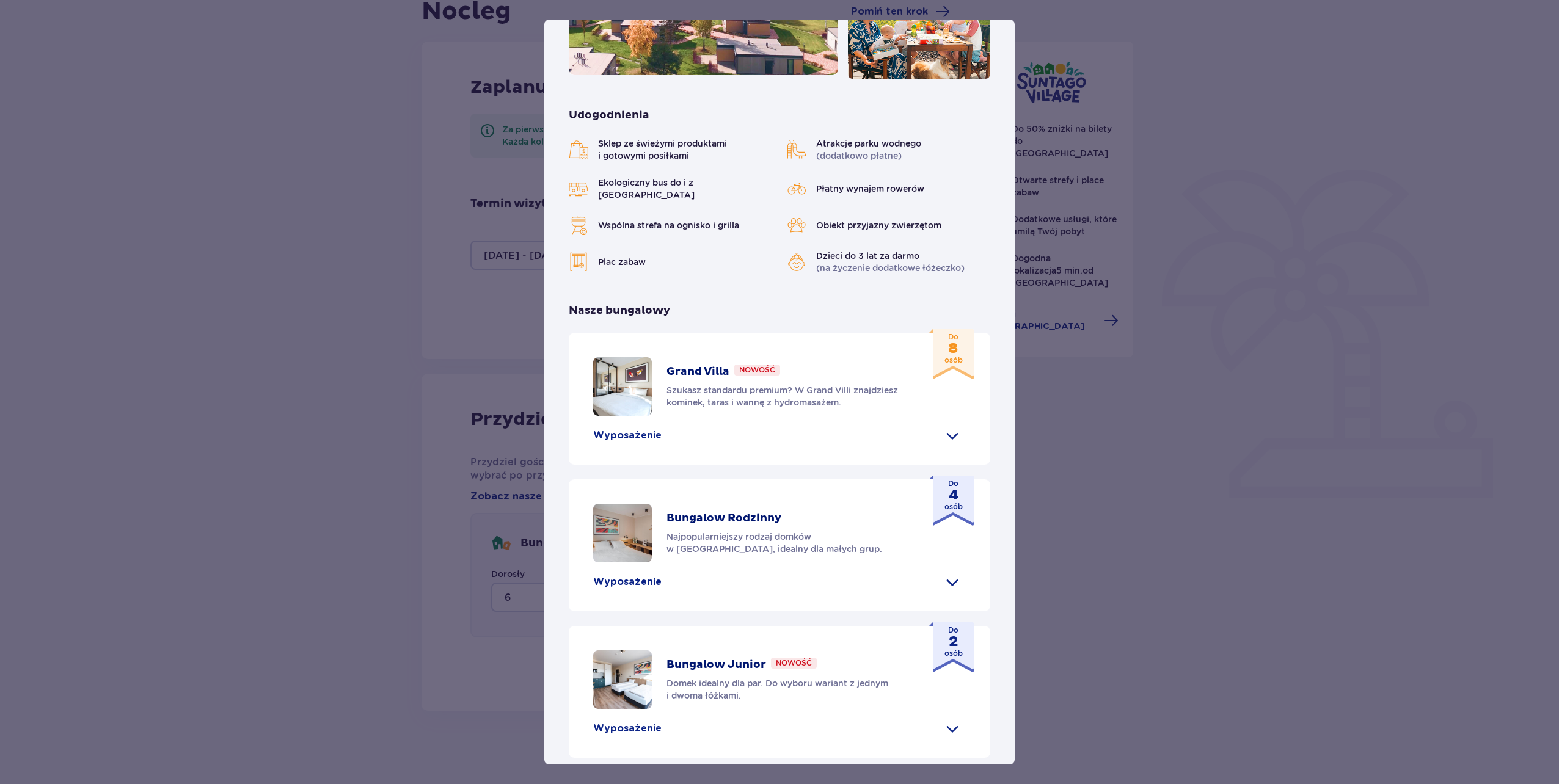
scroll to position [280, 0]
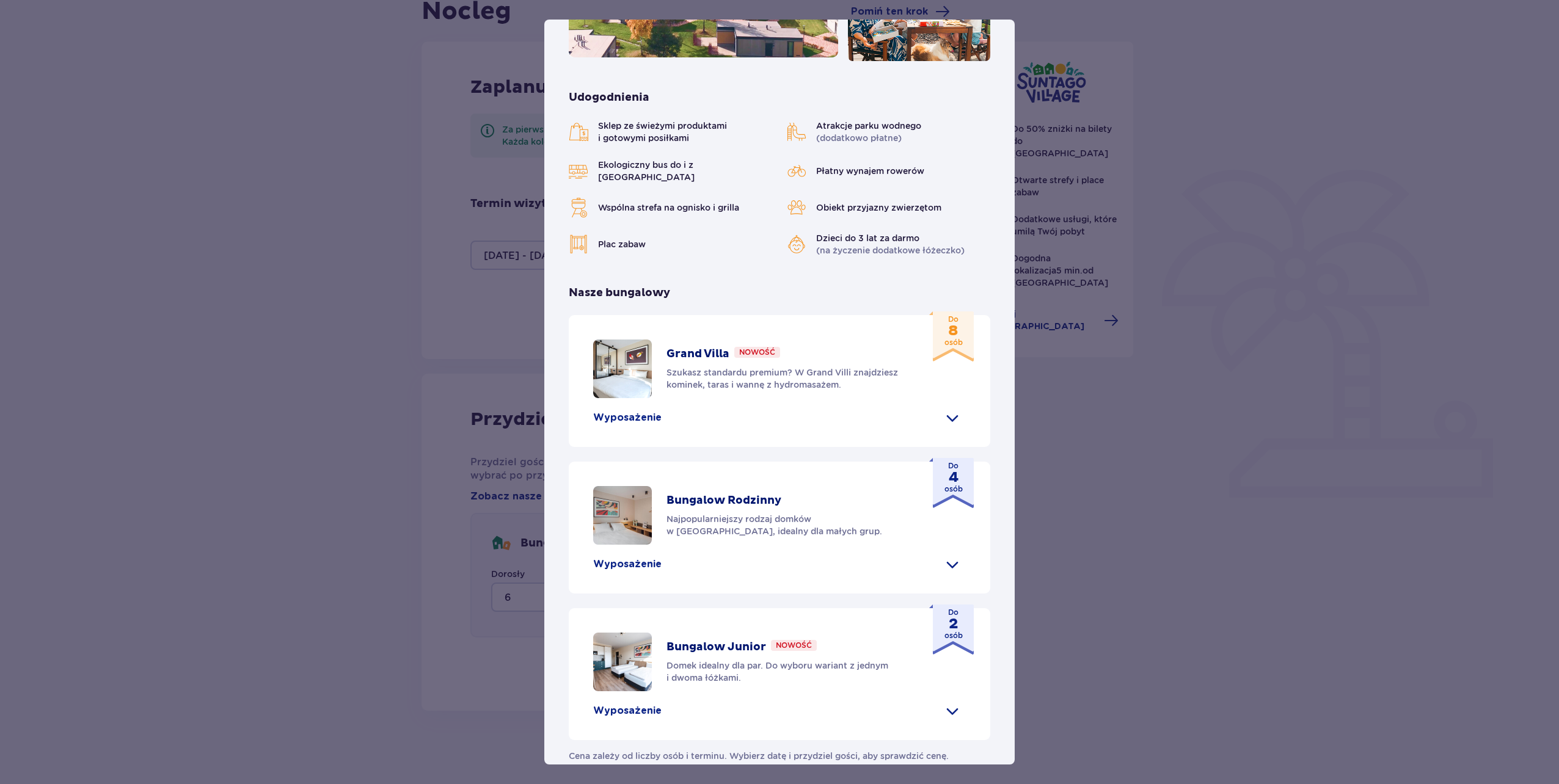
click at [618, 411] on p "Wyposażenie" at bounding box center [627, 418] width 68 height 14
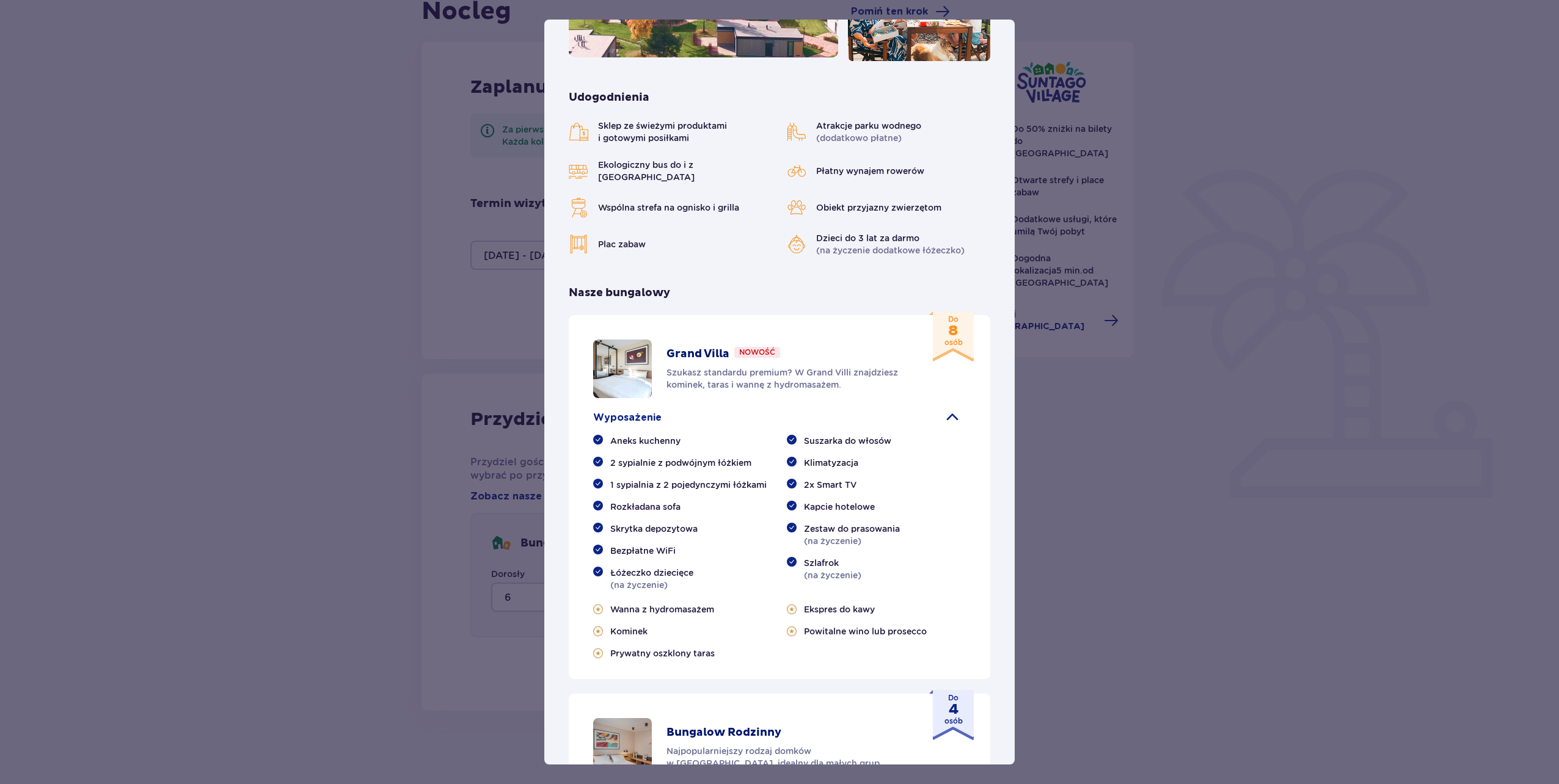
click at [936, 340] on div "Grand Villa Nowość Szukasz standardu premium? W Grand Villi znajdziesz kominek,…" at bounding box center [779, 369] width 373 height 59
click at [947, 325] on strong "8" at bounding box center [953, 331] width 18 height 12
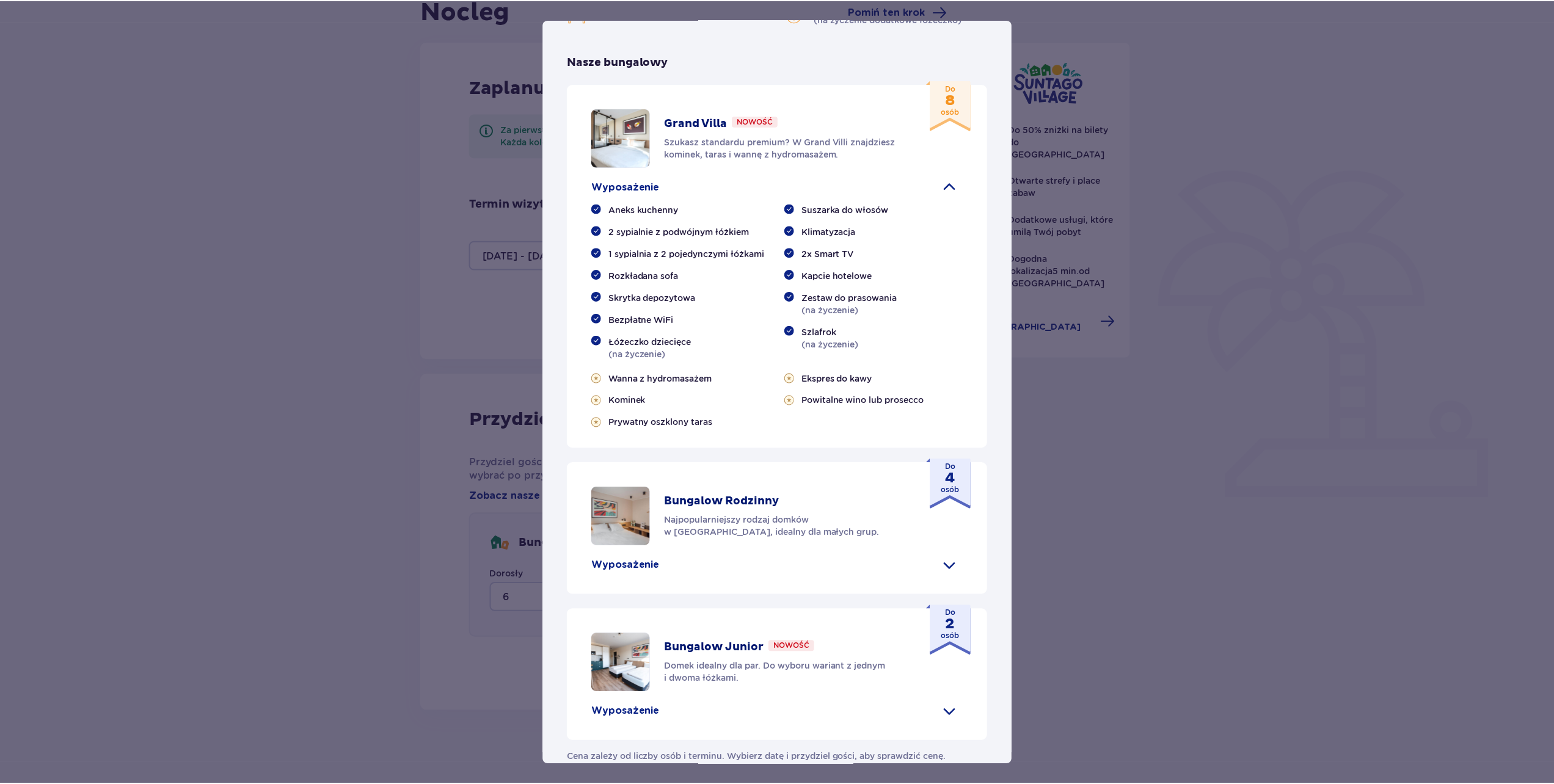
scroll to position [513, 0]
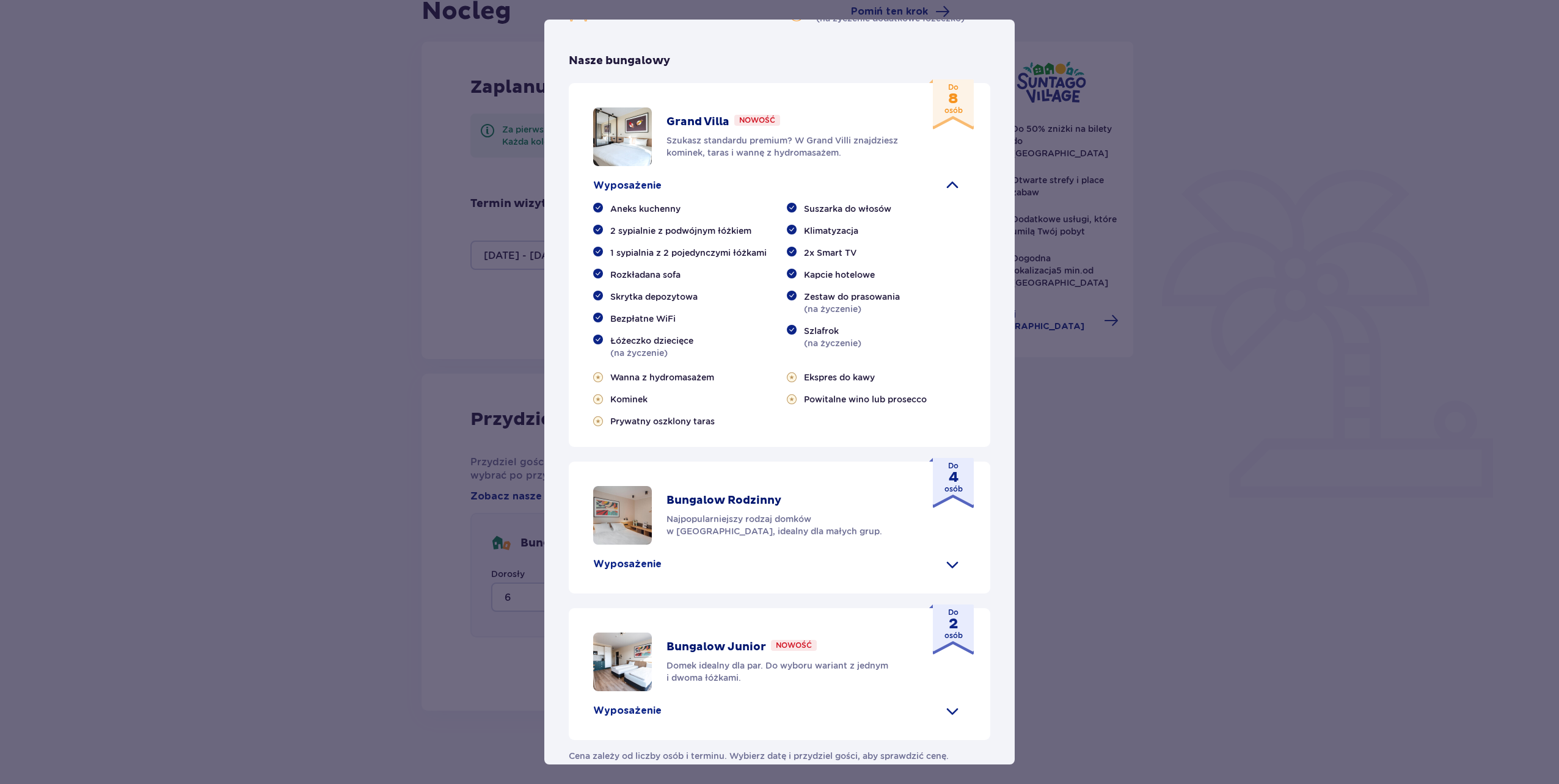
click at [437, 456] on div "Suntago Village Suntago Village to idealne miejsce dla fanów dobrej zabawy i tr…" at bounding box center [780, 392] width 1559 height 784
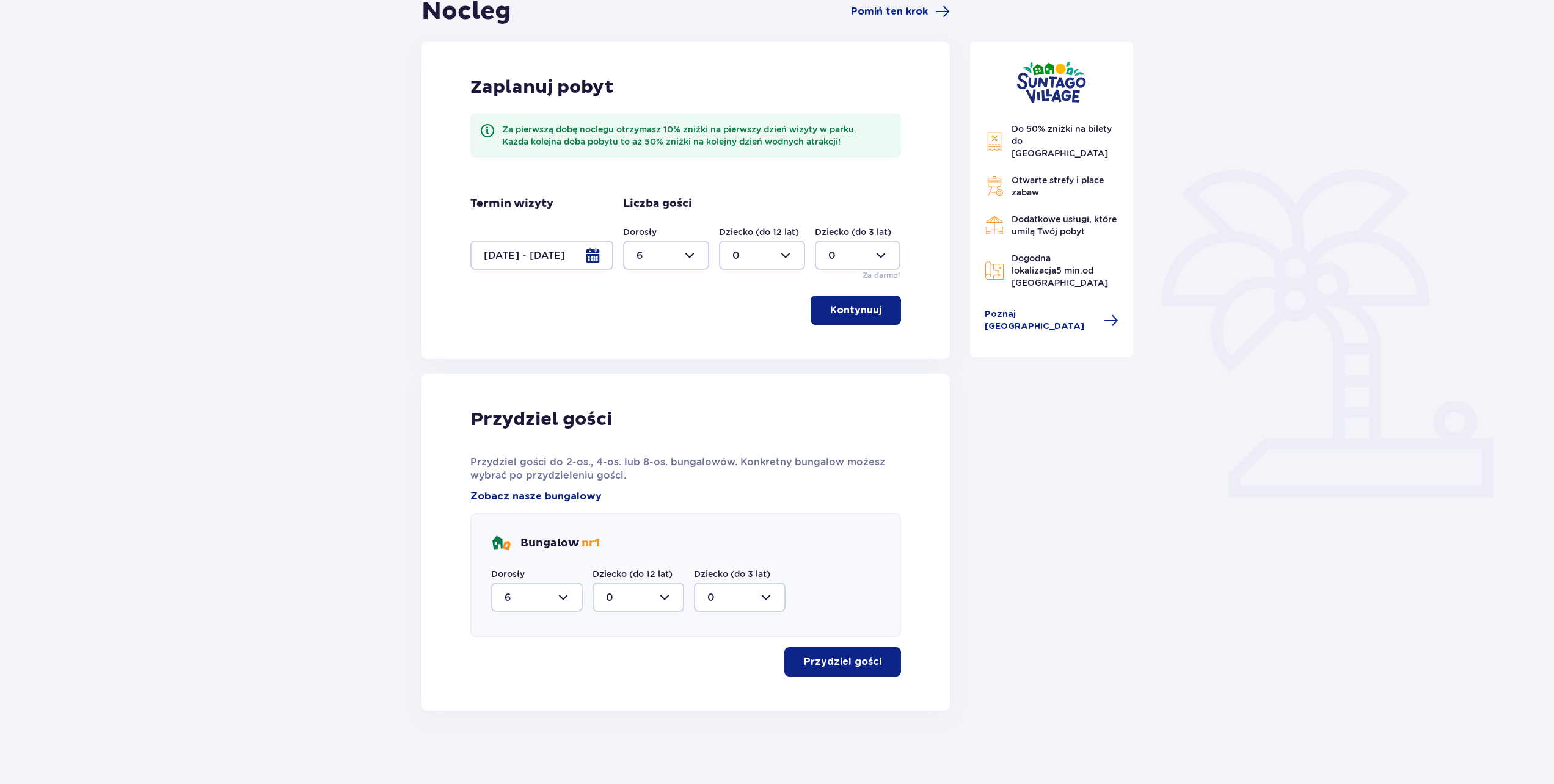
click at [833, 301] on button "Kontynuuj" at bounding box center [856, 310] width 90 height 29
click at [856, 322] on button "Kontynuuj" at bounding box center [856, 310] width 90 height 29
click at [854, 306] on p "Kontynuuj" at bounding box center [856, 310] width 51 height 14
click at [854, 307] on p "Kontynuuj" at bounding box center [856, 310] width 51 height 14
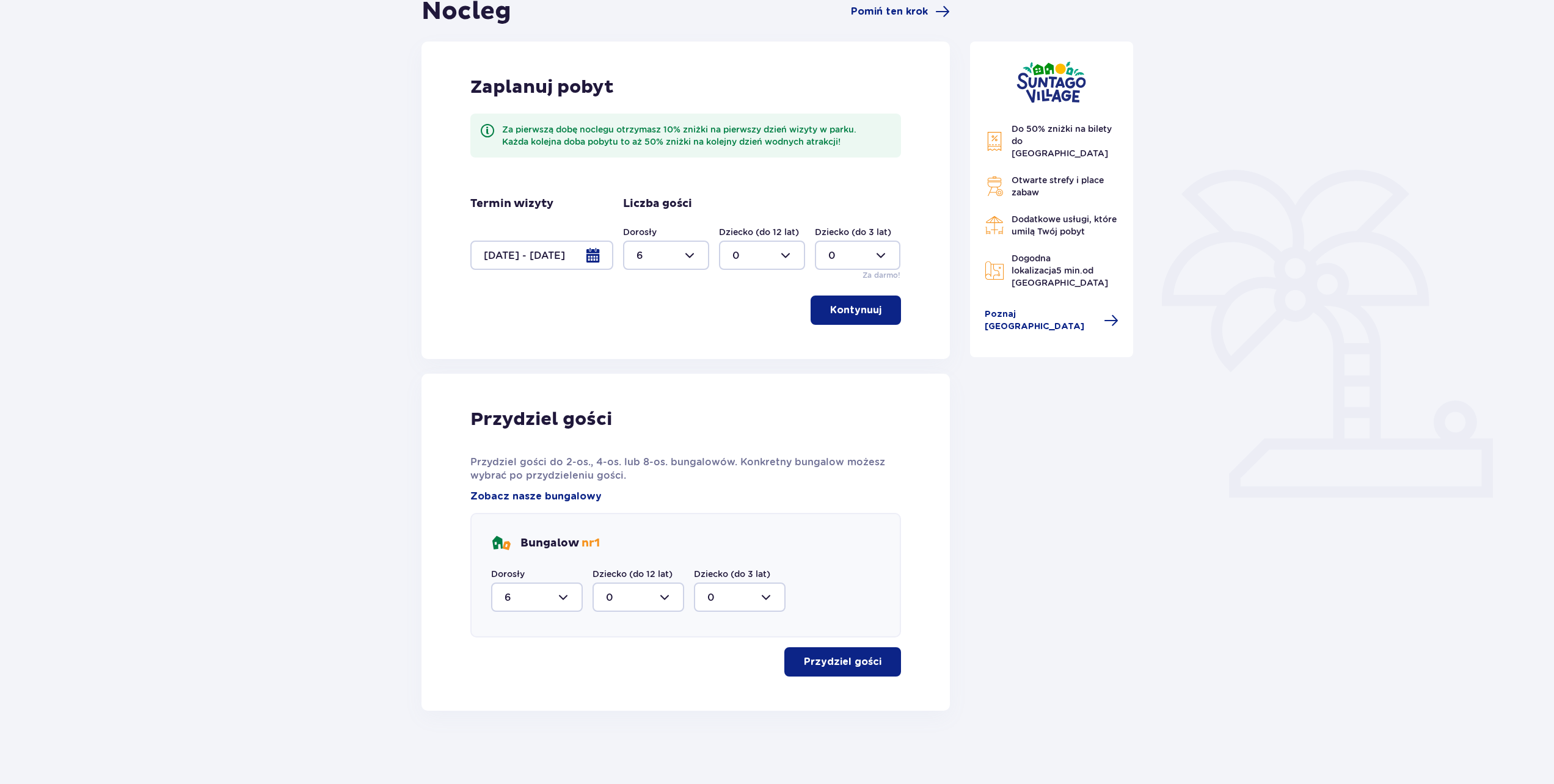
click at [865, 668] on p "Przydziel gości" at bounding box center [842, 662] width 77 height 14
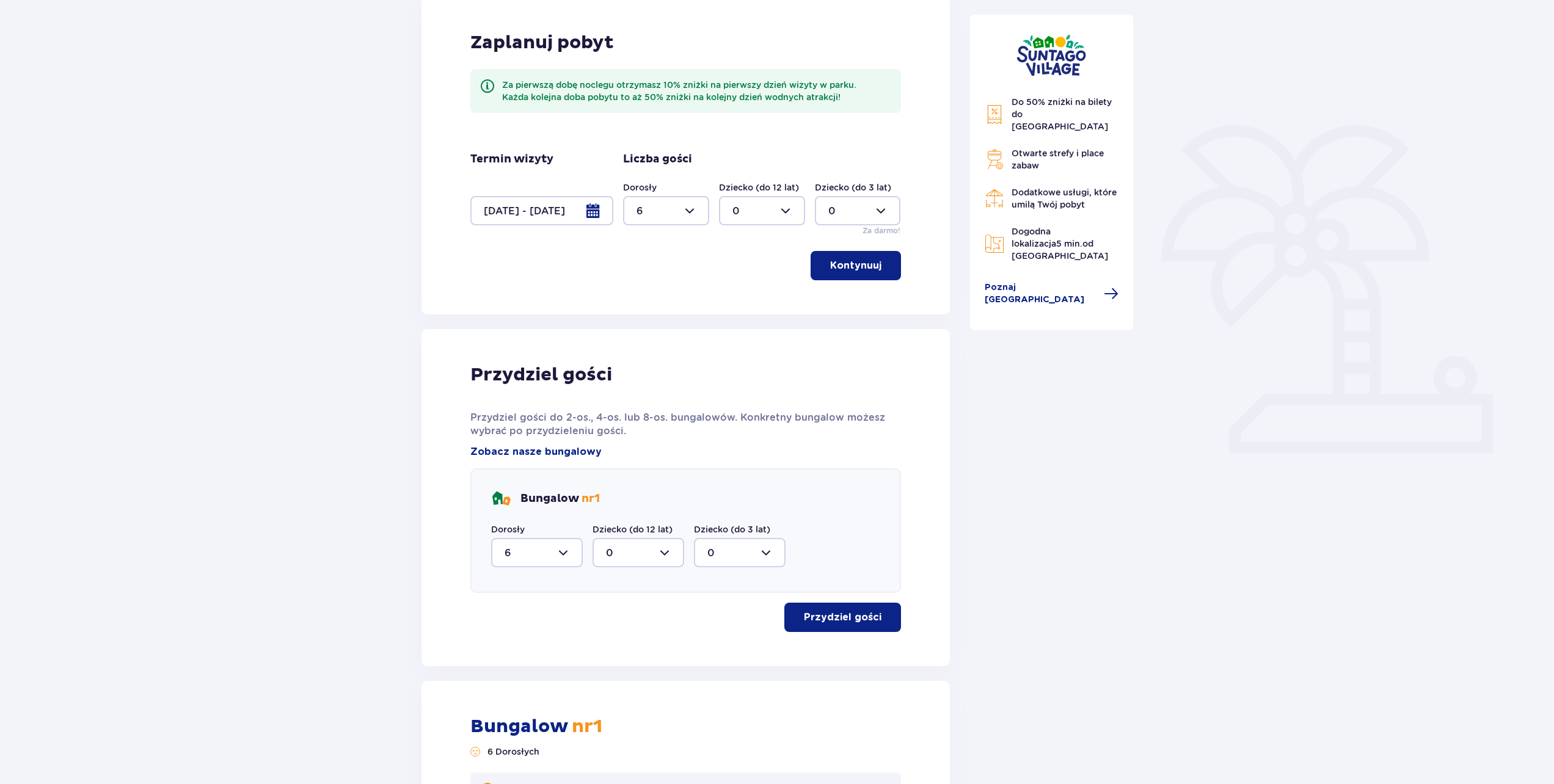
scroll to position [172, 0]
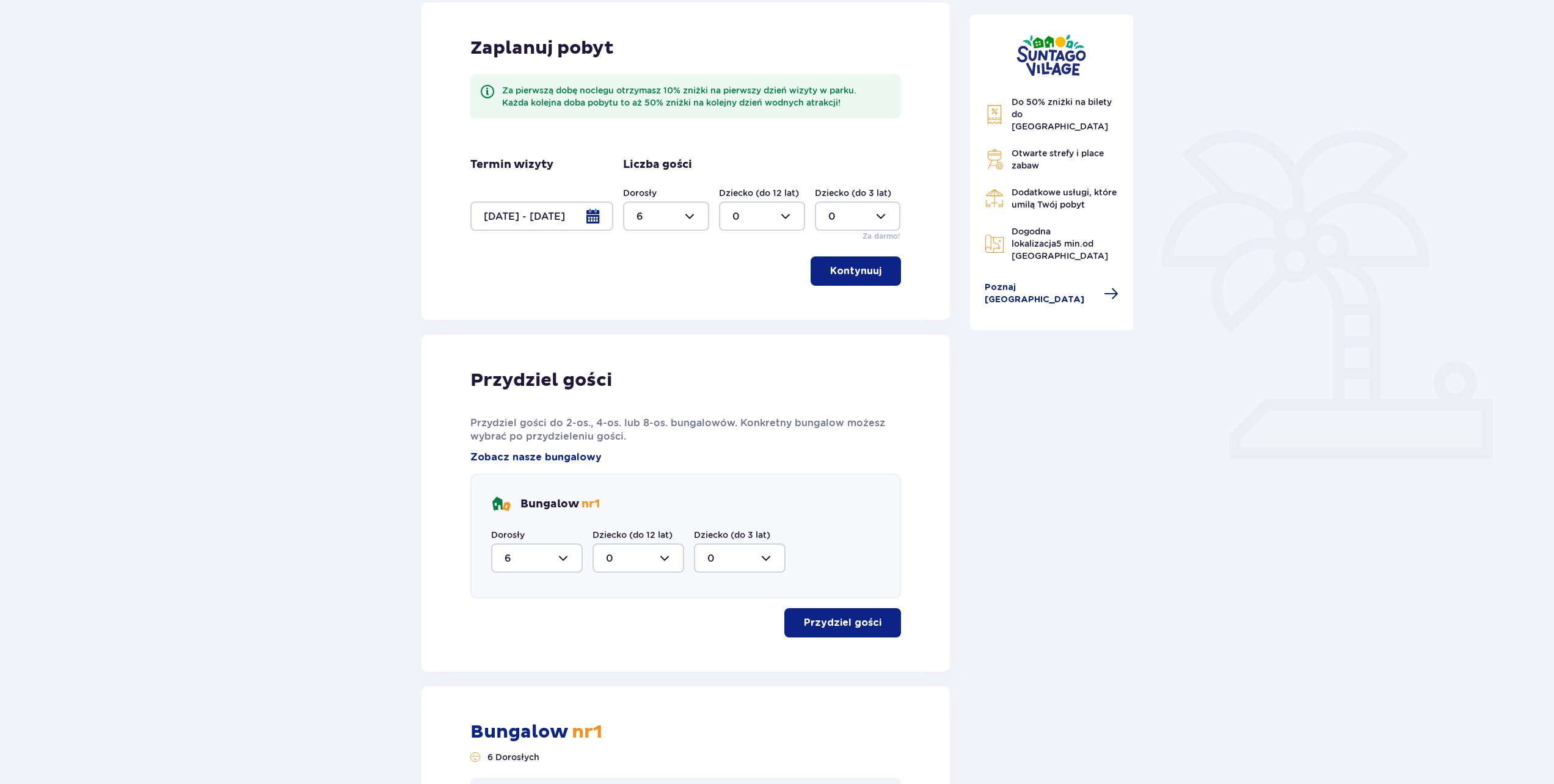
click at [692, 219] on div at bounding box center [666, 216] width 86 height 29
click at [648, 276] on div "8" at bounding box center [666, 275] width 59 height 14
type input "8"
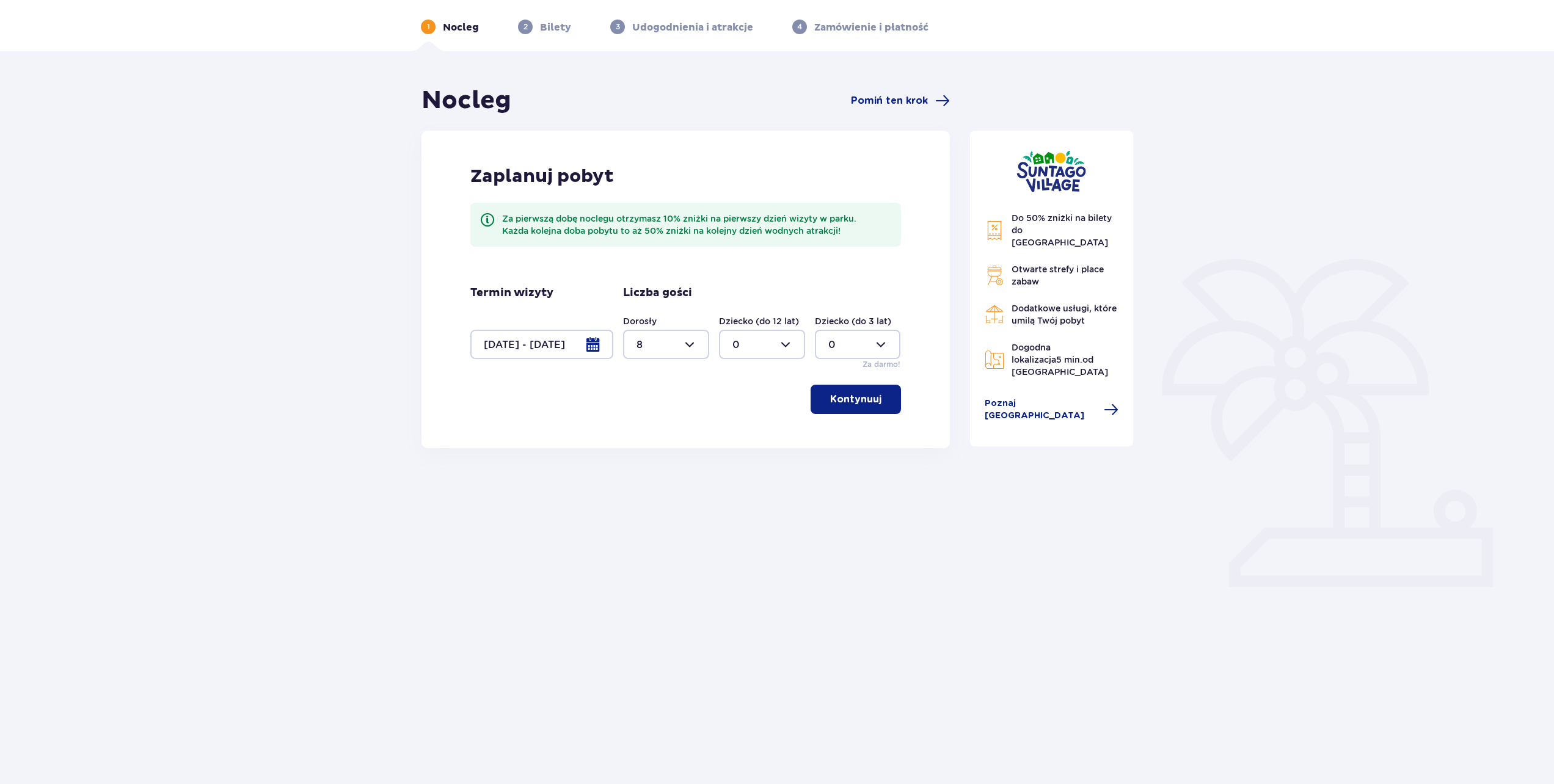
click at [872, 409] on button "Kontynuuj" at bounding box center [856, 399] width 90 height 29
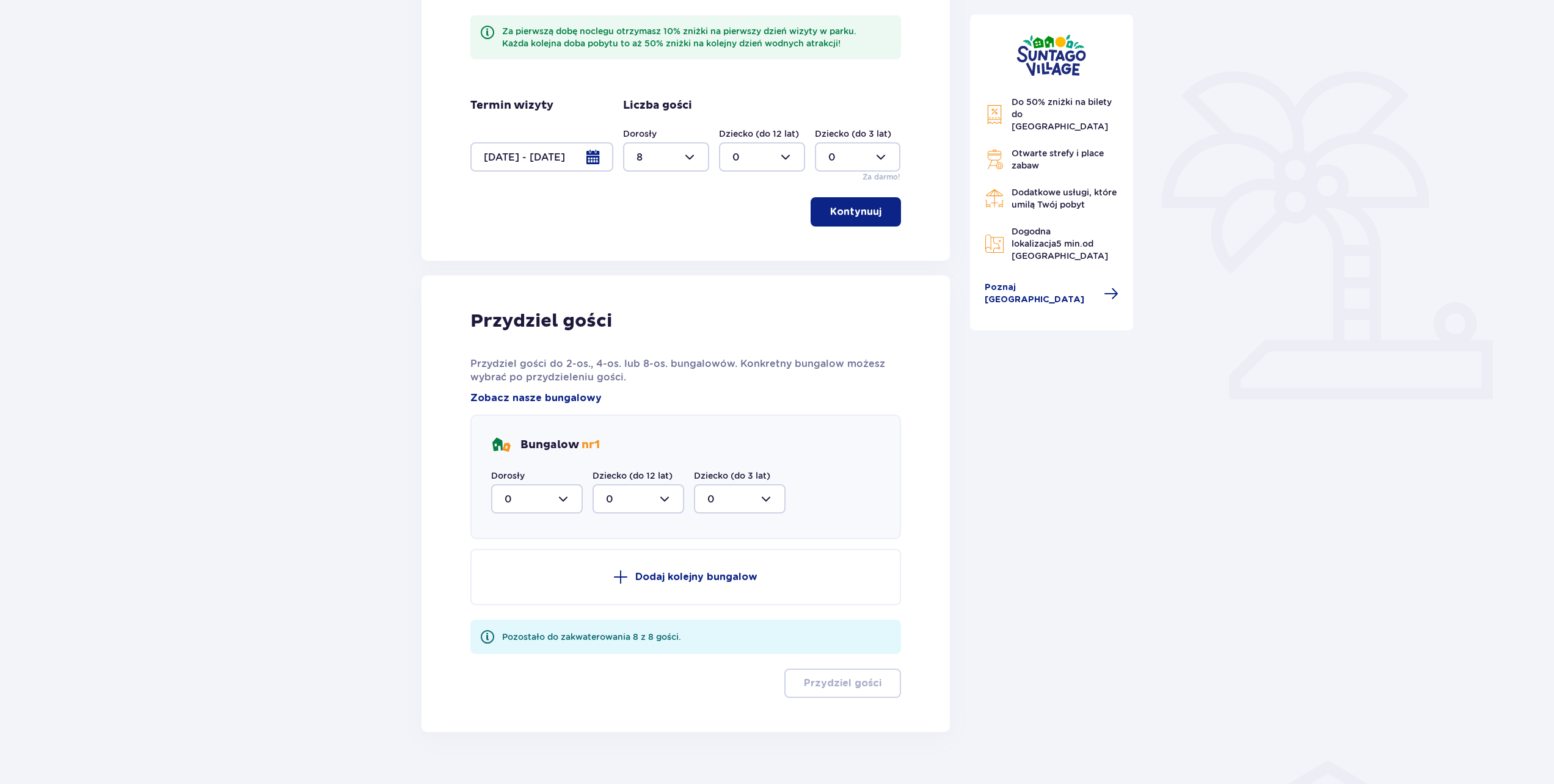
scroll to position [253, 0]
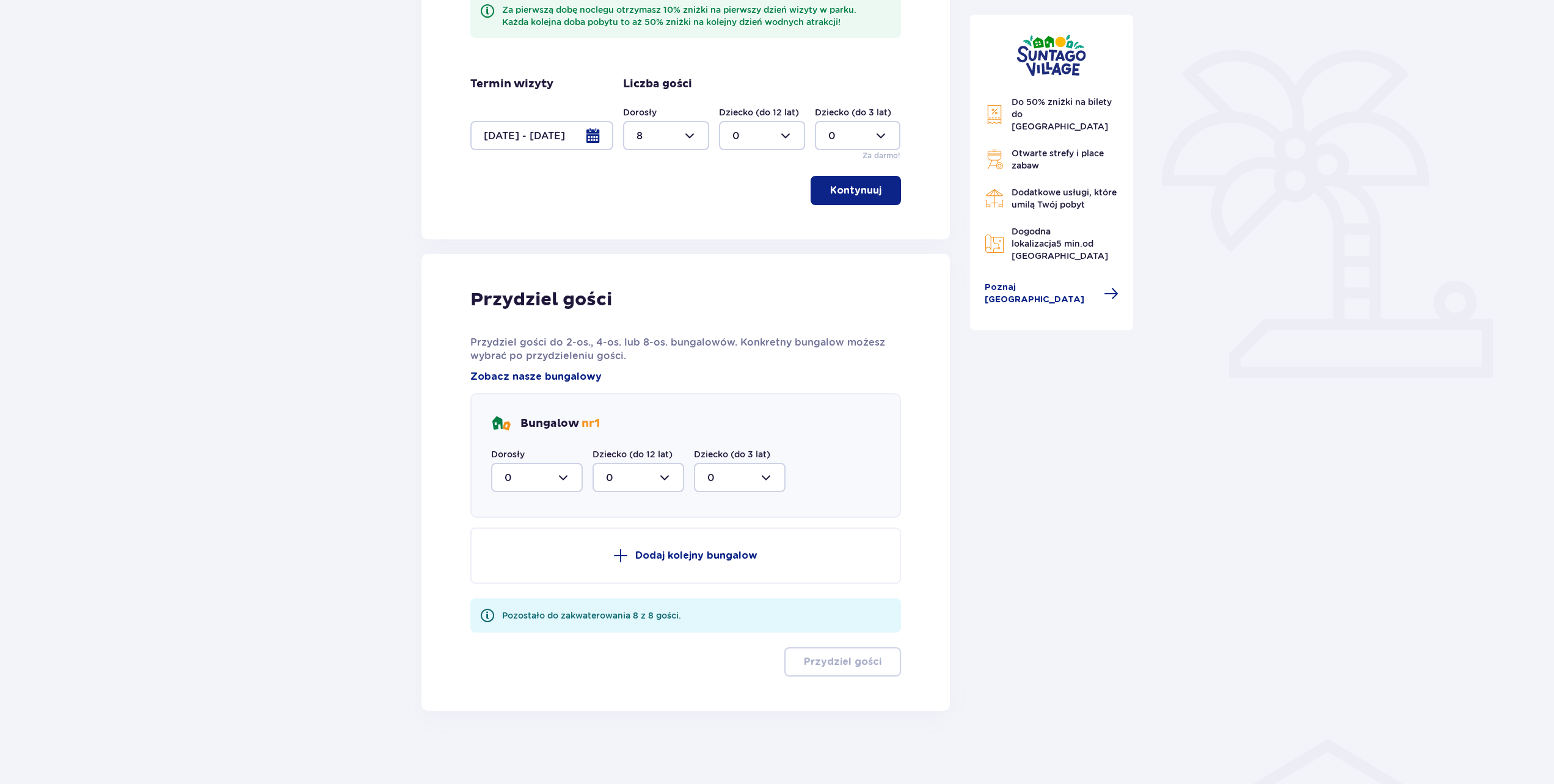
click at [550, 487] on div at bounding box center [537, 478] width 92 height 29
click at [507, 595] on p "8" at bounding box center [507, 597] width 6 height 14
type input "8"
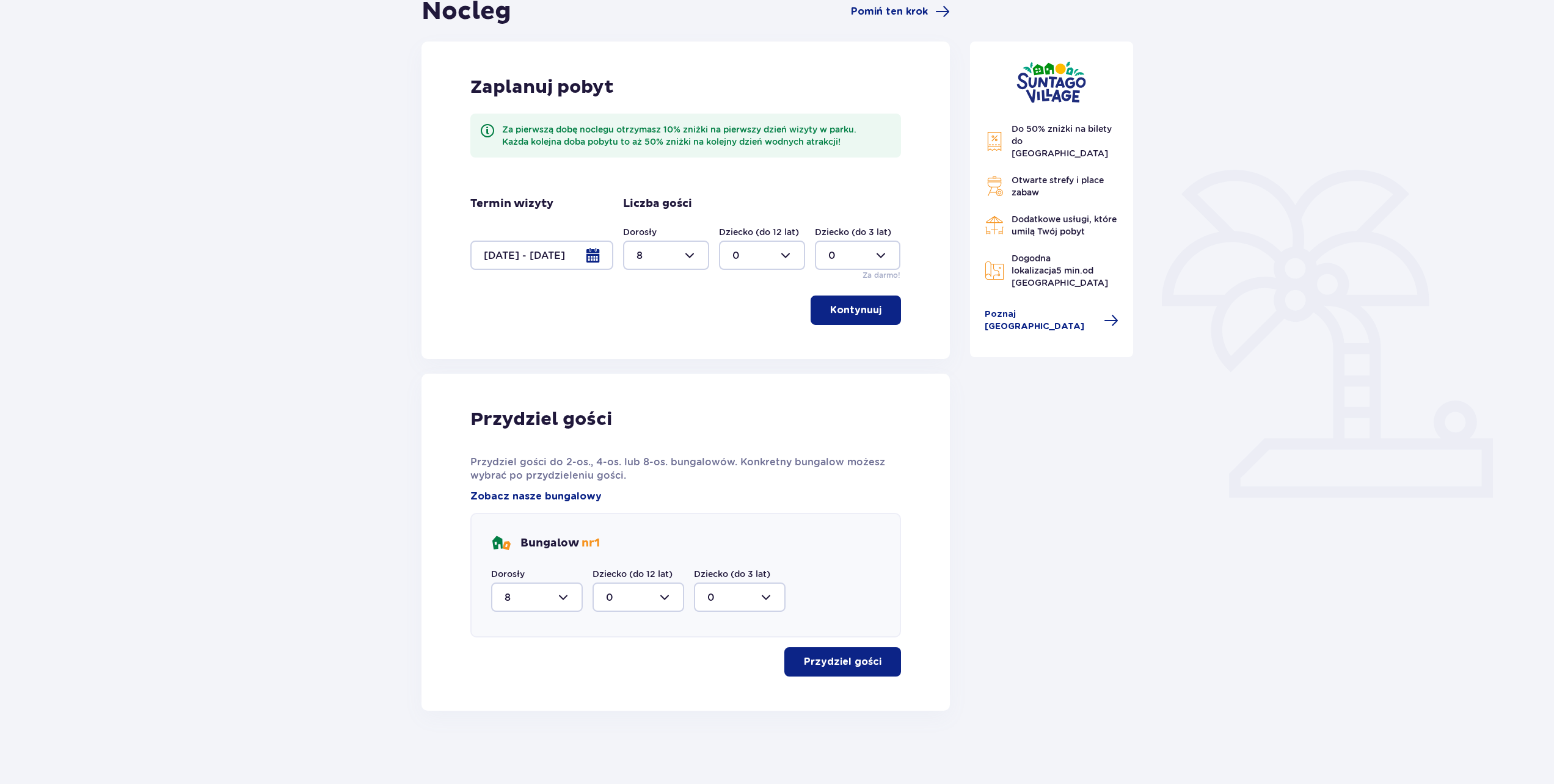
scroll to position [133, 0]
click at [850, 664] on p "Przydziel gości" at bounding box center [842, 662] width 77 height 14
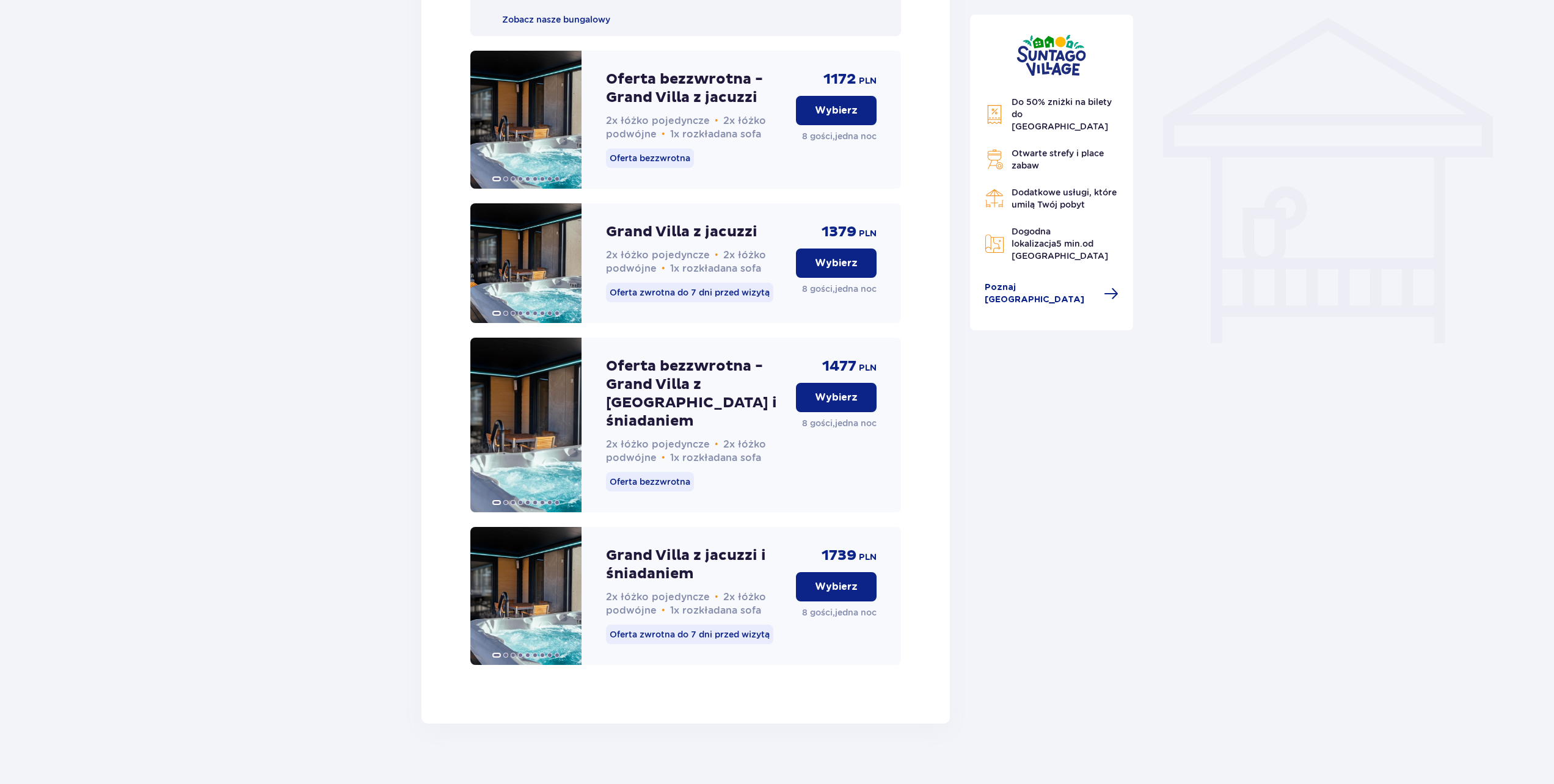
scroll to position [981, 0]
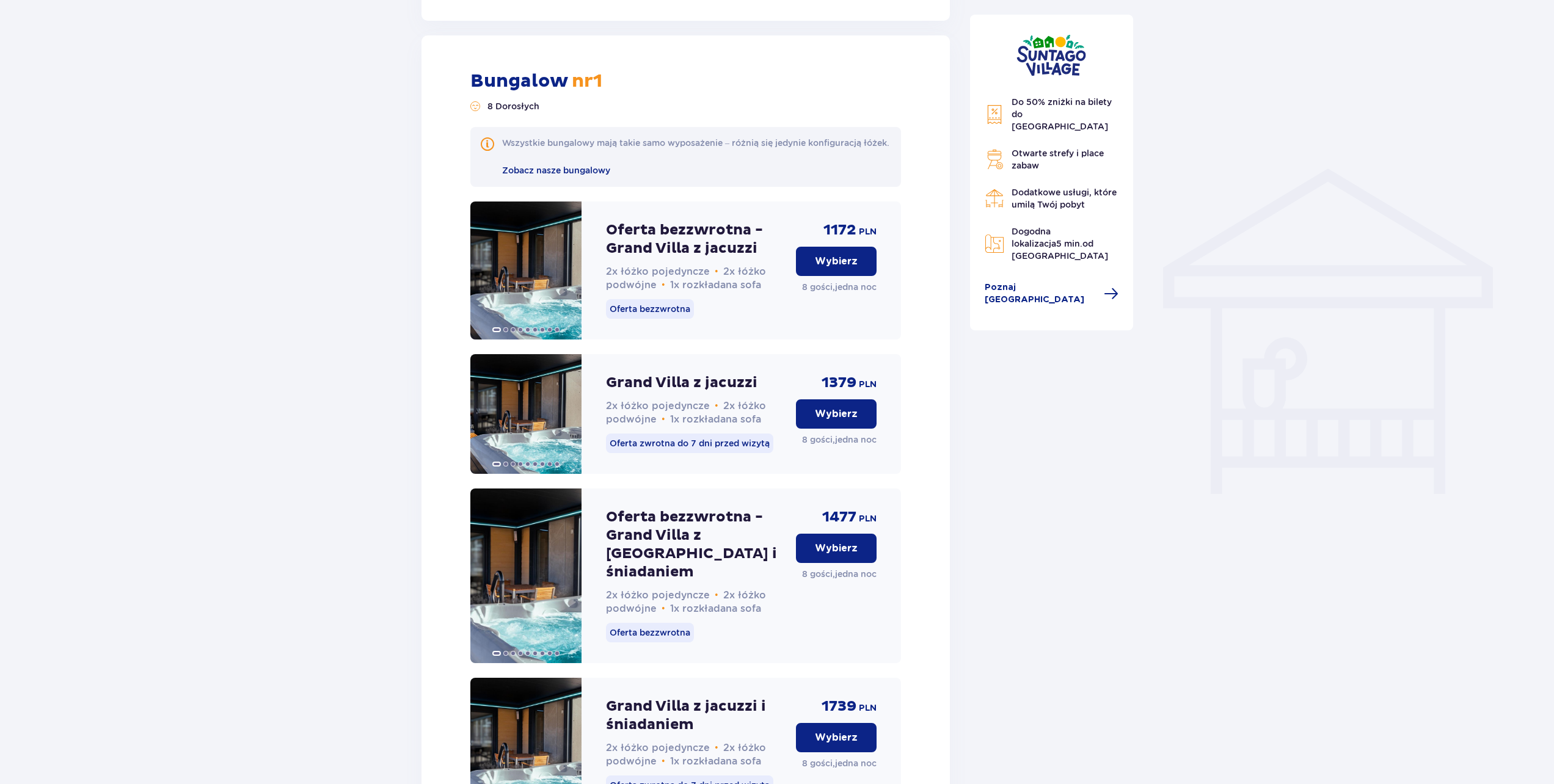
drag, startPoint x: 342, startPoint y: 278, endPoint x: 334, endPoint y: 53, distance: 225.1
